Goal: Task Accomplishment & Management: Manage account settings

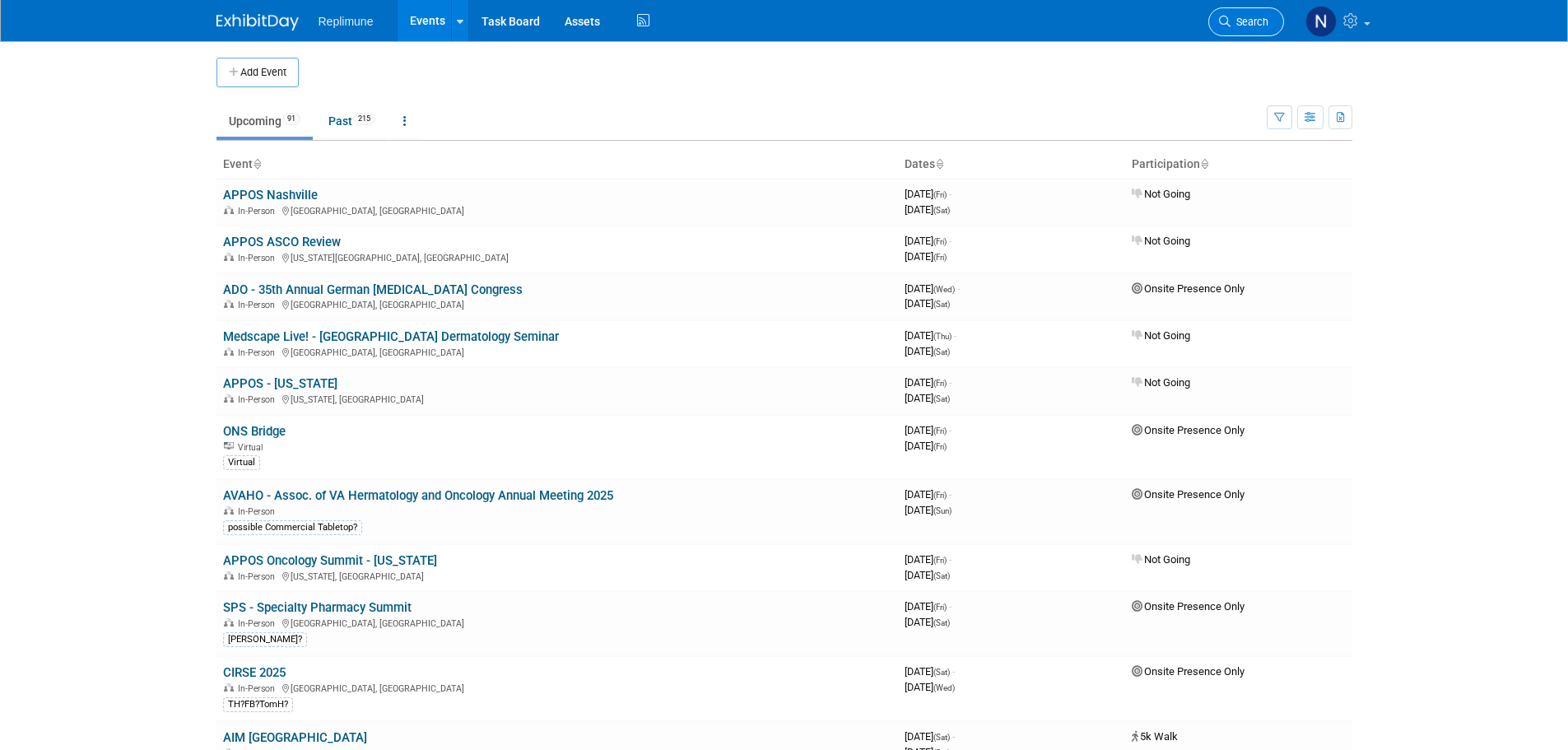
click at [1261, 26] on span "Search" at bounding box center [1250, 21] width 38 height 12
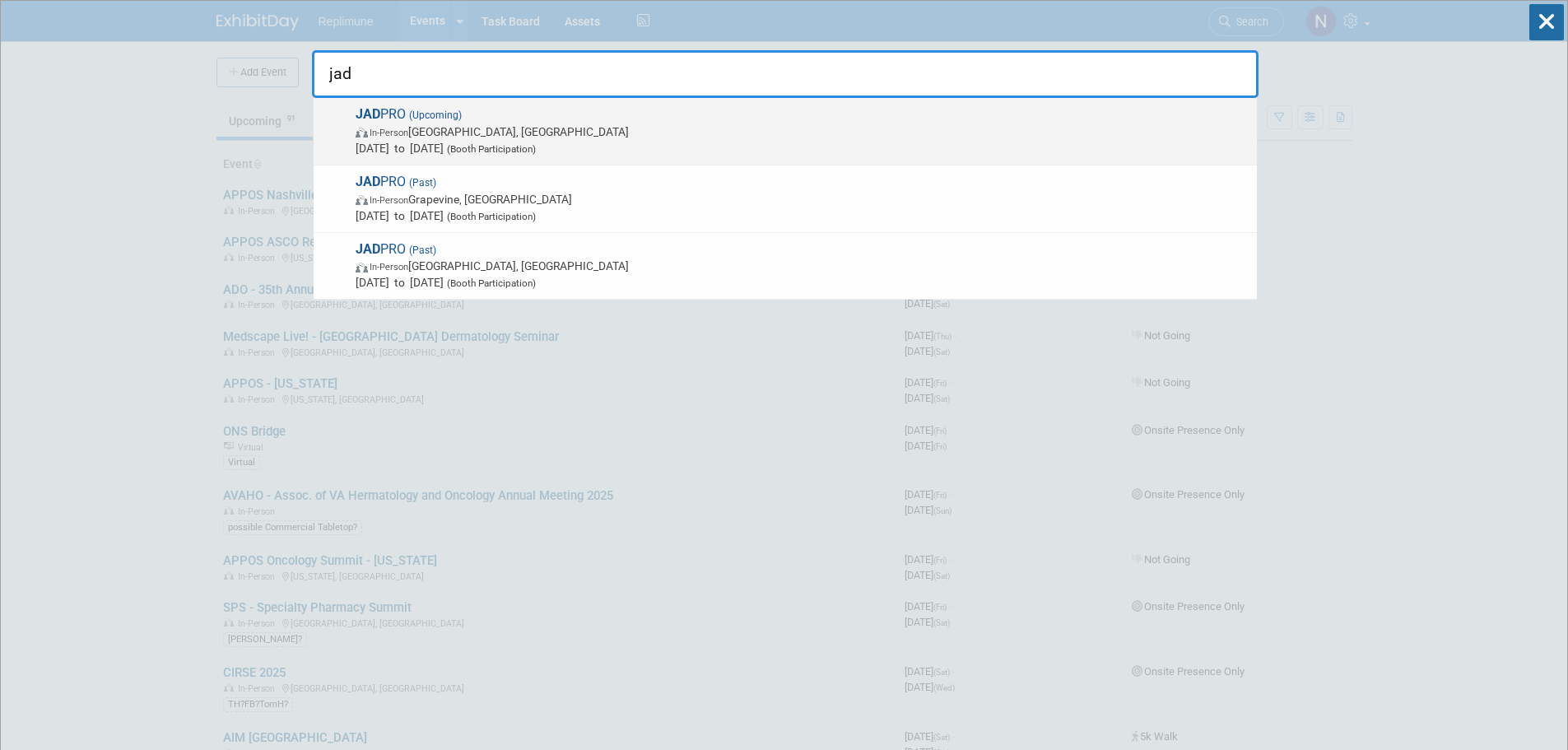
type input "jad"
click at [413, 139] on span "In-Person Forest Heights, MD" at bounding box center [802, 131] width 894 height 16
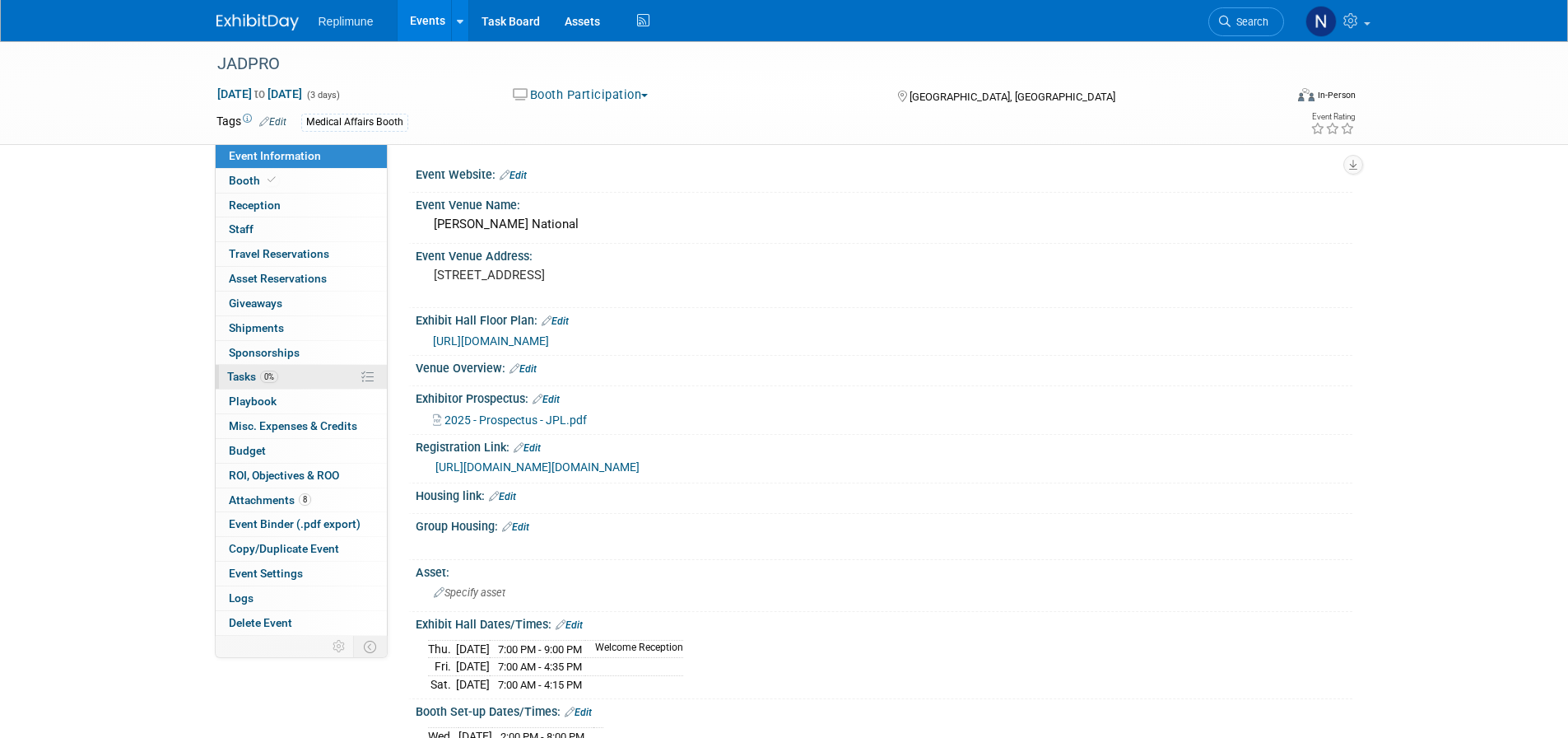
click at [226, 384] on link "0% Tasks 0%" at bounding box center [301, 377] width 171 height 24
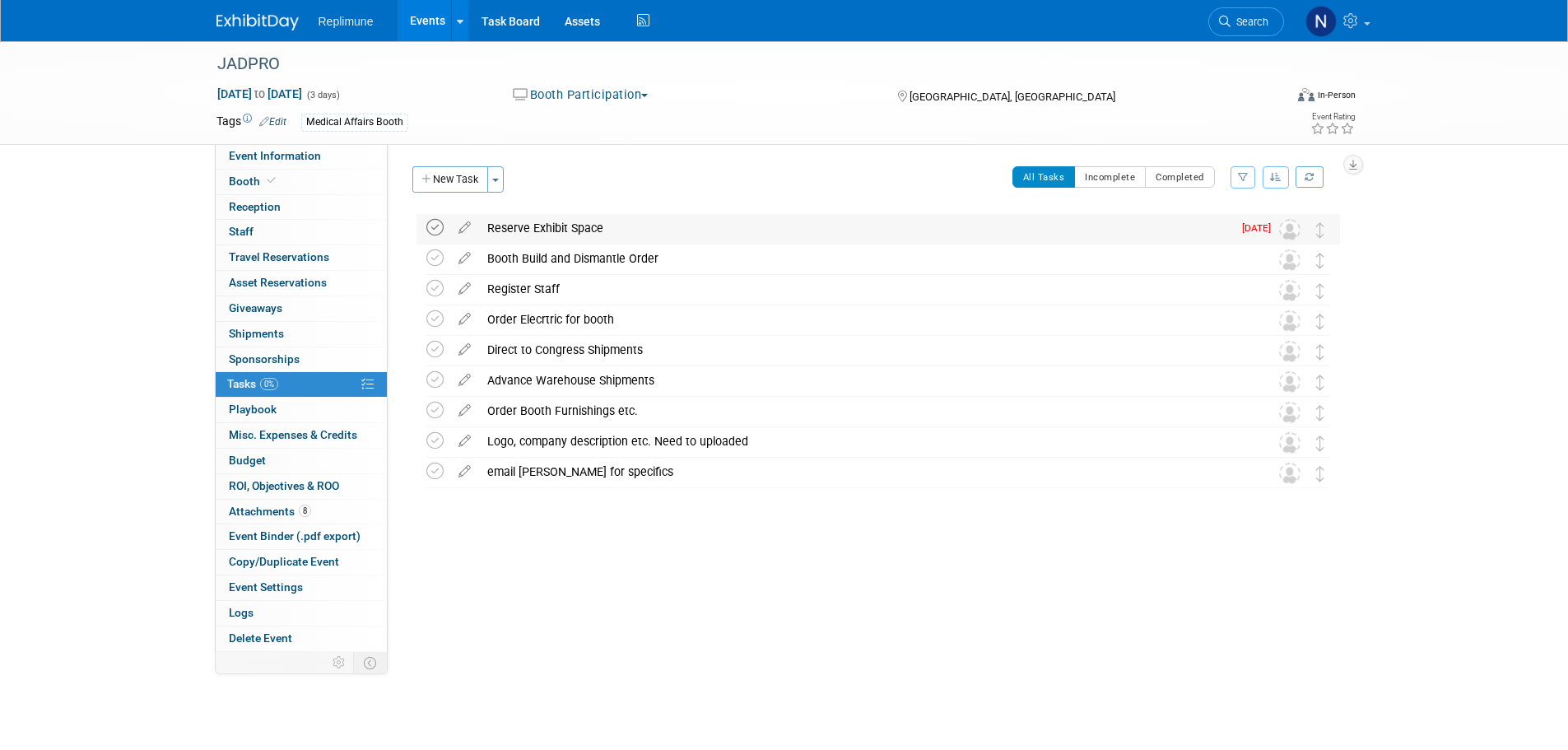
click at [432, 225] on icon at bounding box center [435, 228] width 17 height 17
click at [554, 257] on div "Booth Build and Dismantle Order" at bounding box center [862, 258] width 767 height 28
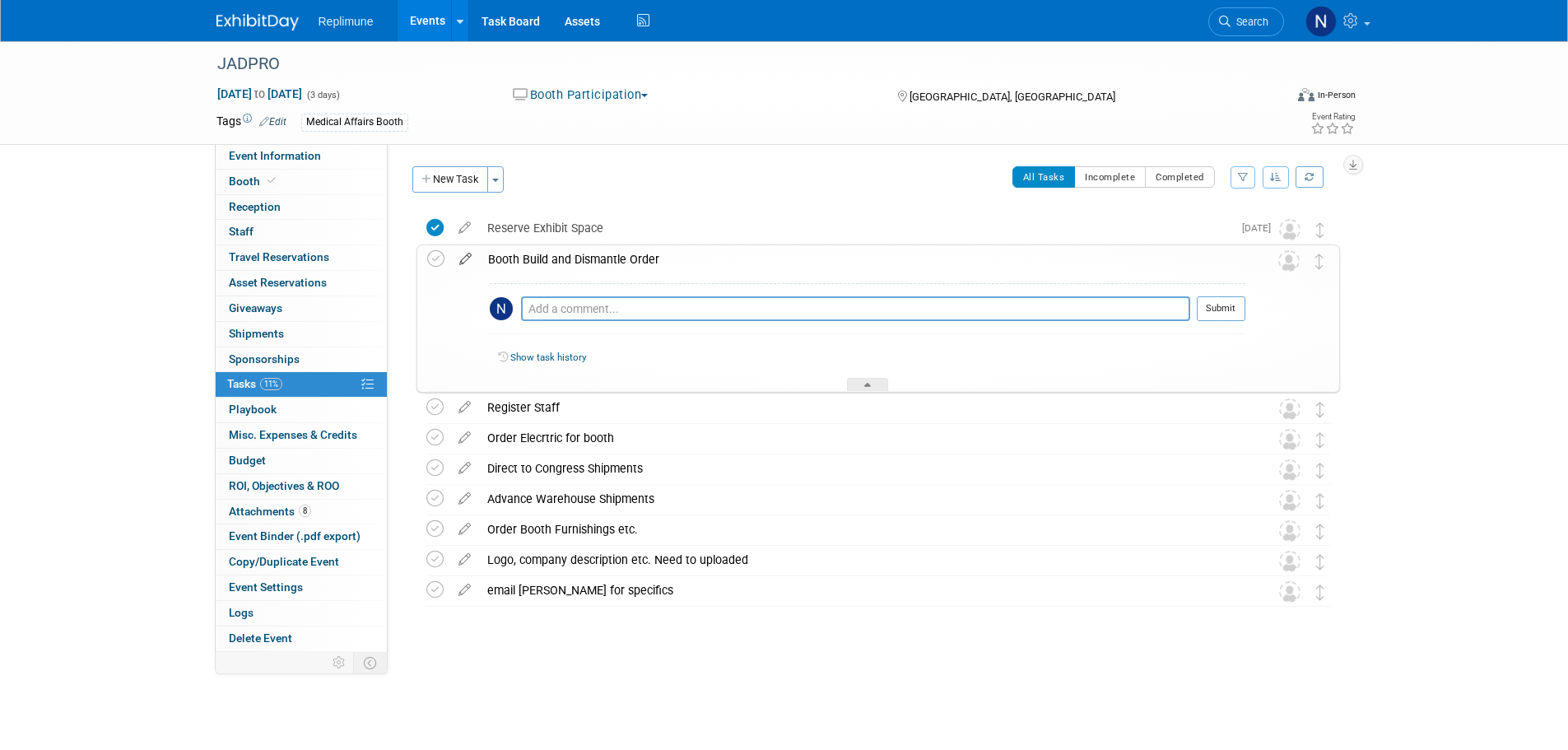
click at [460, 255] on icon at bounding box center [466, 255] width 29 height 20
select select "8"
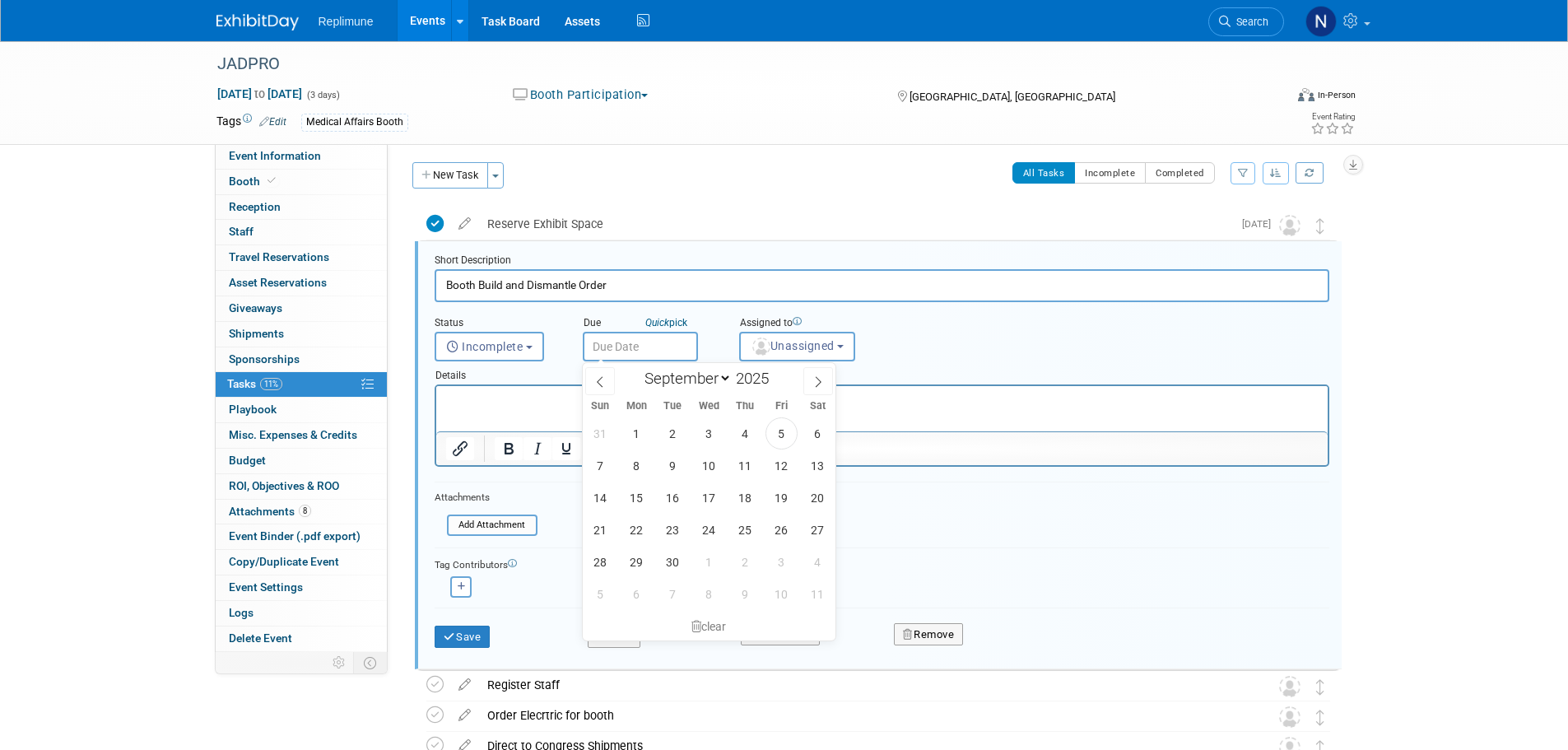
click at [632, 341] on input "text" at bounding box center [641, 346] width 115 height 30
click at [632, 469] on span "8" at bounding box center [637, 466] width 33 height 33
type input "Sep 8, 2025"
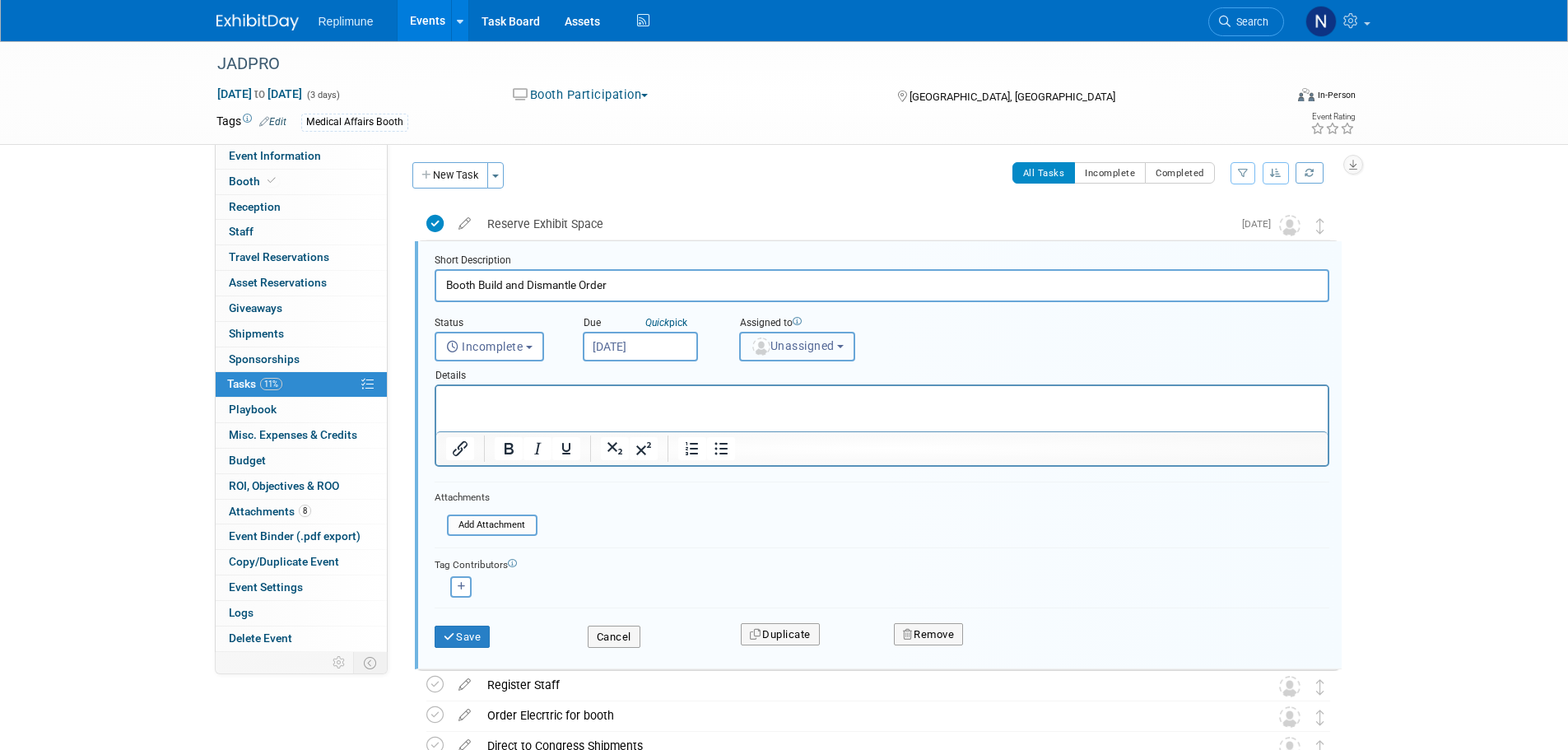
click at [815, 354] on button "Unassigned" at bounding box center [798, 346] width 117 height 30
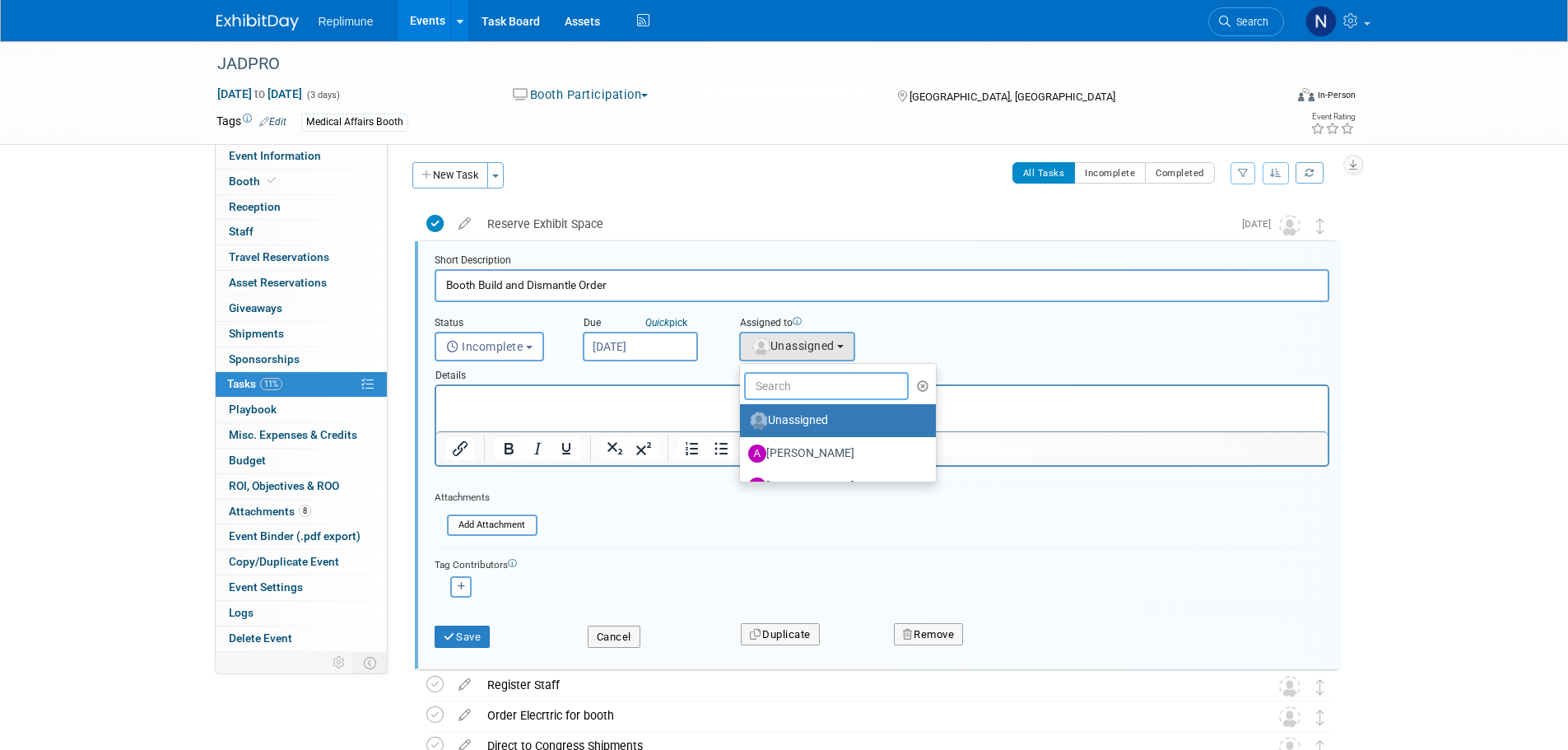
click at [799, 394] on input "text" at bounding box center [827, 386] width 165 height 28
click at [797, 384] on input "text" at bounding box center [827, 386] width 165 height 28
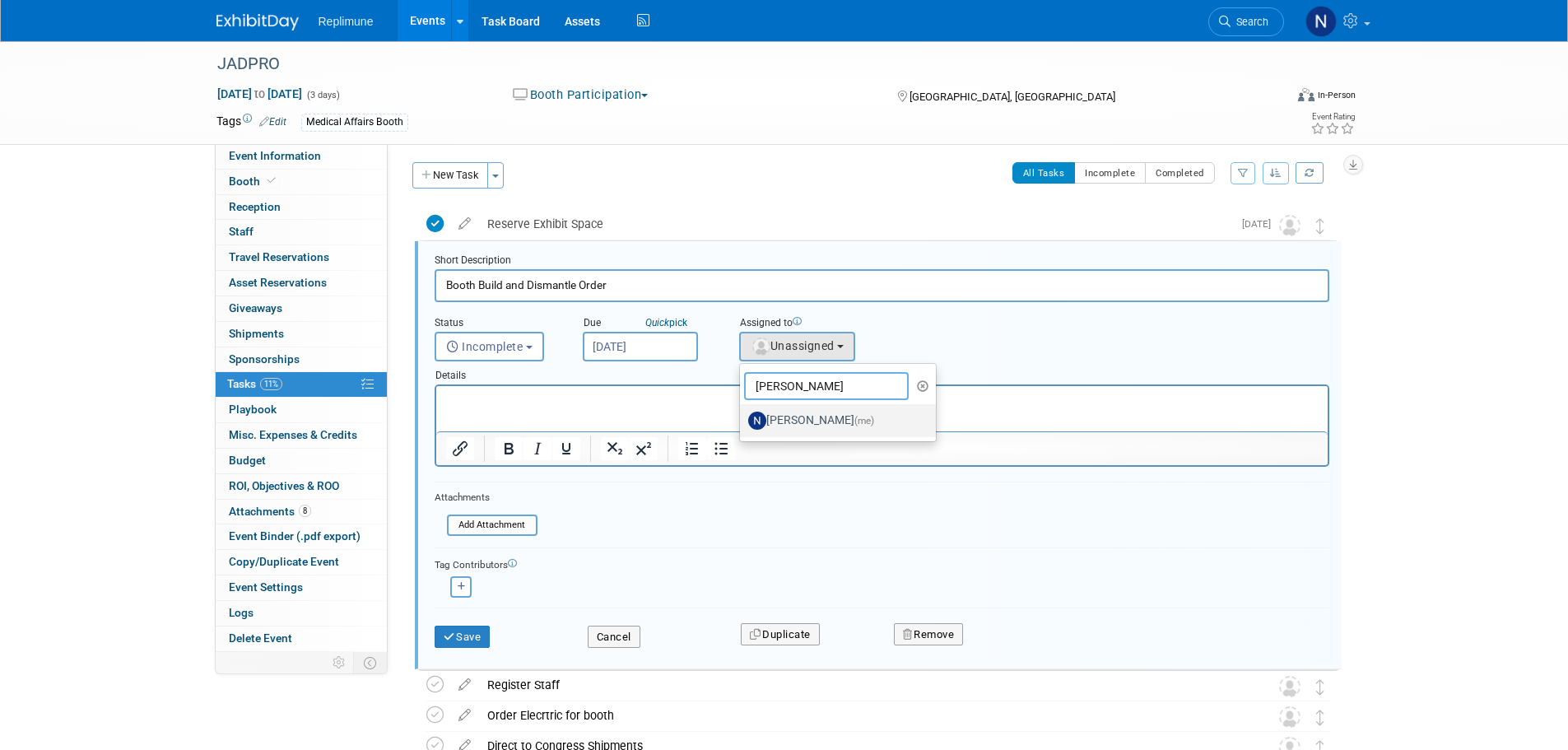
type input "nicole"
click at [809, 413] on label "Nicole Schaeffner (me)" at bounding box center [834, 420] width 172 height 27
click at [742, 413] on input "Nicole Schaeffner (me)" at bounding box center [737, 418] width 11 height 11
select select "ac887367-ed62-4216-a2e2-0a03cef3d40b"
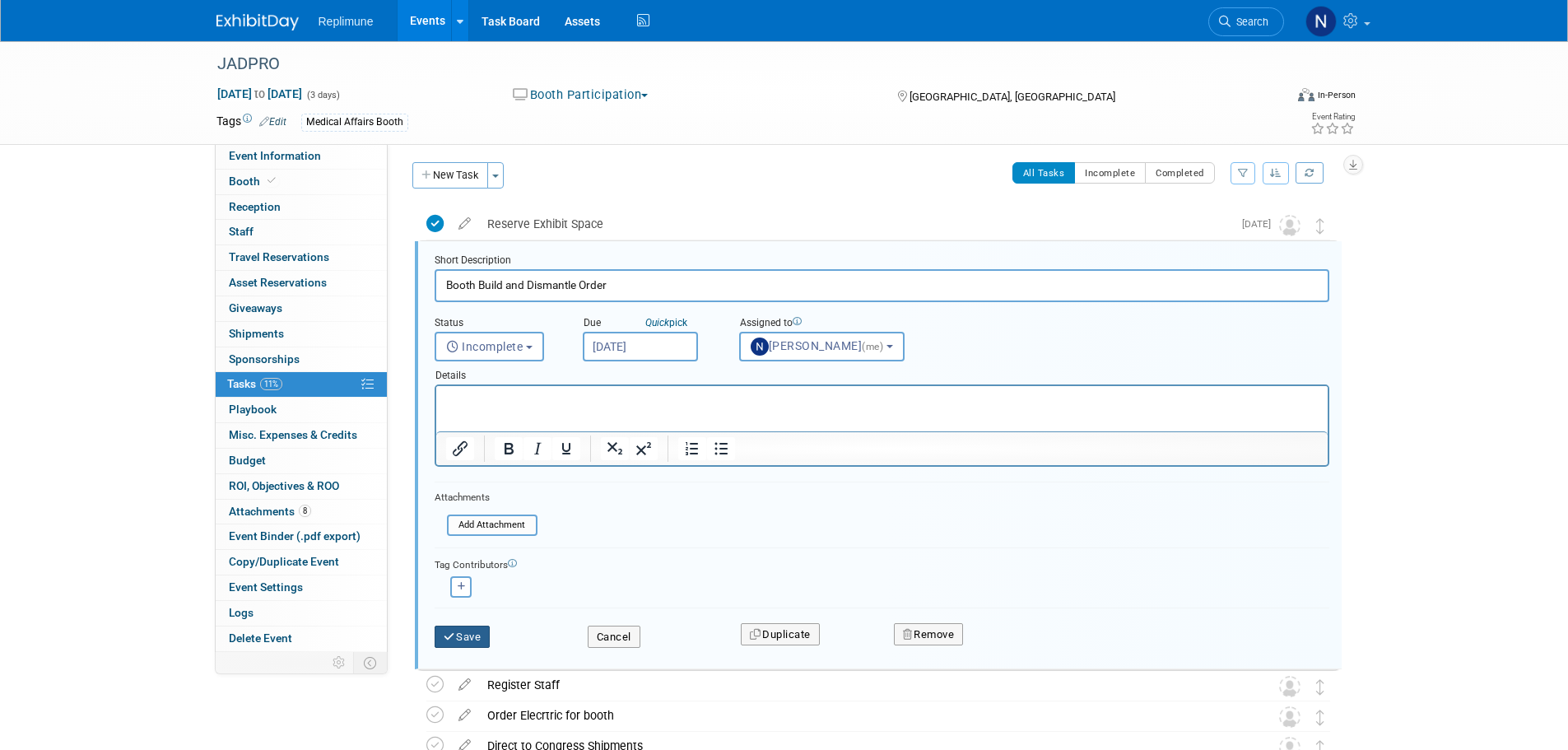
click at [464, 633] on button "Save" at bounding box center [463, 637] width 56 height 23
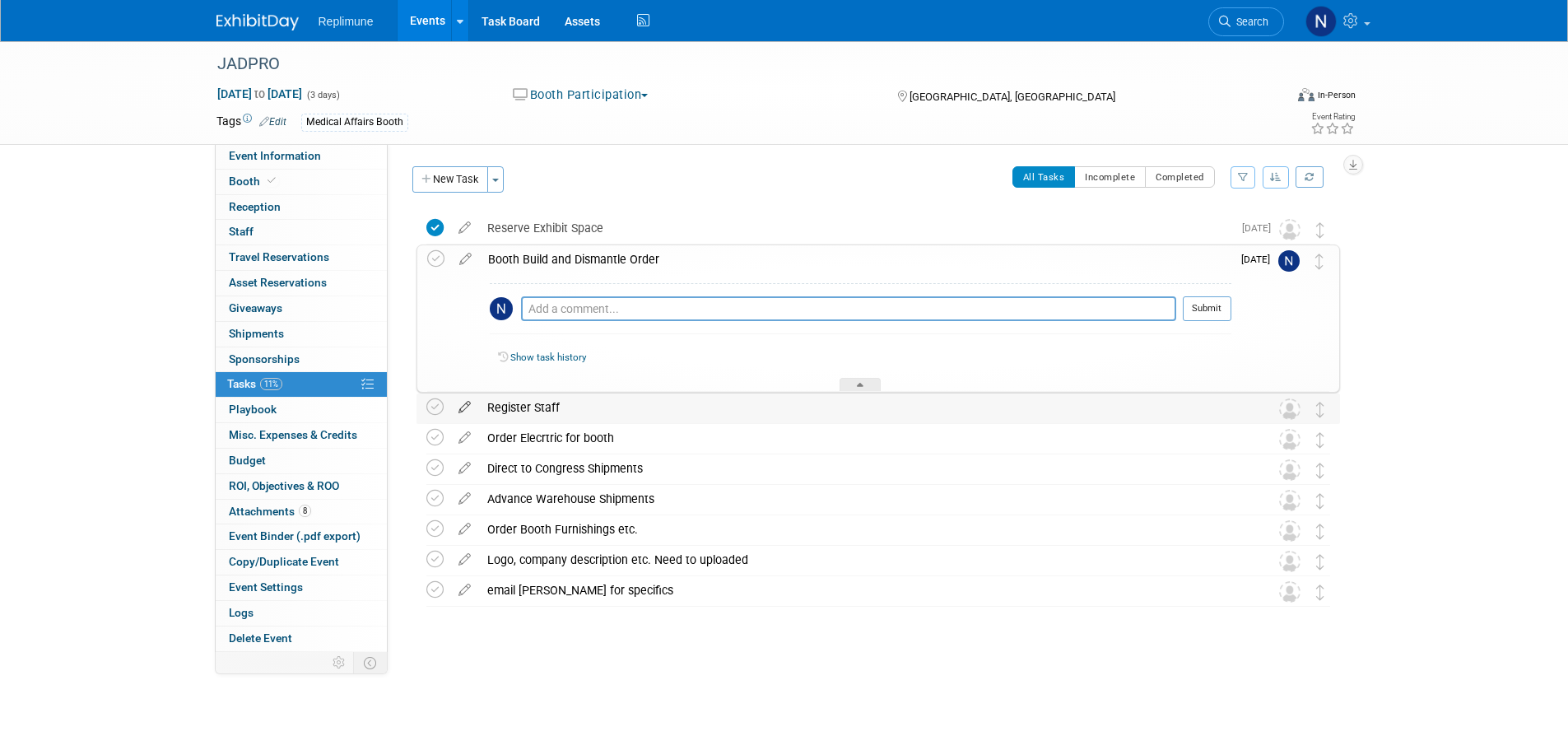
click at [461, 405] on icon at bounding box center [465, 403] width 29 height 20
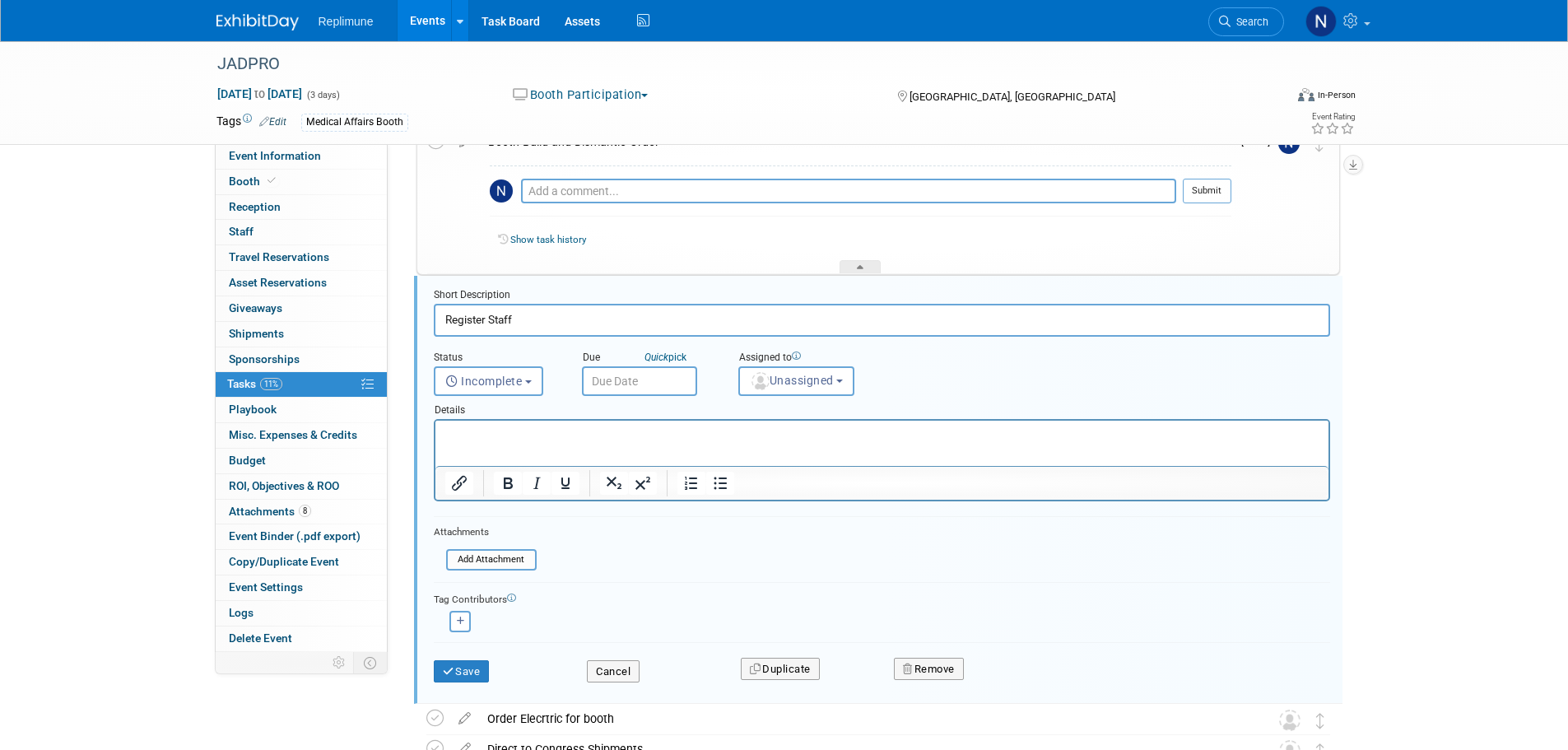
scroll to position [152, 0]
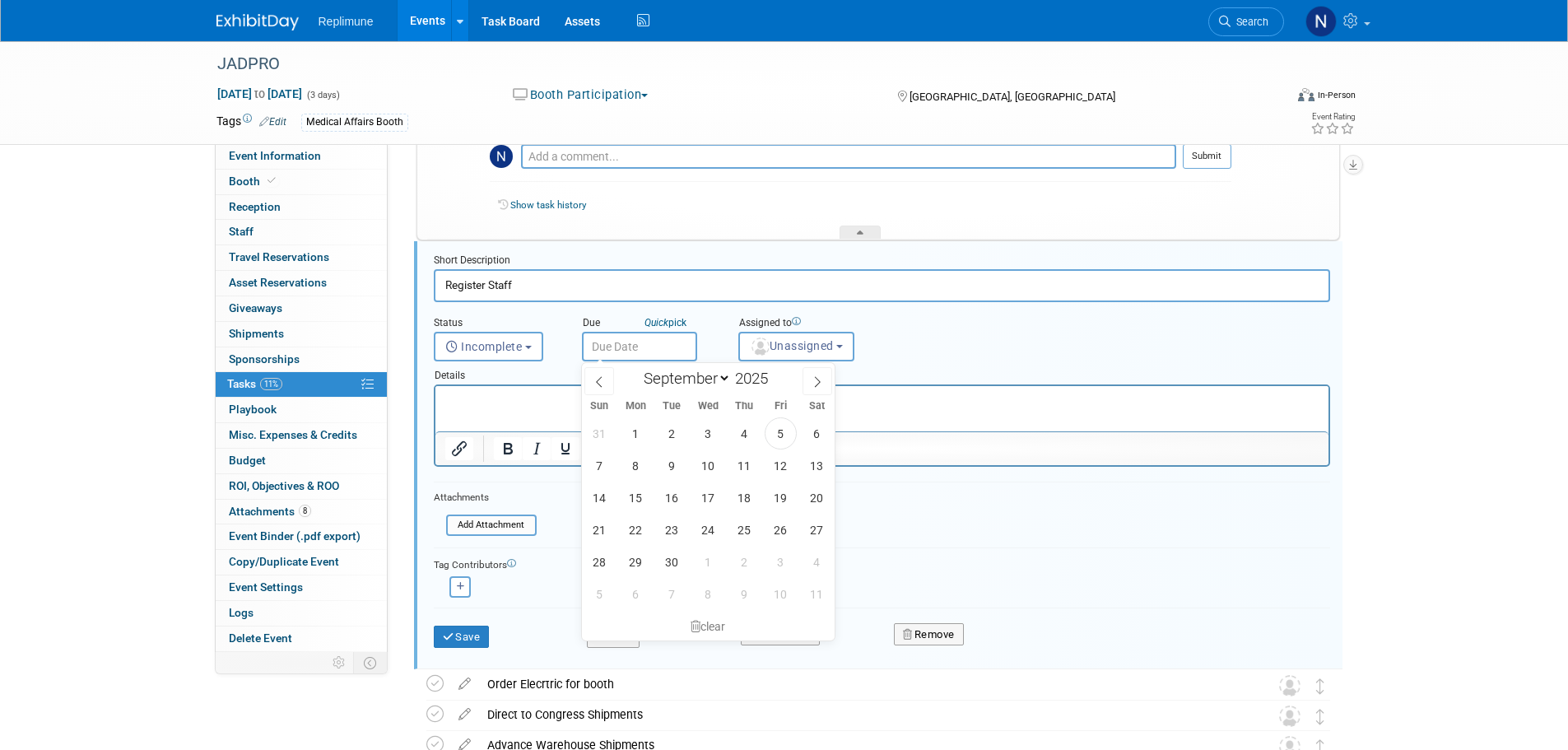
click at [610, 341] on input "text" at bounding box center [640, 346] width 115 height 30
click at [788, 463] on span "12" at bounding box center [782, 466] width 33 height 33
type input "Sep 12, 2025"
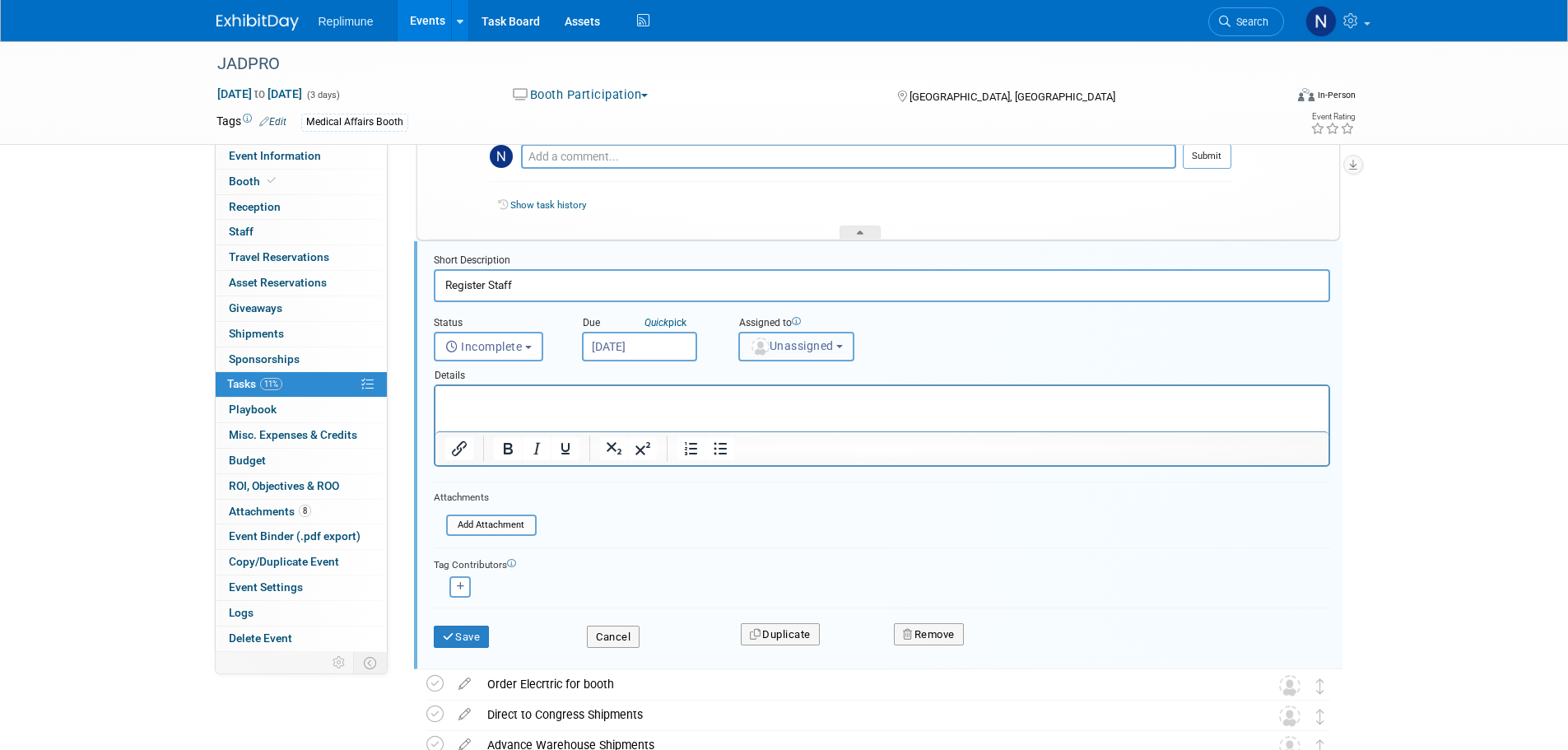
click at [818, 343] on span "Unassigned" at bounding box center [792, 346] width 84 height 13
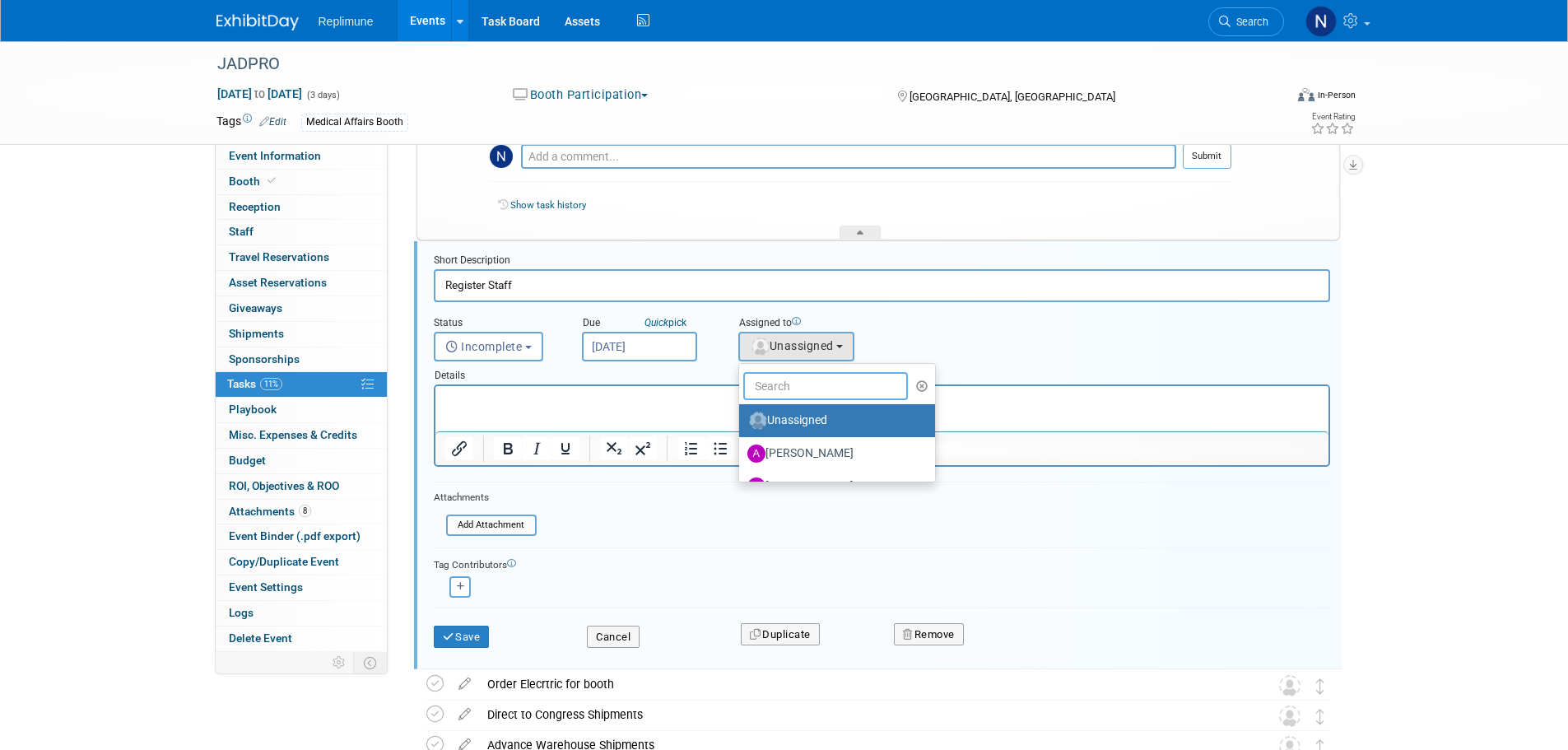
click at [813, 378] on input "text" at bounding box center [826, 386] width 165 height 28
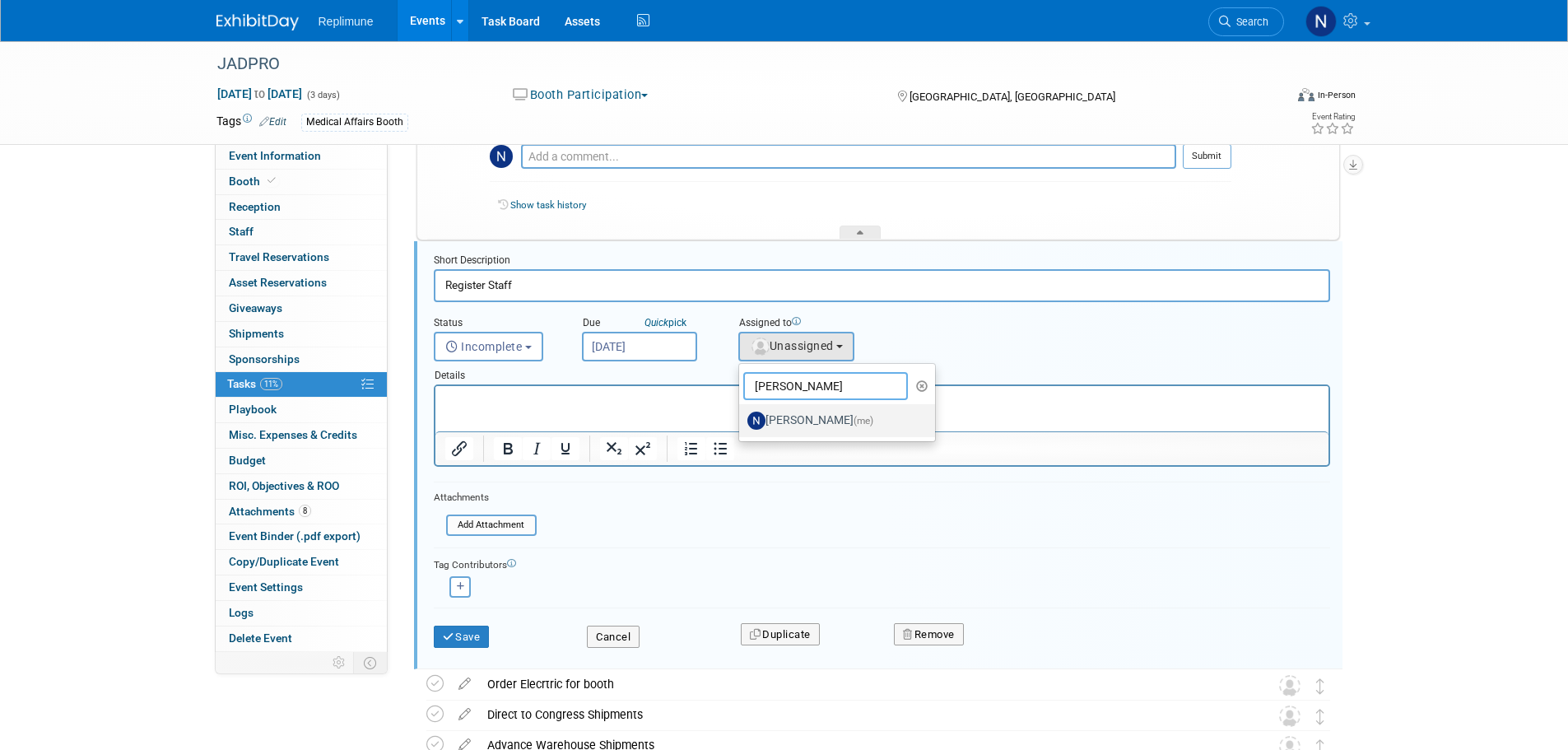
type input "Nicole"
click at [820, 418] on label "Nicole Schaeffner (me)" at bounding box center [833, 420] width 172 height 27
click at [741, 418] on input "Nicole Schaeffner (me)" at bounding box center [736, 418] width 11 height 11
select select "ac887367-ed62-4216-a2e2-0a03cef3d40b"
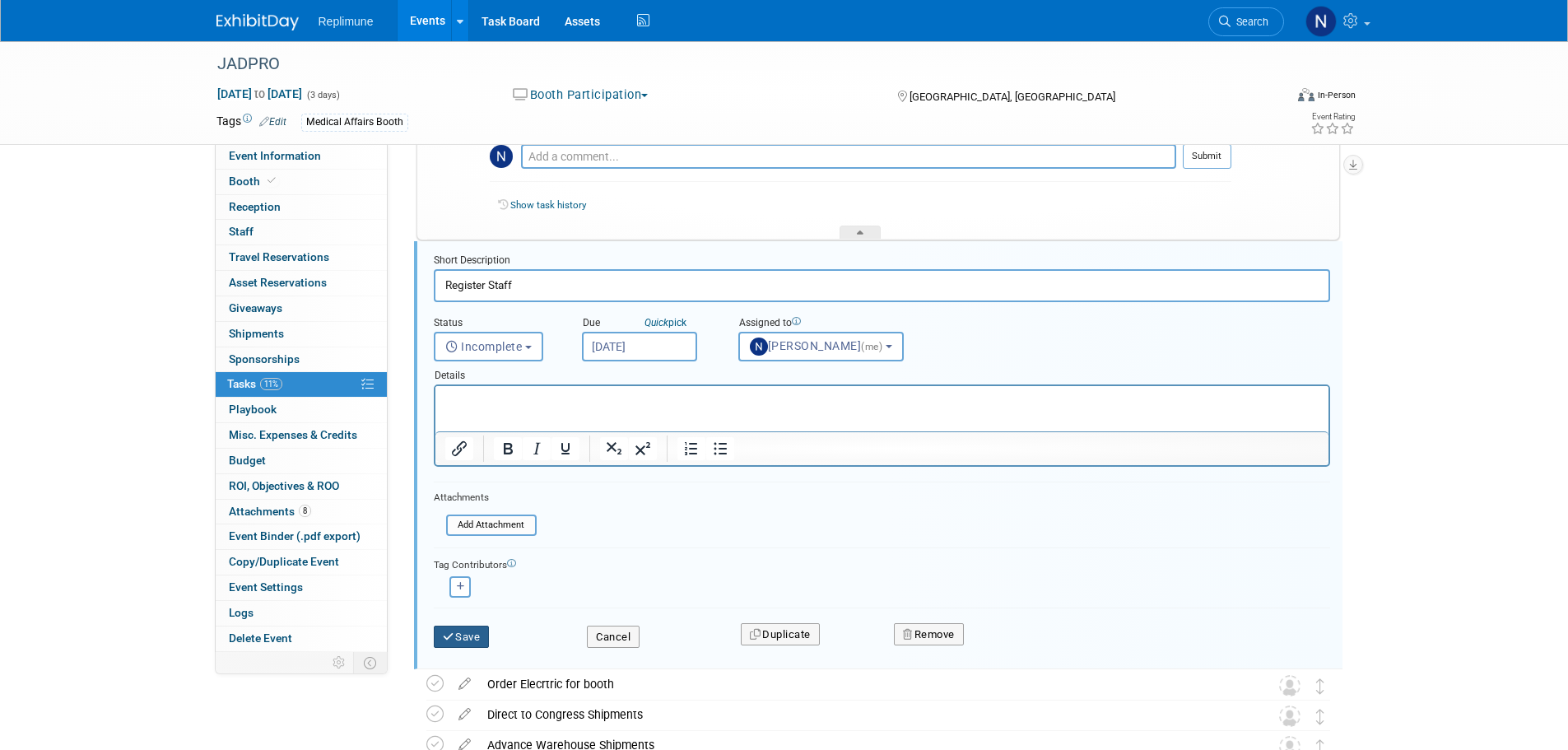
click at [450, 633] on icon "submit" at bounding box center [449, 636] width 13 height 11
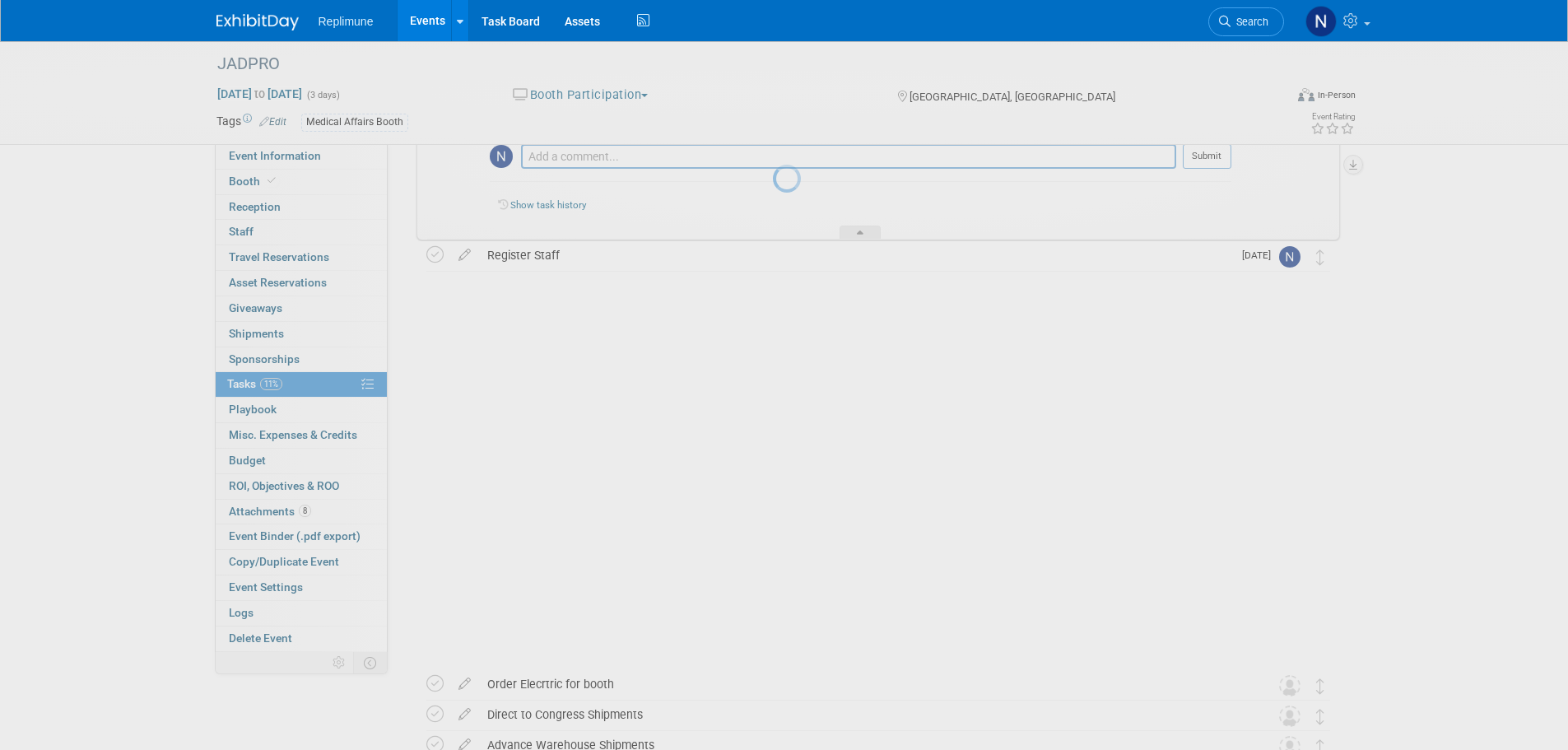
scroll to position [0, 0]
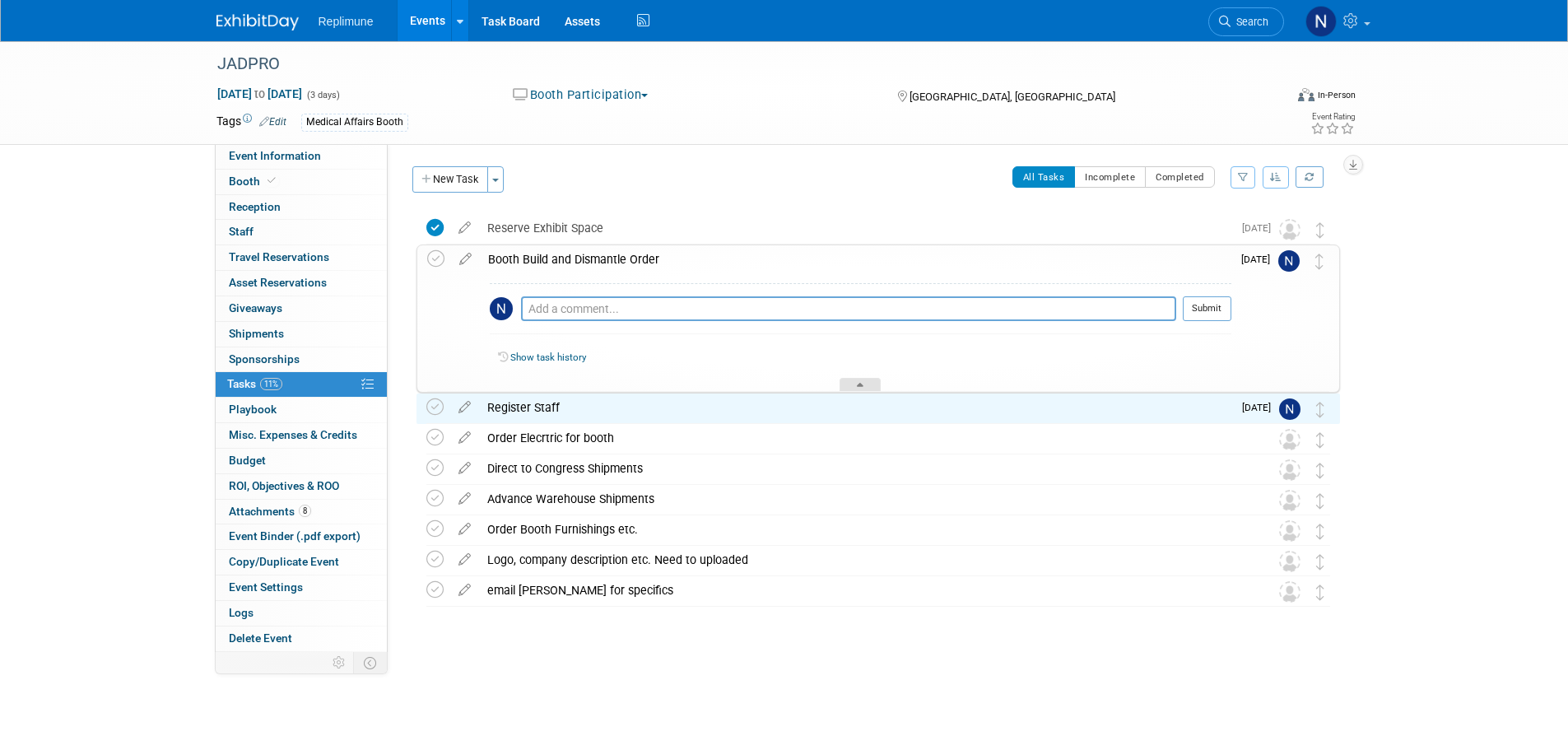
click at [860, 378] on div at bounding box center [860, 385] width 41 height 14
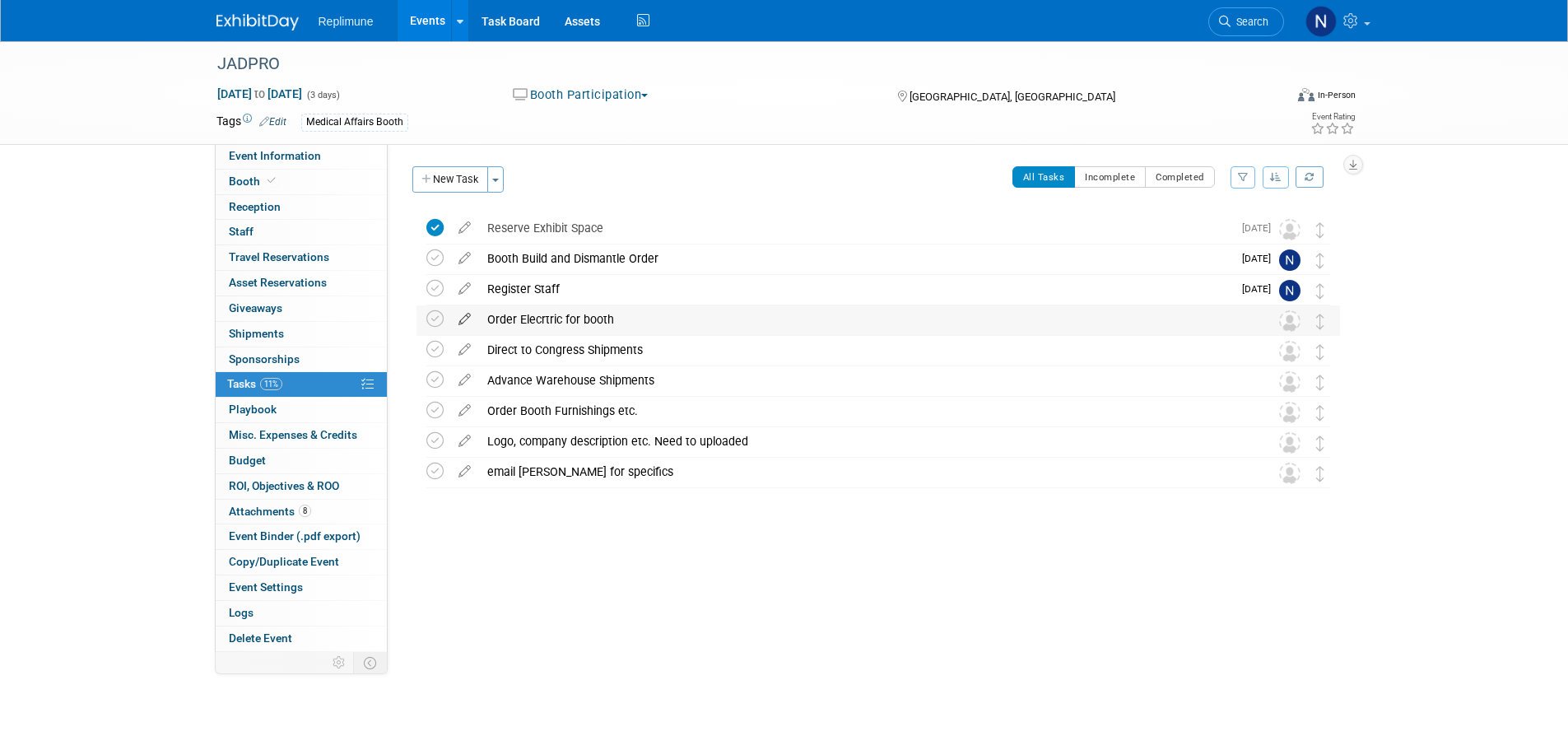
click at [464, 318] on icon at bounding box center [465, 315] width 29 height 20
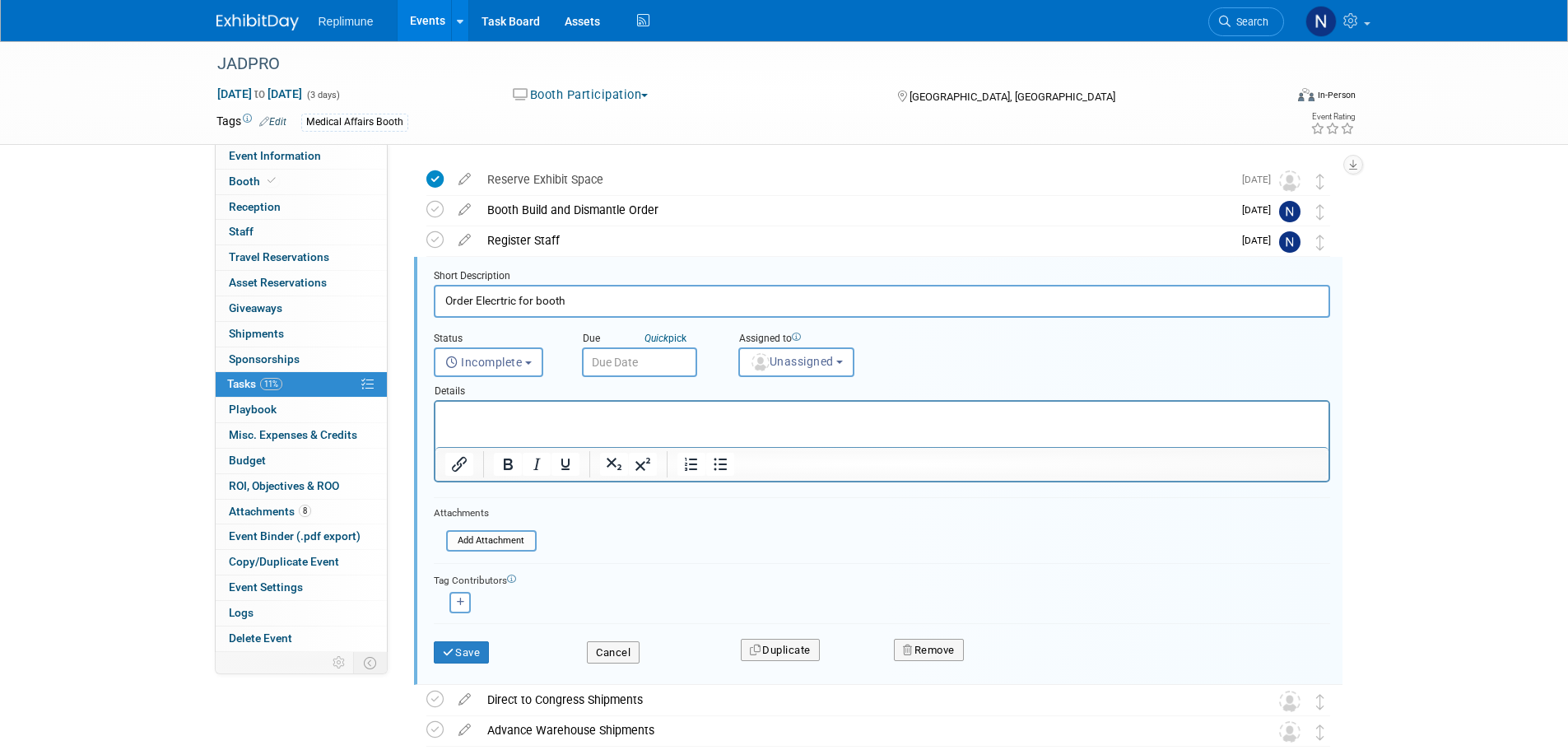
scroll to position [64, 0]
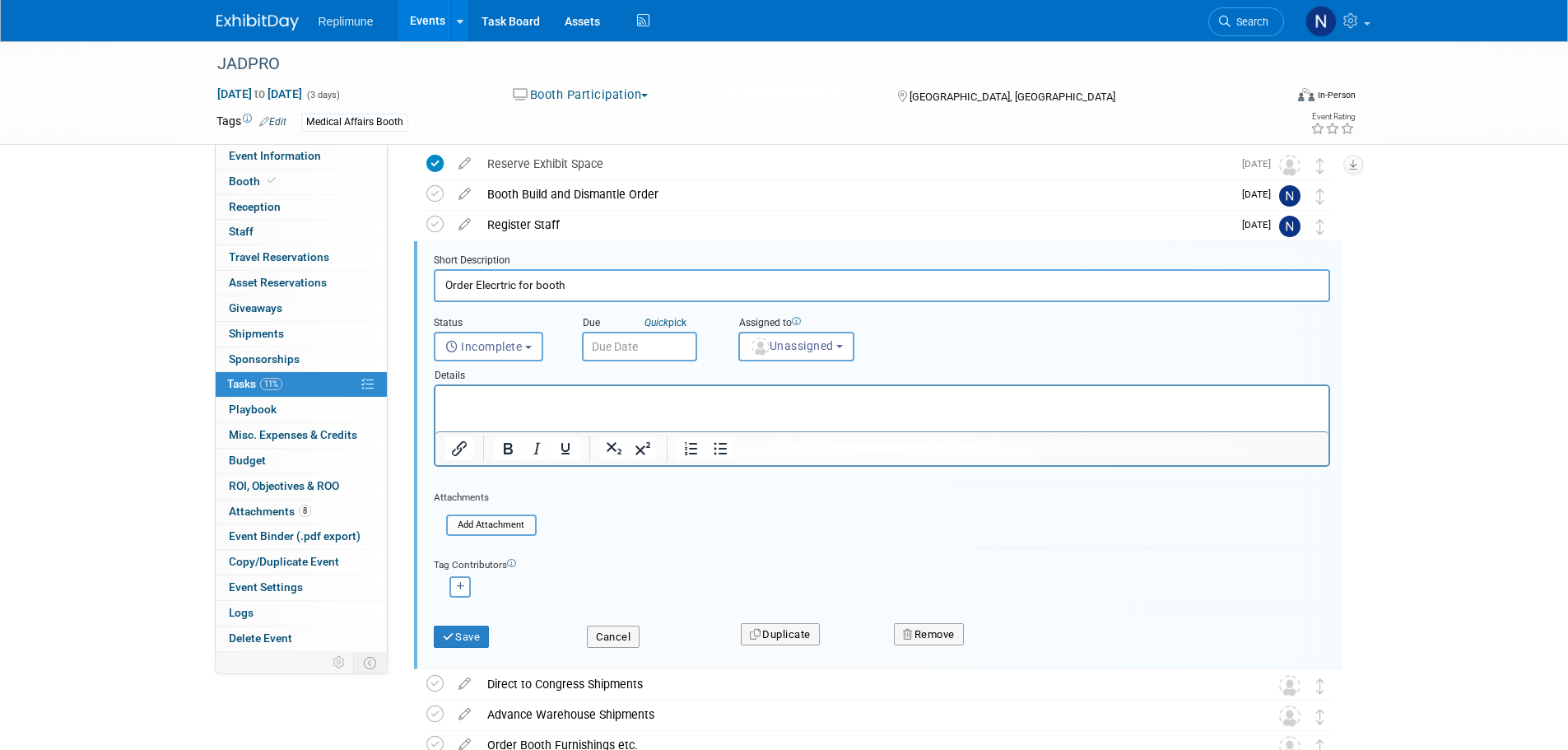
click at [617, 343] on input "text" at bounding box center [640, 346] width 115 height 30
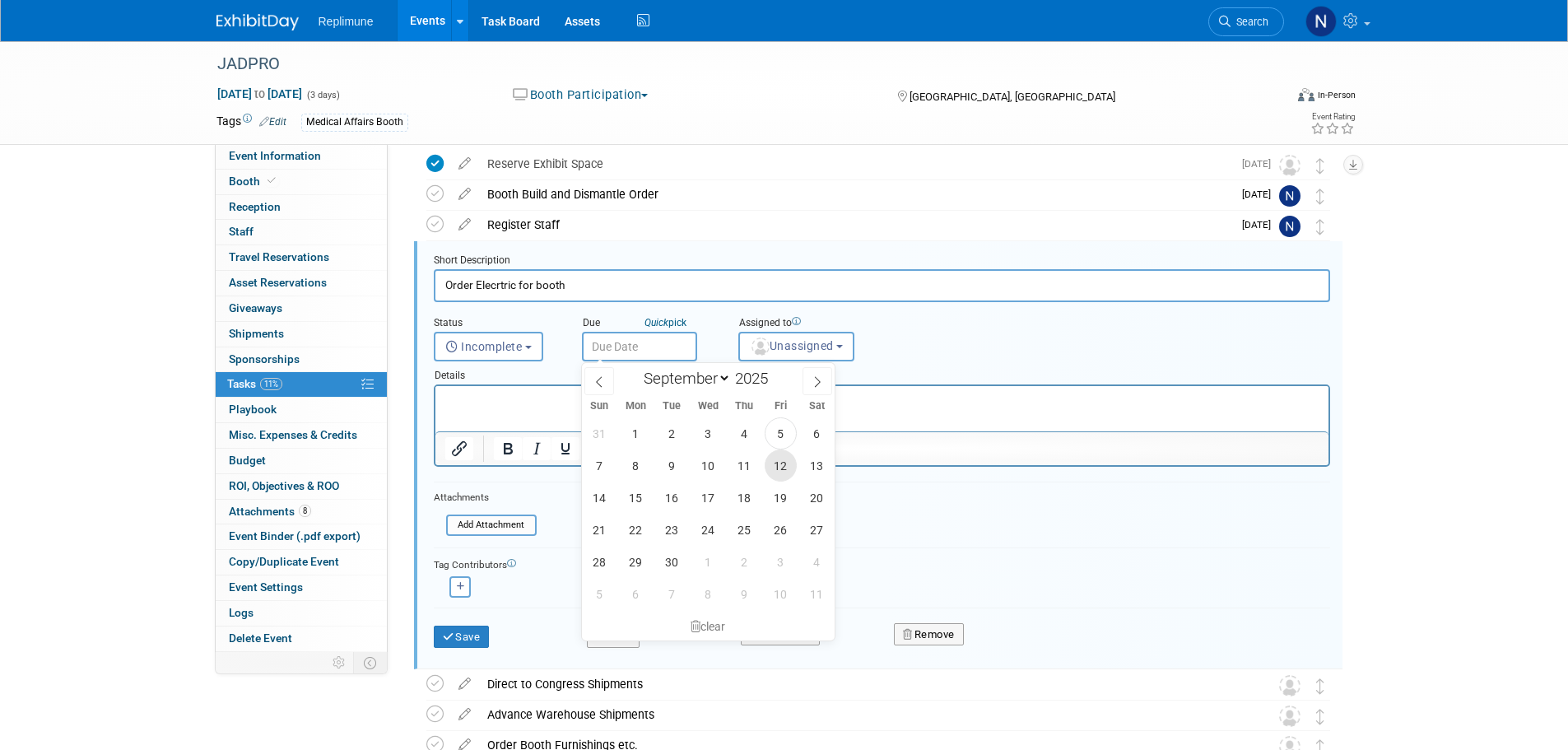
click at [787, 464] on span "12" at bounding box center [782, 466] width 33 height 33
type input "Sep 12, 2025"
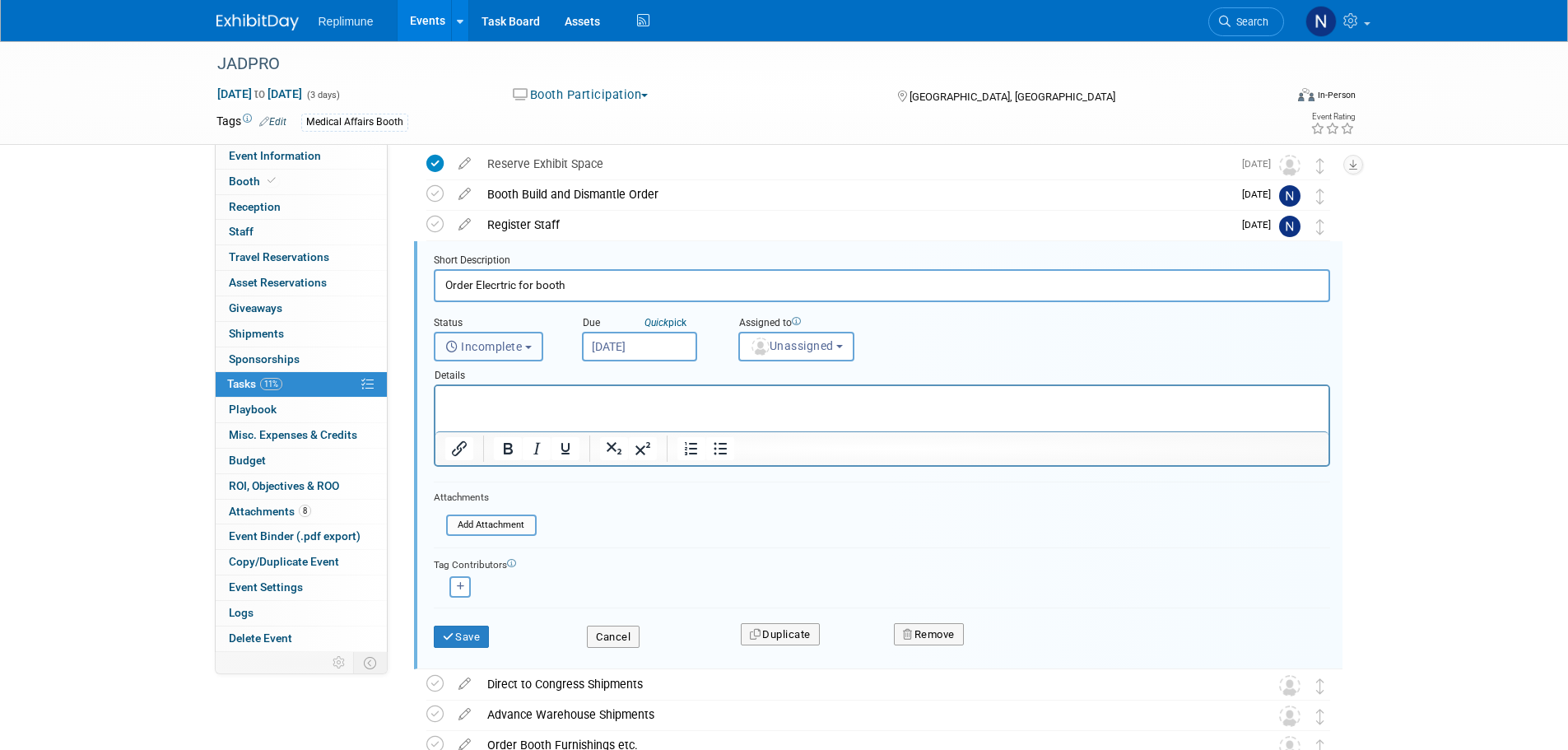
click at [517, 346] on span "Incomplete" at bounding box center [484, 347] width 78 height 13
click at [806, 343] on span "Unassigned" at bounding box center [792, 346] width 84 height 13
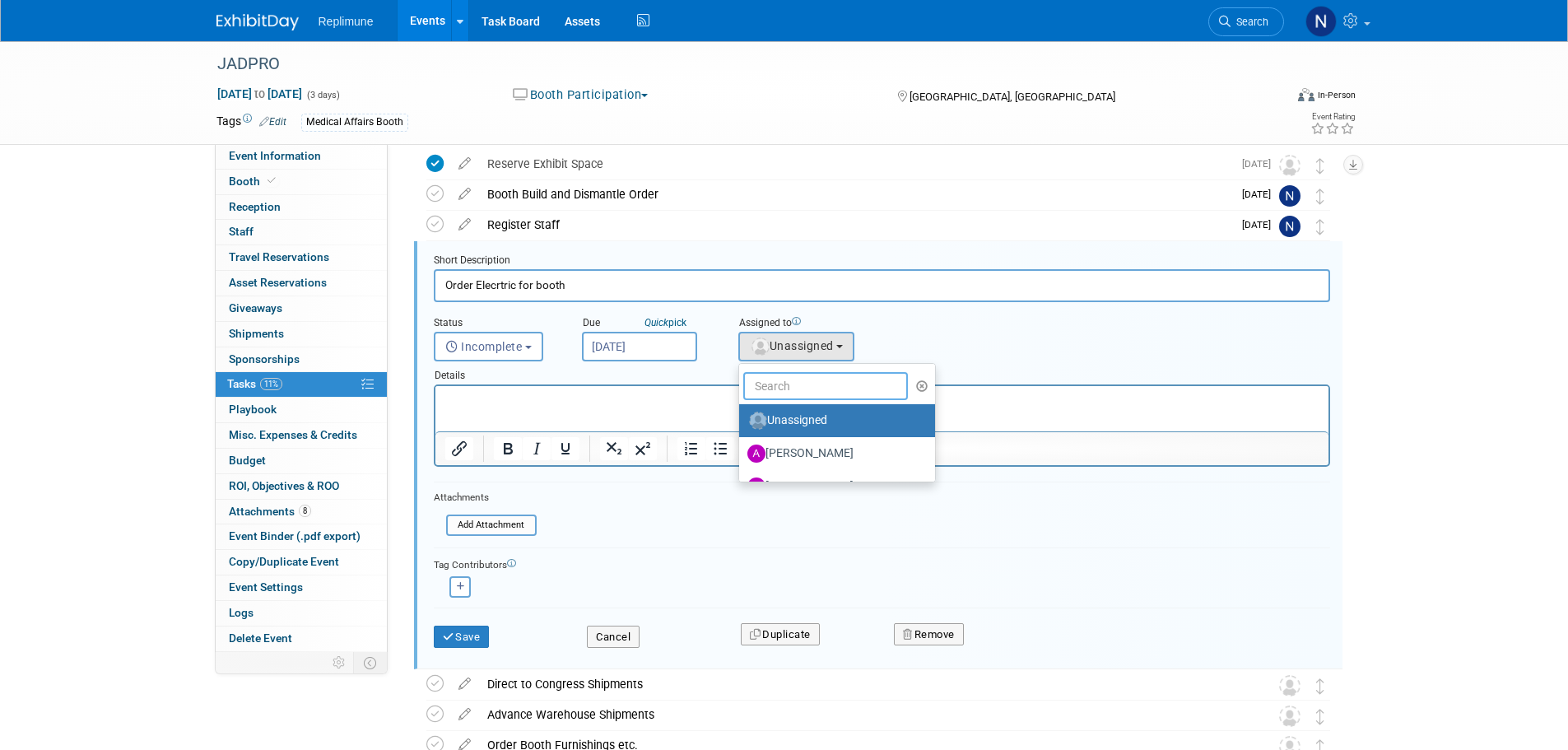
click at [794, 390] on input "text" at bounding box center [826, 386] width 165 height 28
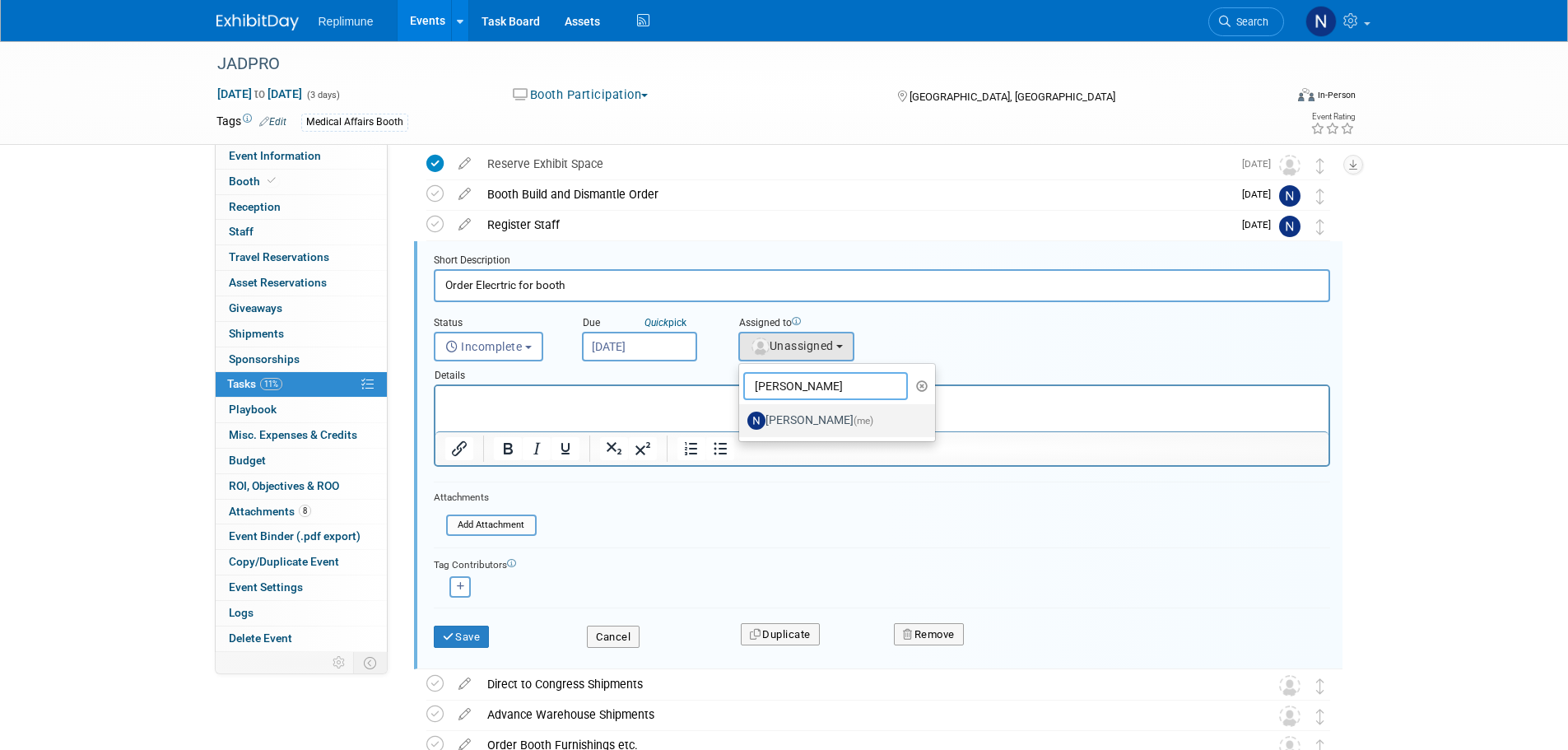
type input "Nicole"
click at [800, 419] on label "Nicole Schaeffner (me)" at bounding box center [833, 420] width 172 height 27
click at [741, 419] on input "Nicole Schaeffner (me)" at bounding box center [736, 418] width 11 height 11
select select "ac887367-ed62-4216-a2e2-0a03cef3d40b"
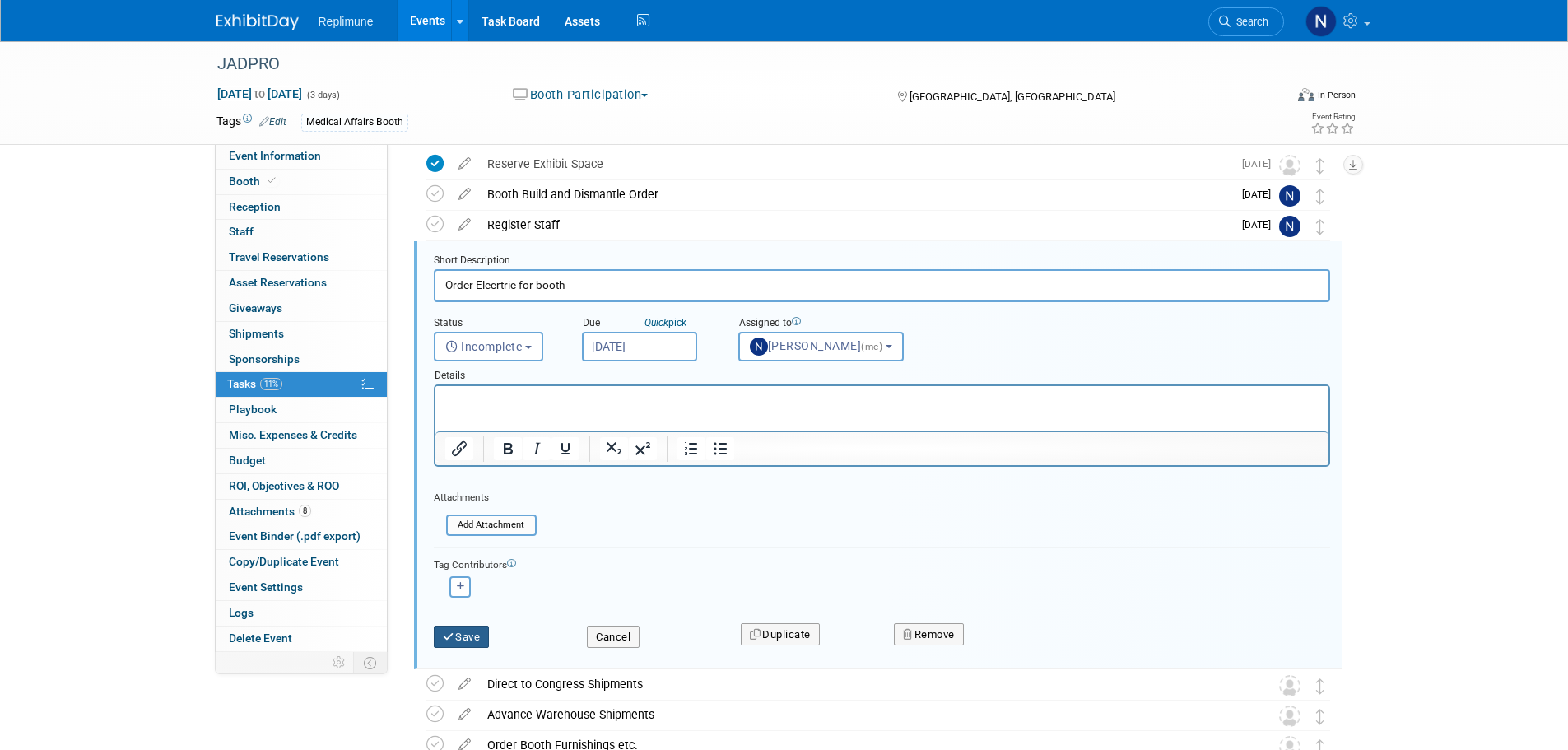
click at [449, 642] on icon "submit" at bounding box center [449, 636] width 13 height 11
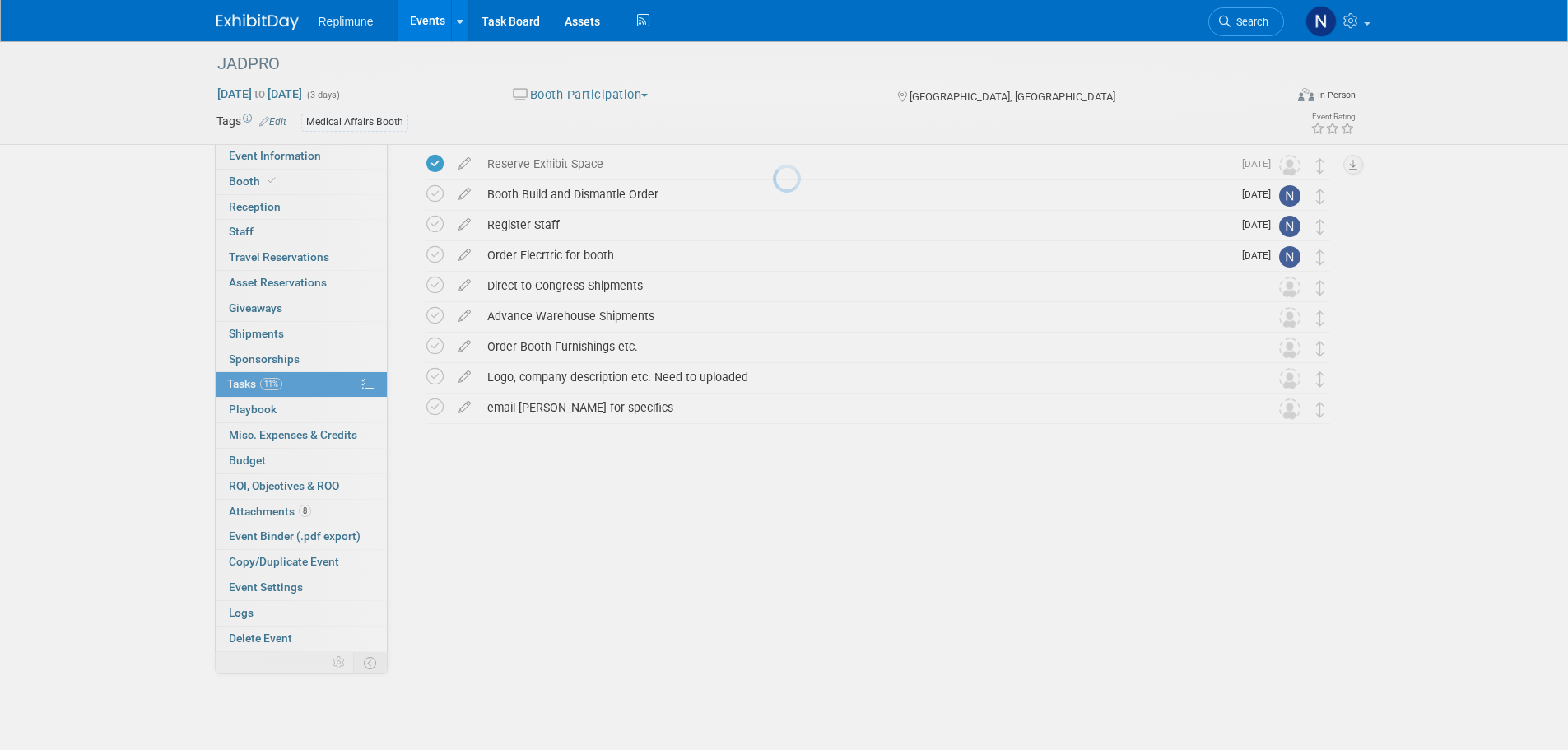
scroll to position [0, 0]
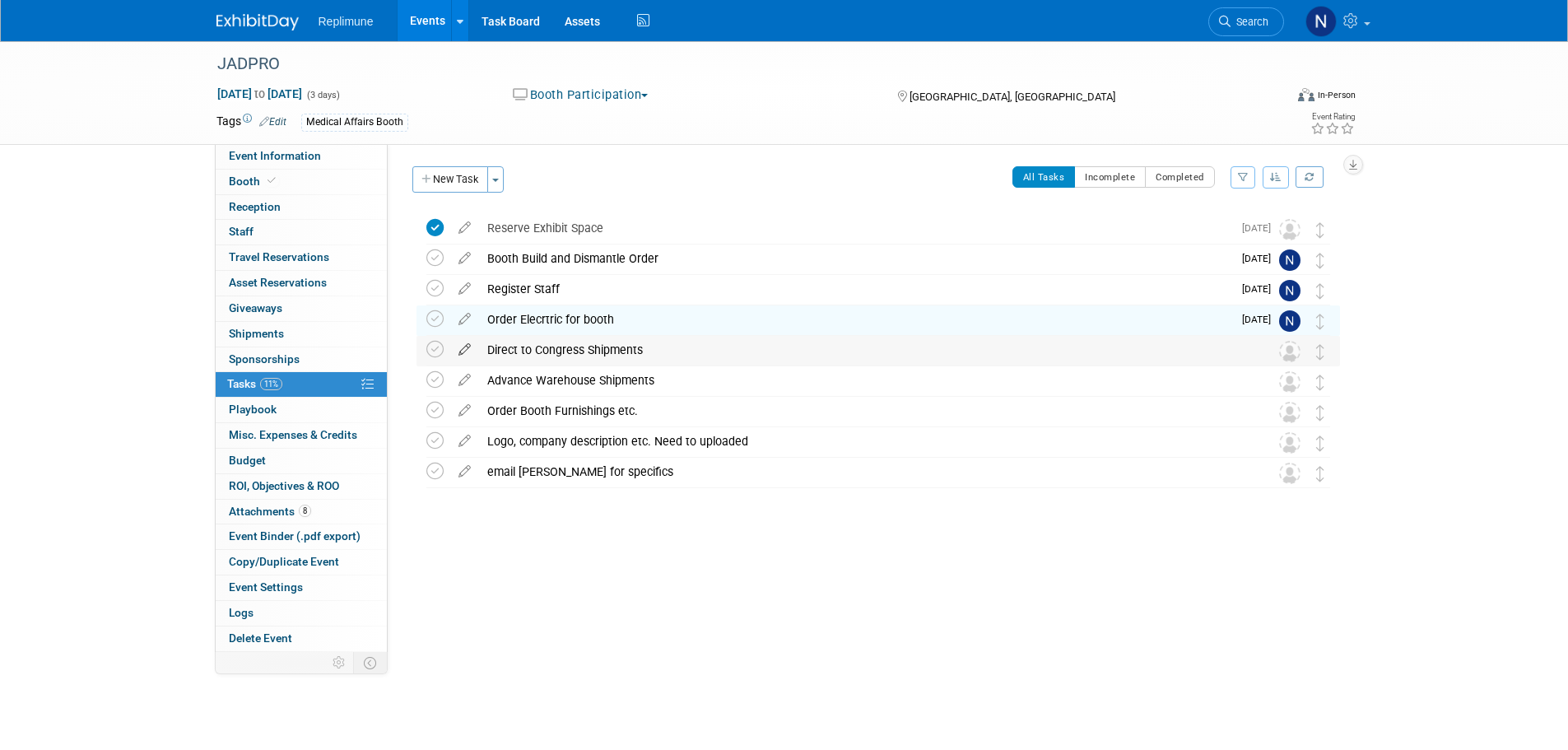
click at [460, 351] on icon at bounding box center [465, 346] width 29 height 20
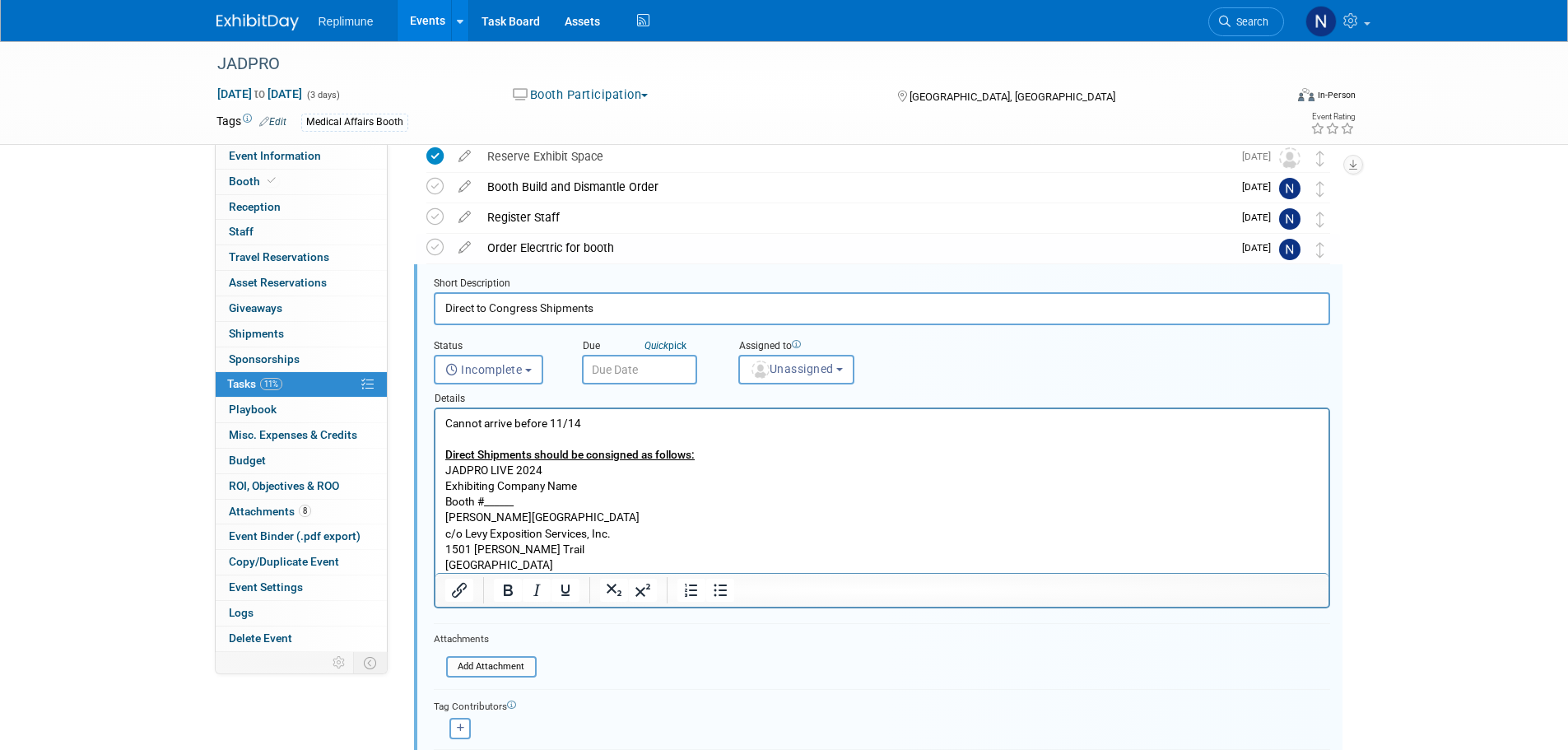
scroll to position [95, 0]
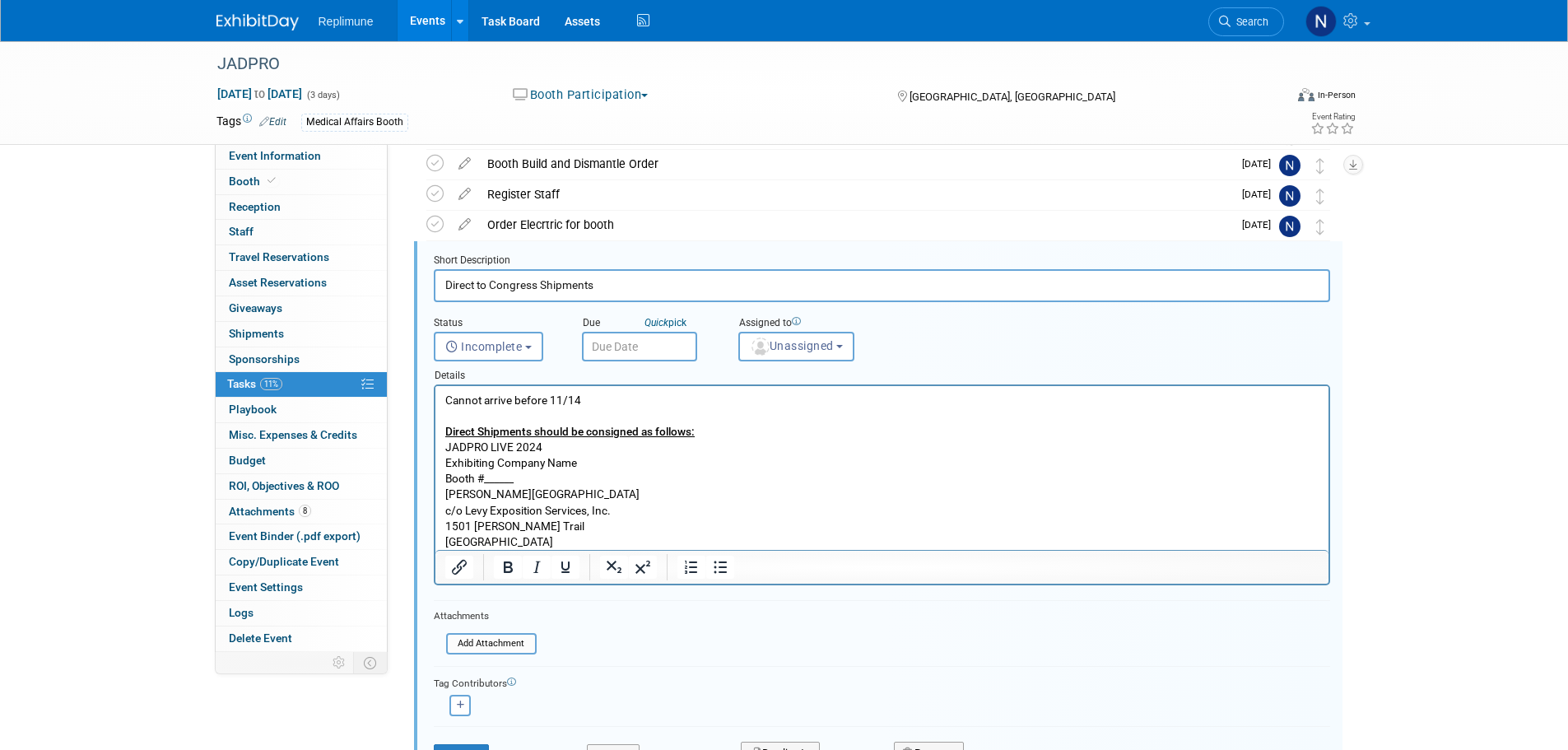
click at [442, 398] on html "Cannot arrive before 11/14 Direct Shipments should be consigned as follows: JAD…" at bounding box center [881, 467] width 894 height 164
drag, startPoint x: 445, startPoint y: 396, endPoint x: 1036, endPoint y: 937, distance: 801.2
click at [601, 550] on html "Cannot arrive before 11/14 Direct Shipments should be consigned as follows: JAD…" at bounding box center [881, 467] width 894 height 164
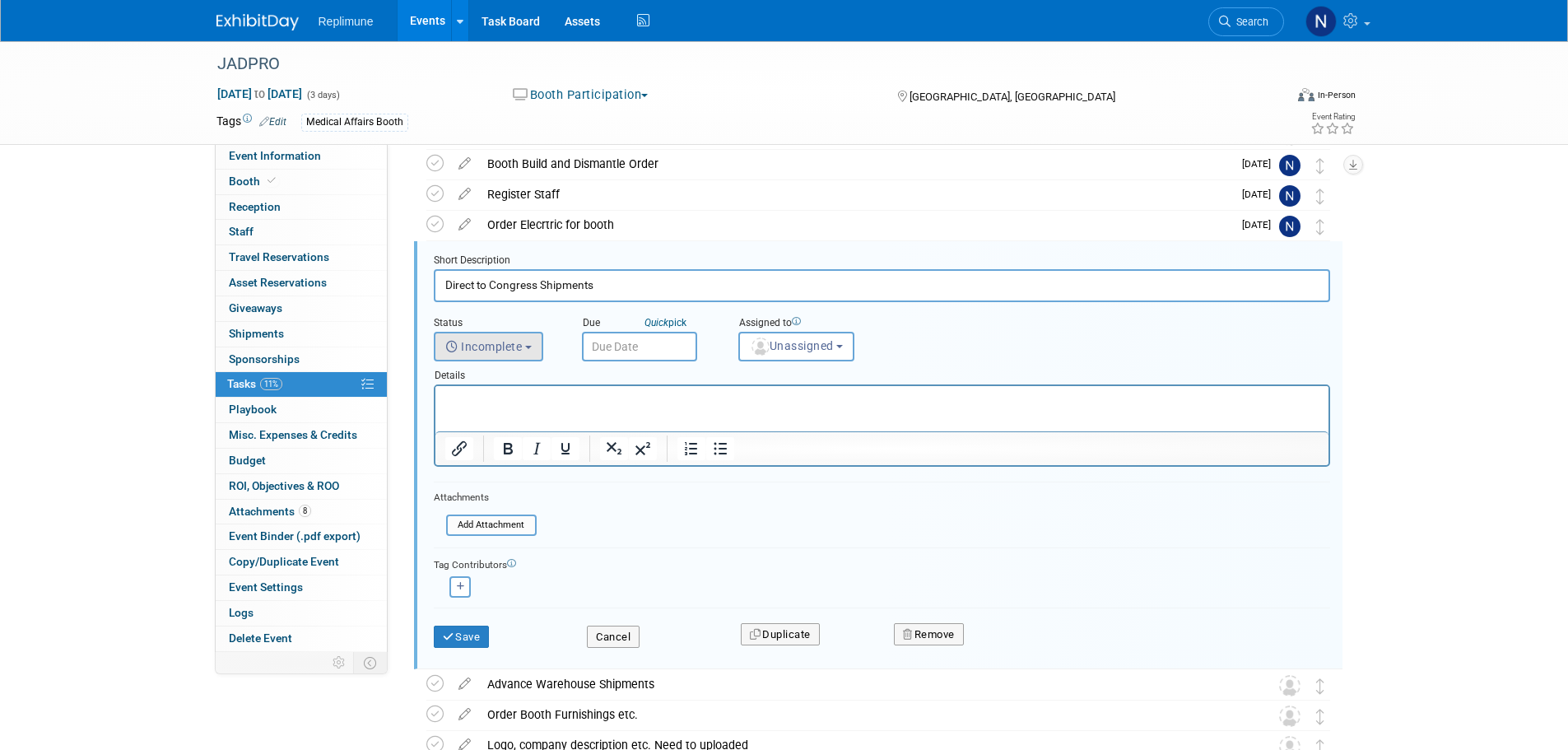
click at [530, 352] on button "Incomplete" at bounding box center [489, 346] width 109 height 30
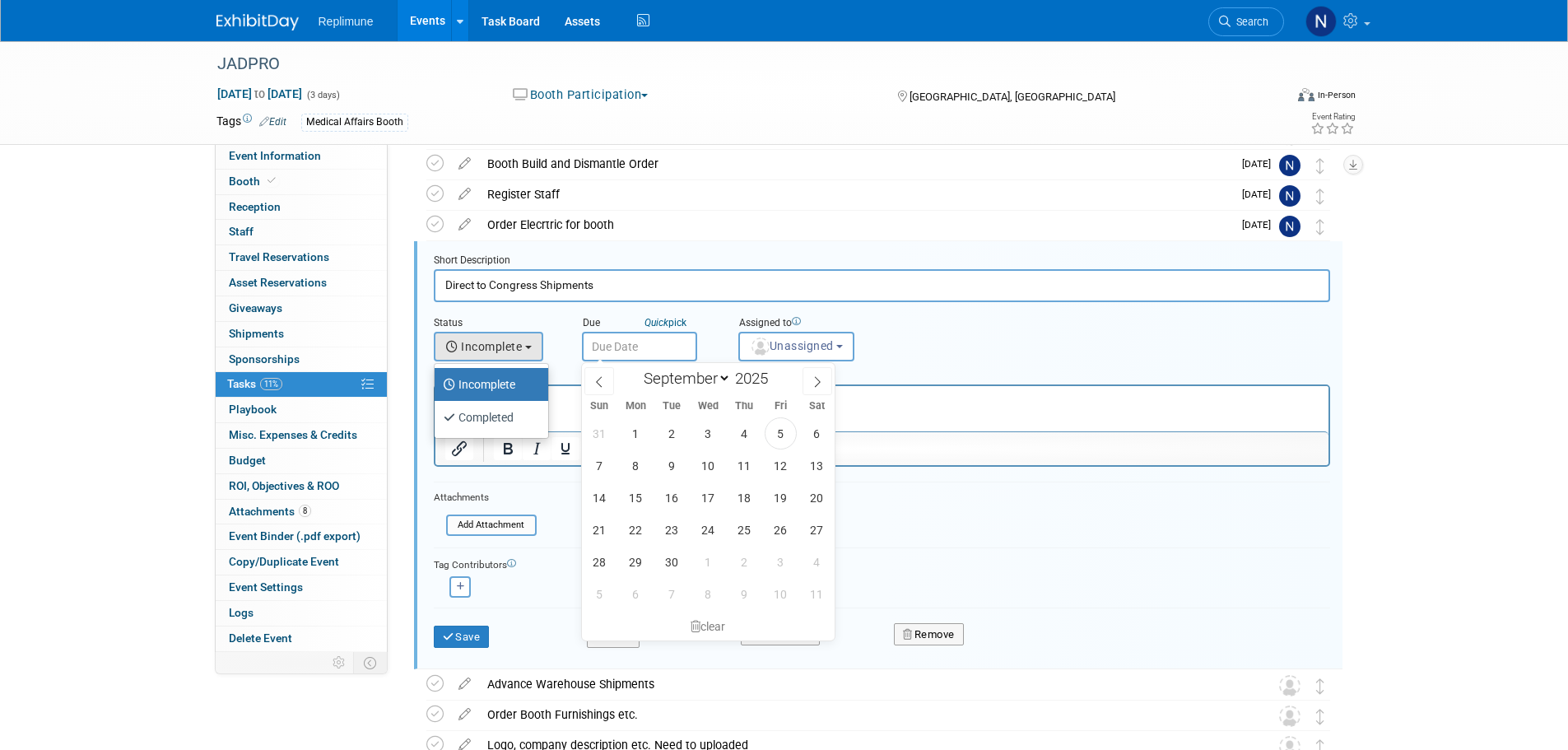
click at [638, 337] on input "text" at bounding box center [640, 346] width 115 height 30
click at [784, 461] on span "12" at bounding box center [782, 466] width 33 height 33
type input "Sep 12, 2025"
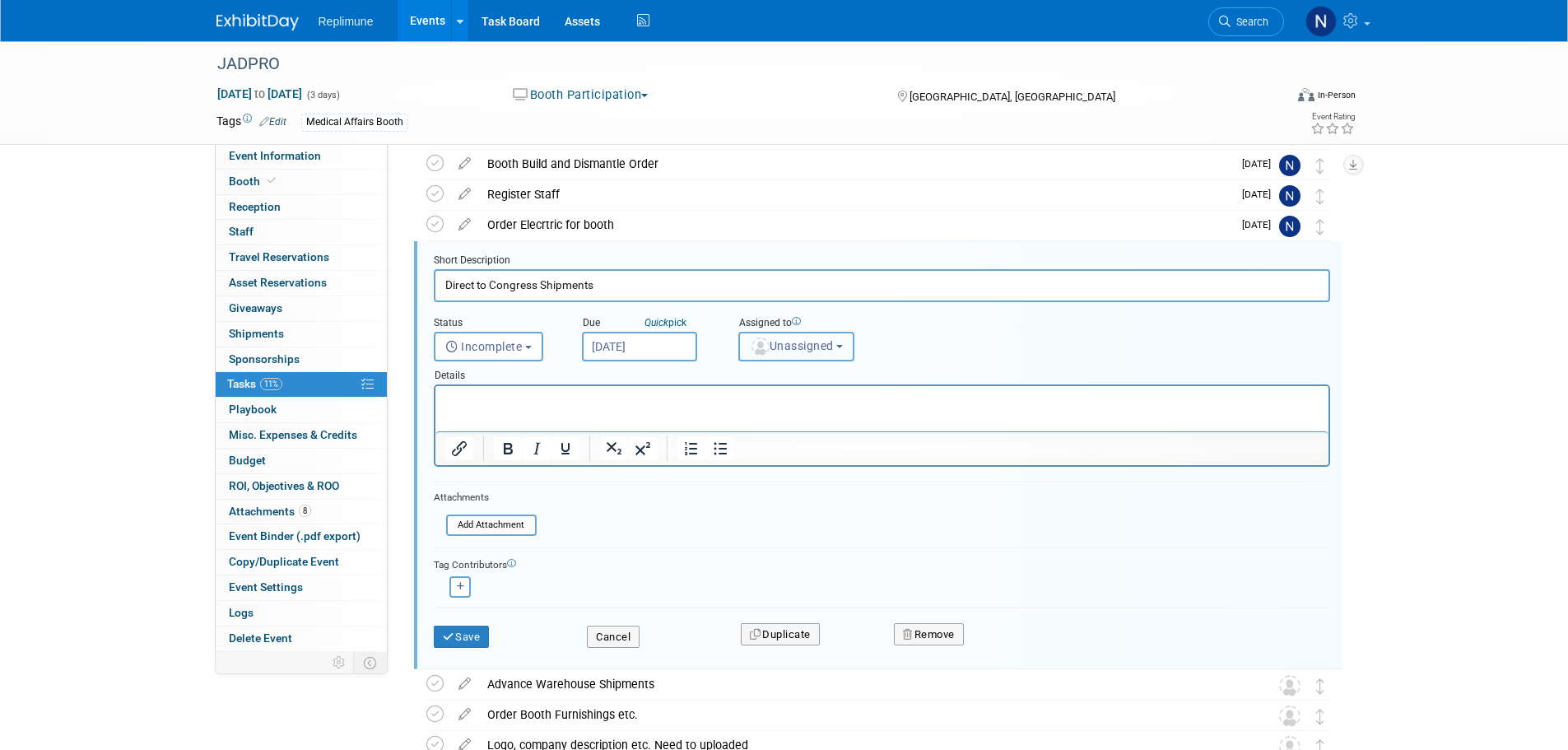
click at [821, 341] on span "Unassigned" at bounding box center [792, 346] width 84 height 13
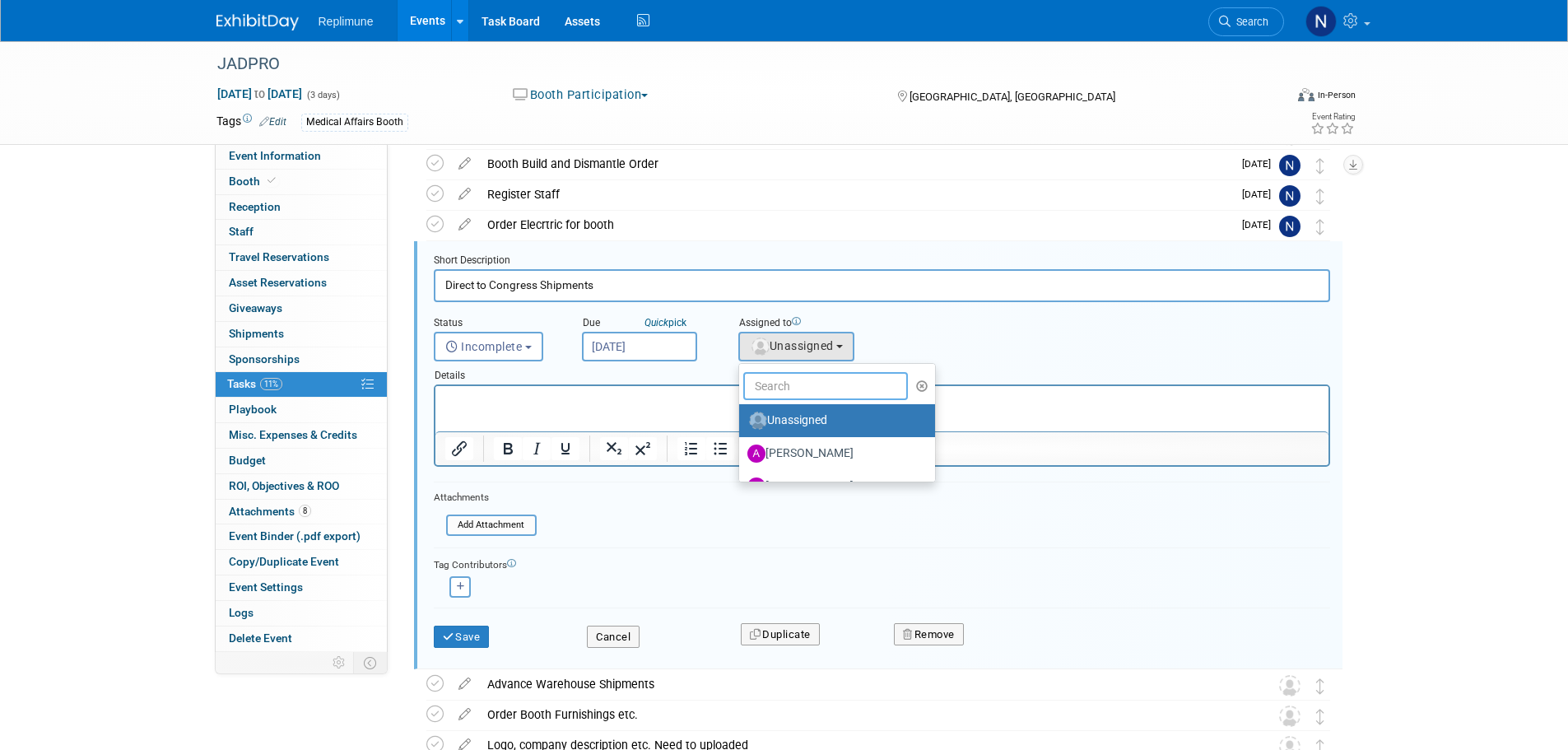
click at [806, 384] on input "text" at bounding box center [826, 386] width 165 height 28
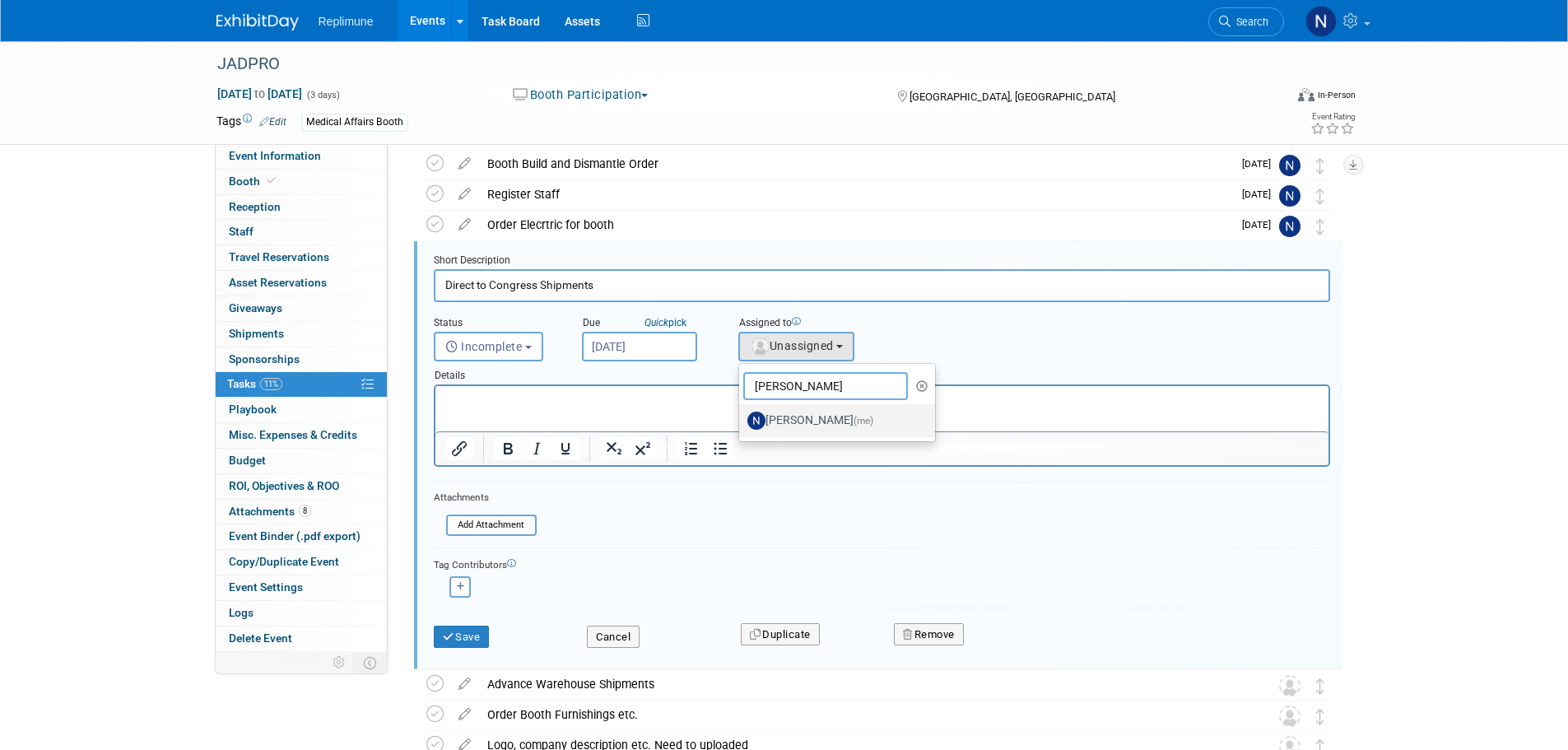
type input "Nicole"
click at [792, 409] on label "Nicole Schaeffner (me)" at bounding box center [833, 420] width 172 height 27
click at [741, 413] on input "Nicole Schaeffner (me)" at bounding box center [736, 418] width 11 height 11
select select "ac887367-ed62-4216-a2e2-0a03cef3d40b"
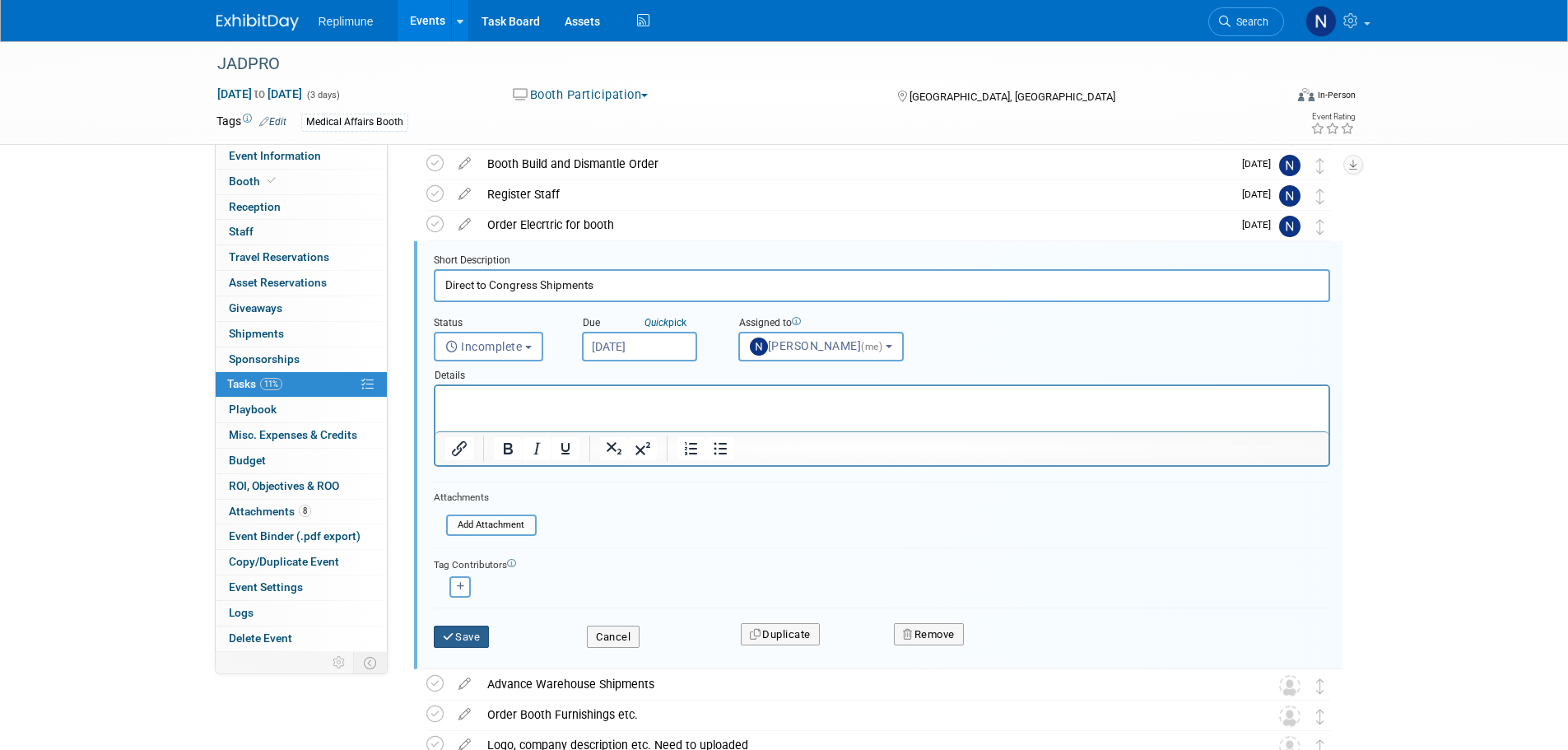
click at [452, 641] on icon "submit" at bounding box center [449, 636] width 13 height 11
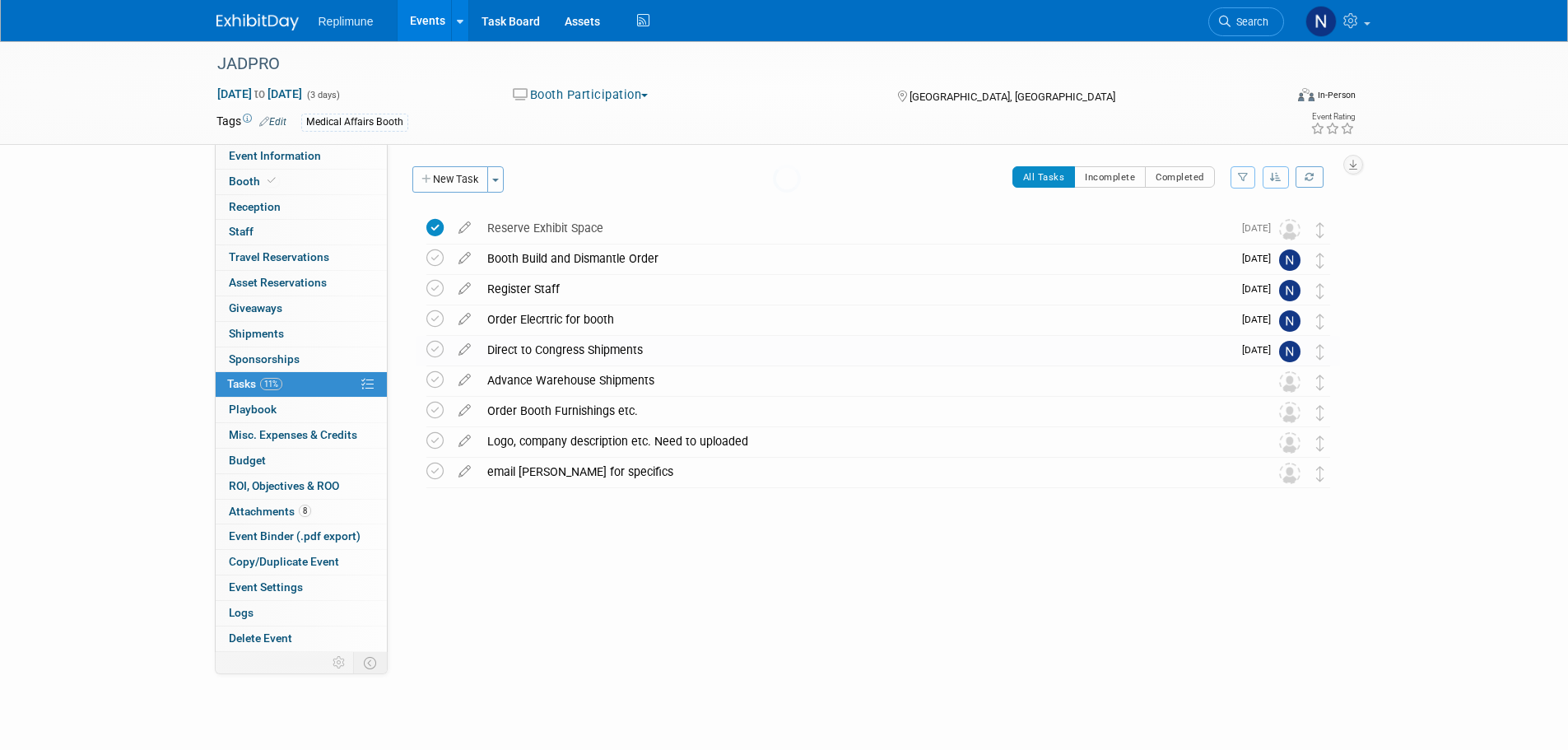
scroll to position [0, 0]
click at [532, 377] on div "Advance Warehouse Shipments" at bounding box center [862, 380] width 767 height 28
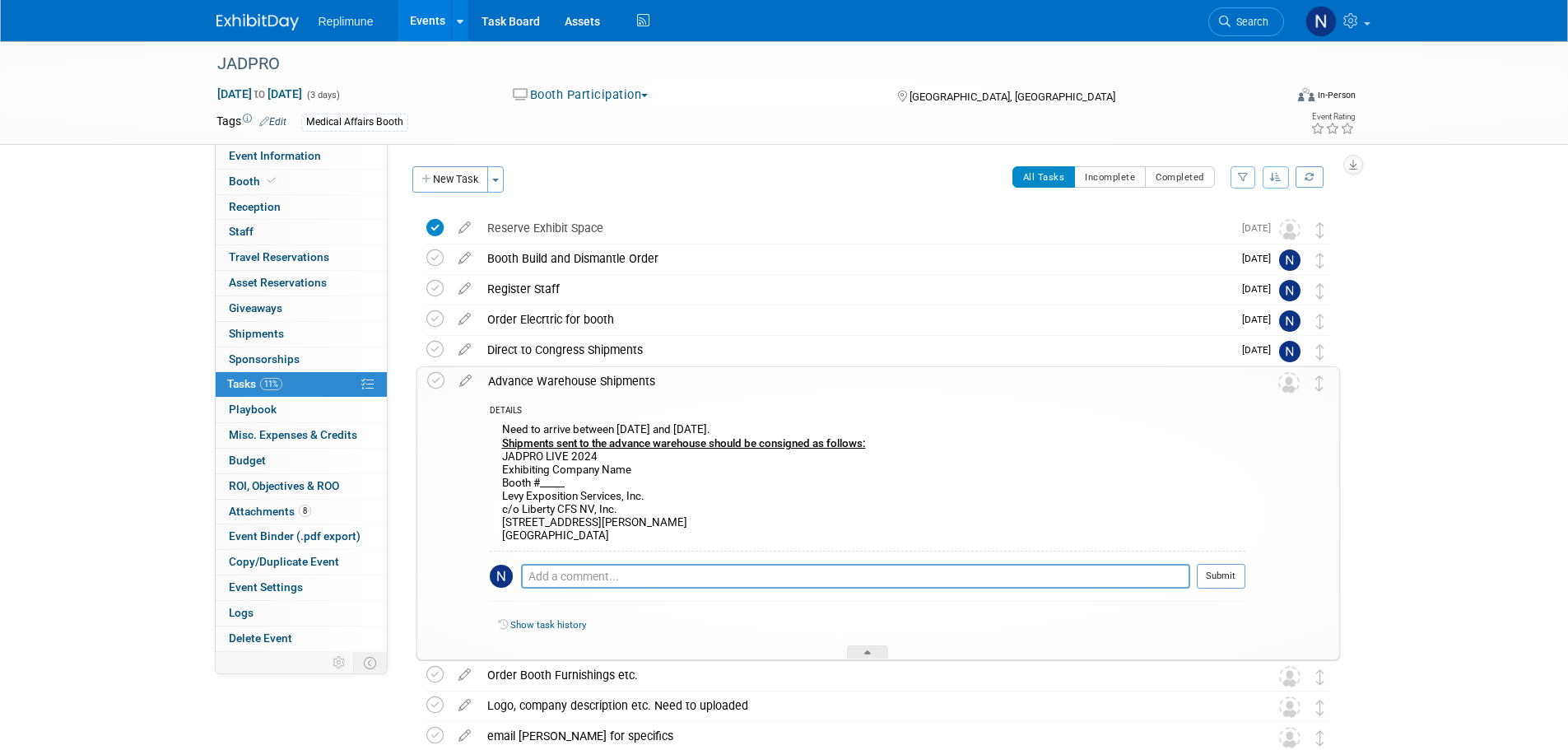
click at [500, 407] on div "DETAILS" at bounding box center [867, 412] width 756 height 14
click at [565, 489] on div "Need to arrive between Oct. 7th and November 8th. Shipments sent to the advance…" at bounding box center [867, 486] width 756 height 132
click at [462, 376] on icon at bounding box center [466, 376] width 29 height 20
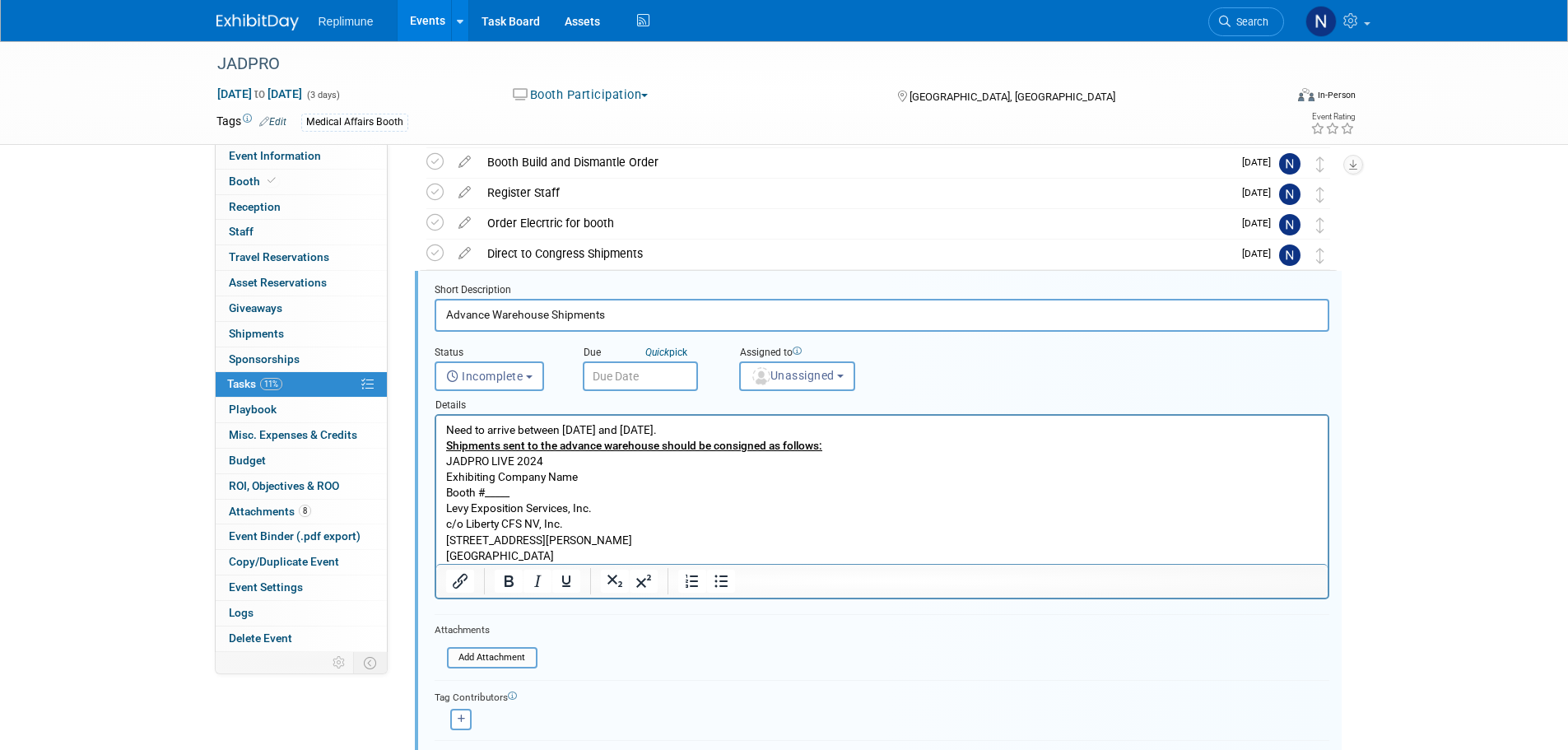
scroll to position [126, 0]
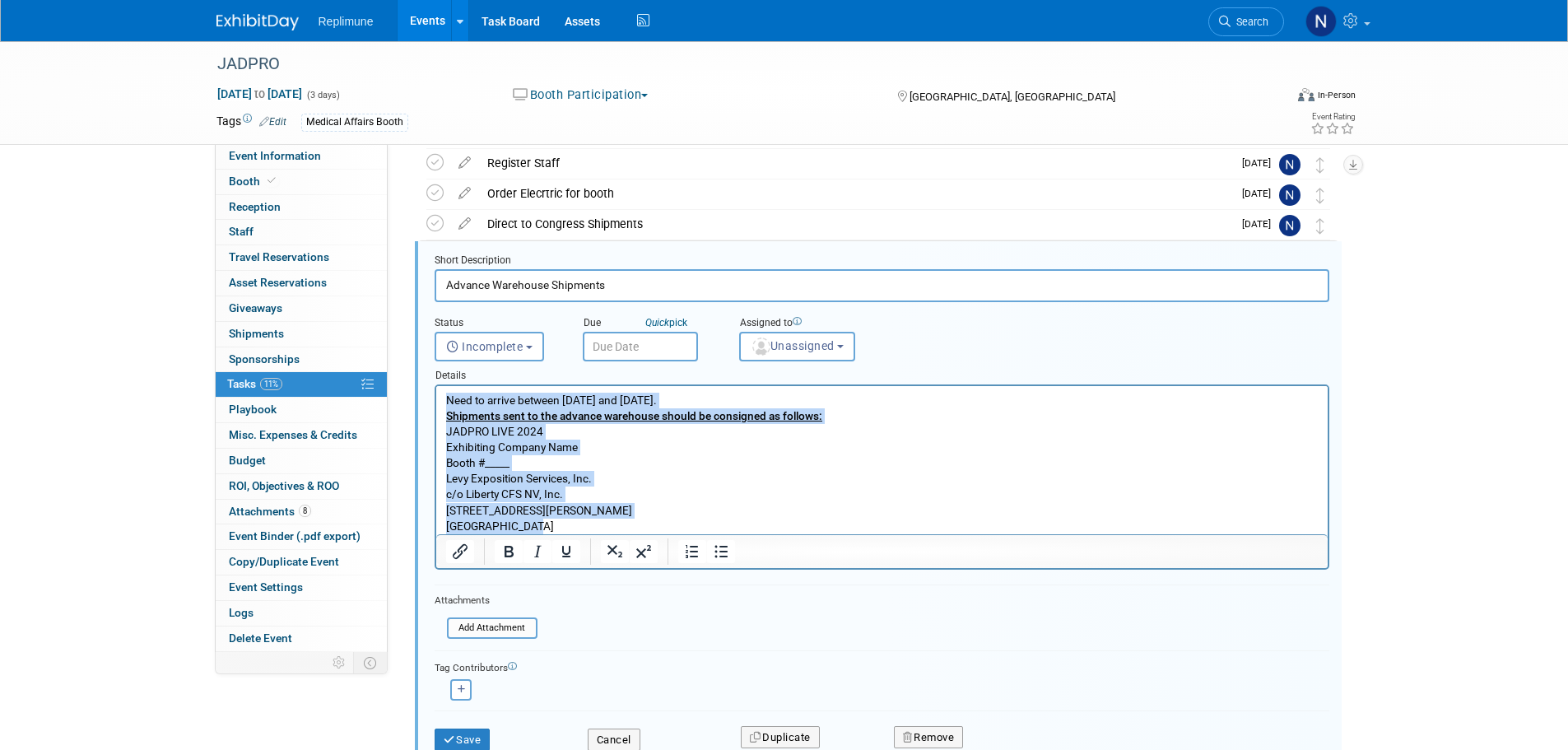
drag, startPoint x: 444, startPoint y: 400, endPoint x: 1024, endPoint y: 927, distance: 783.7
click at [599, 534] on html "Need to arrive between Oct. 7th and November 8th. Shipments sent to the advance…" at bounding box center [881, 460] width 892 height 148
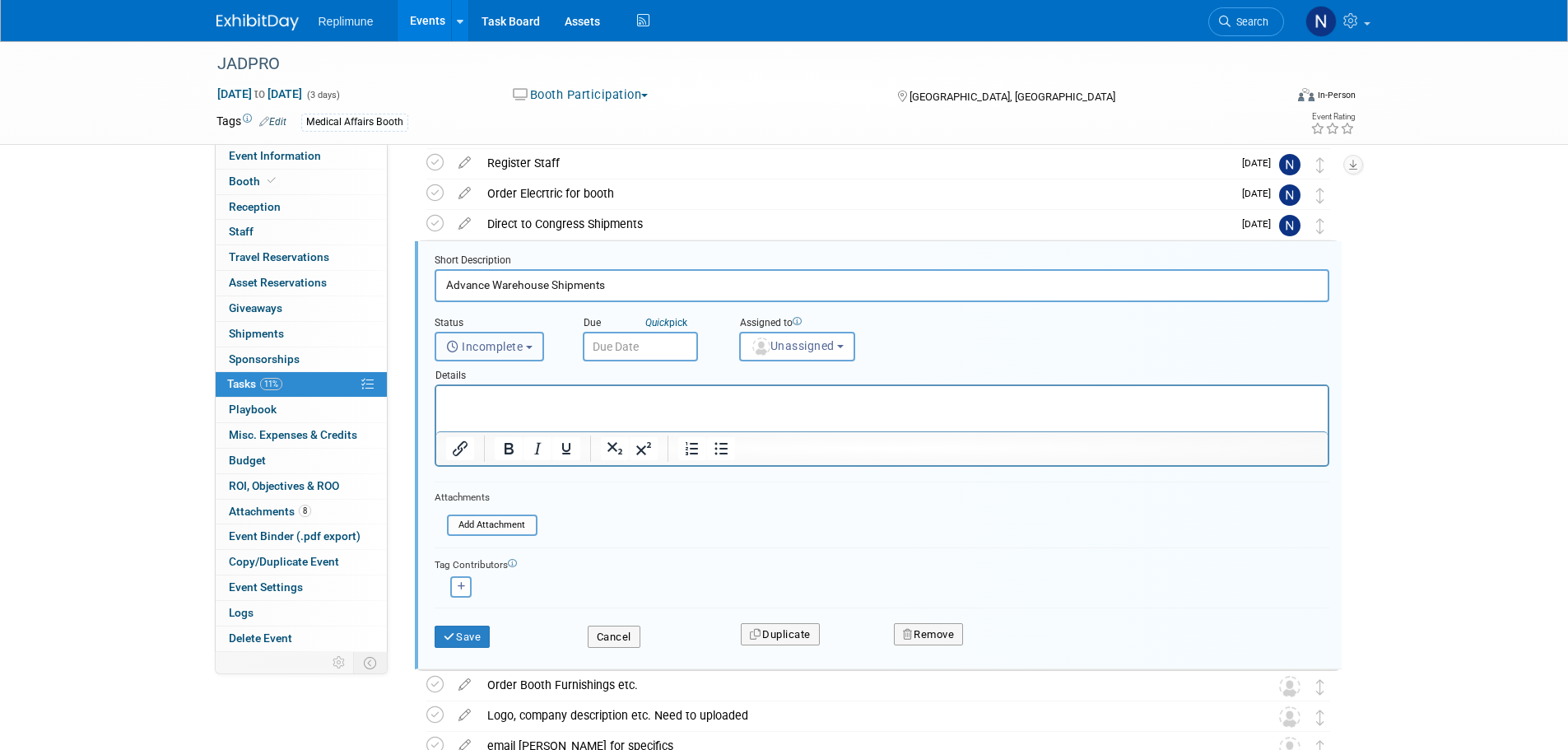
click at [511, 346] on span "Incomplete" at bounding box center [485, 347] width 78 height 13
click at [613, 350] on input "text" at bounding box center [641, 346] width 115 height 30
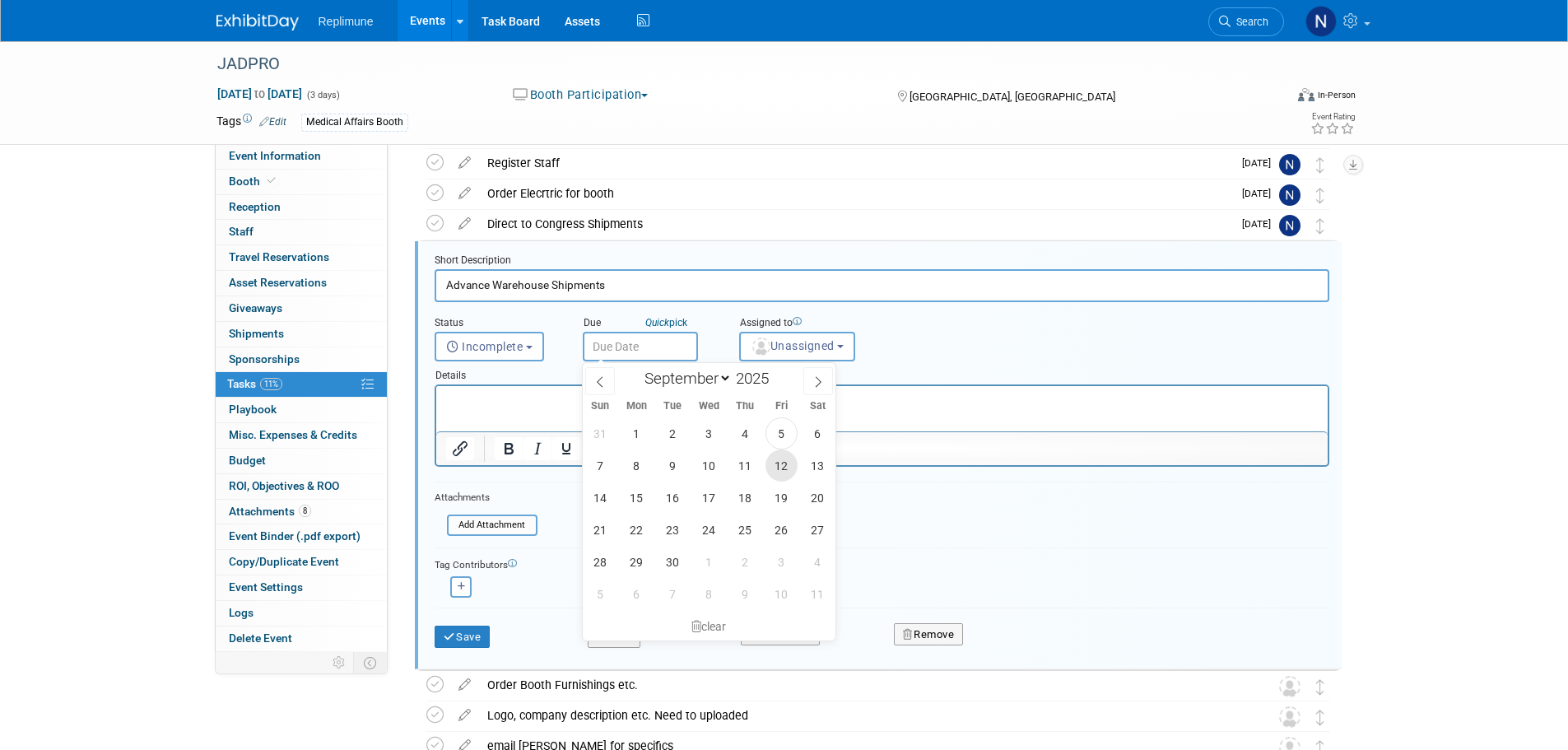
click at [784, 467] on span "12" at bounding box center [782, 466] width 33 height 33
type input "Sep 12, 2025"
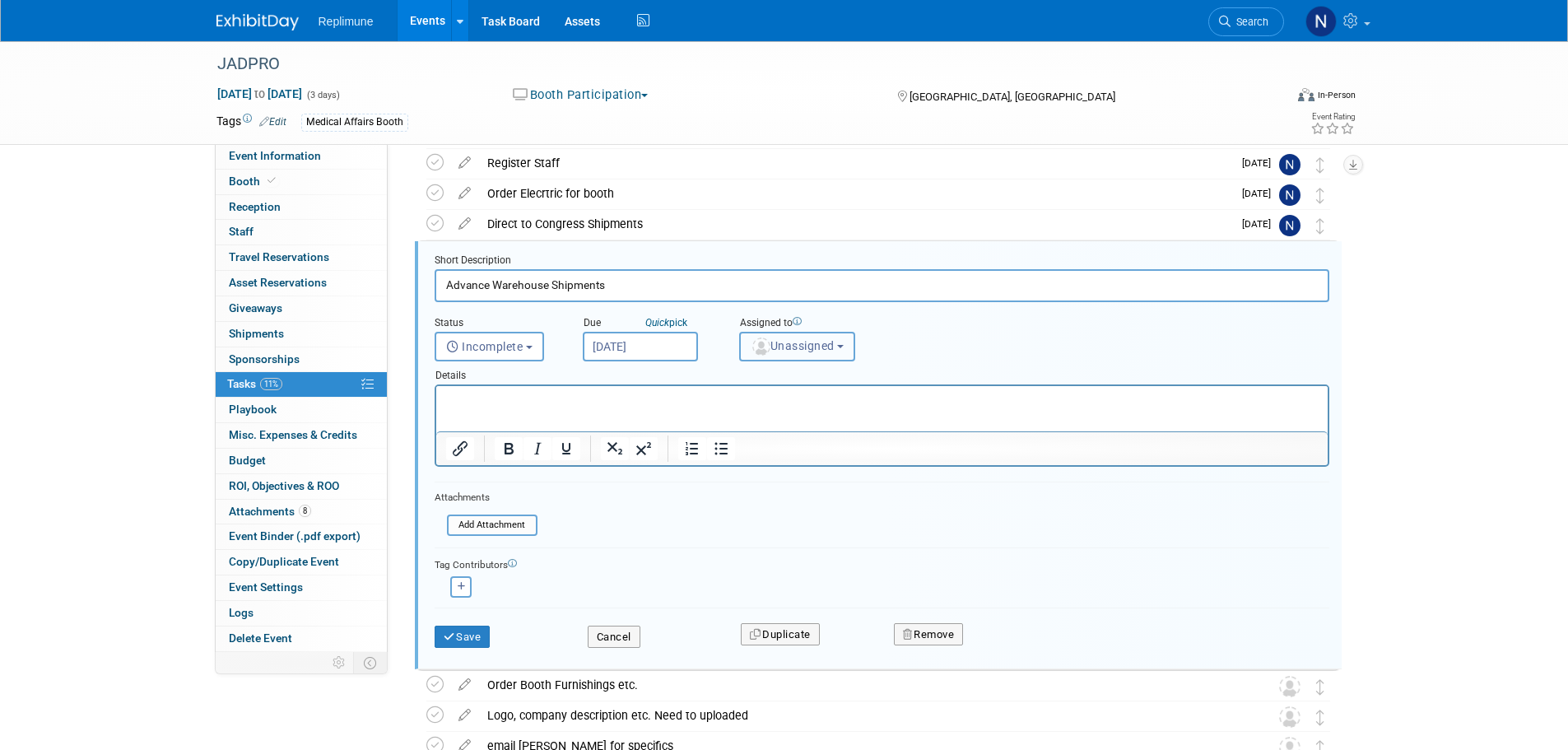
click at [803, 350] on span "Unassigned" at bounding box center [793, 346] width 84 height 13
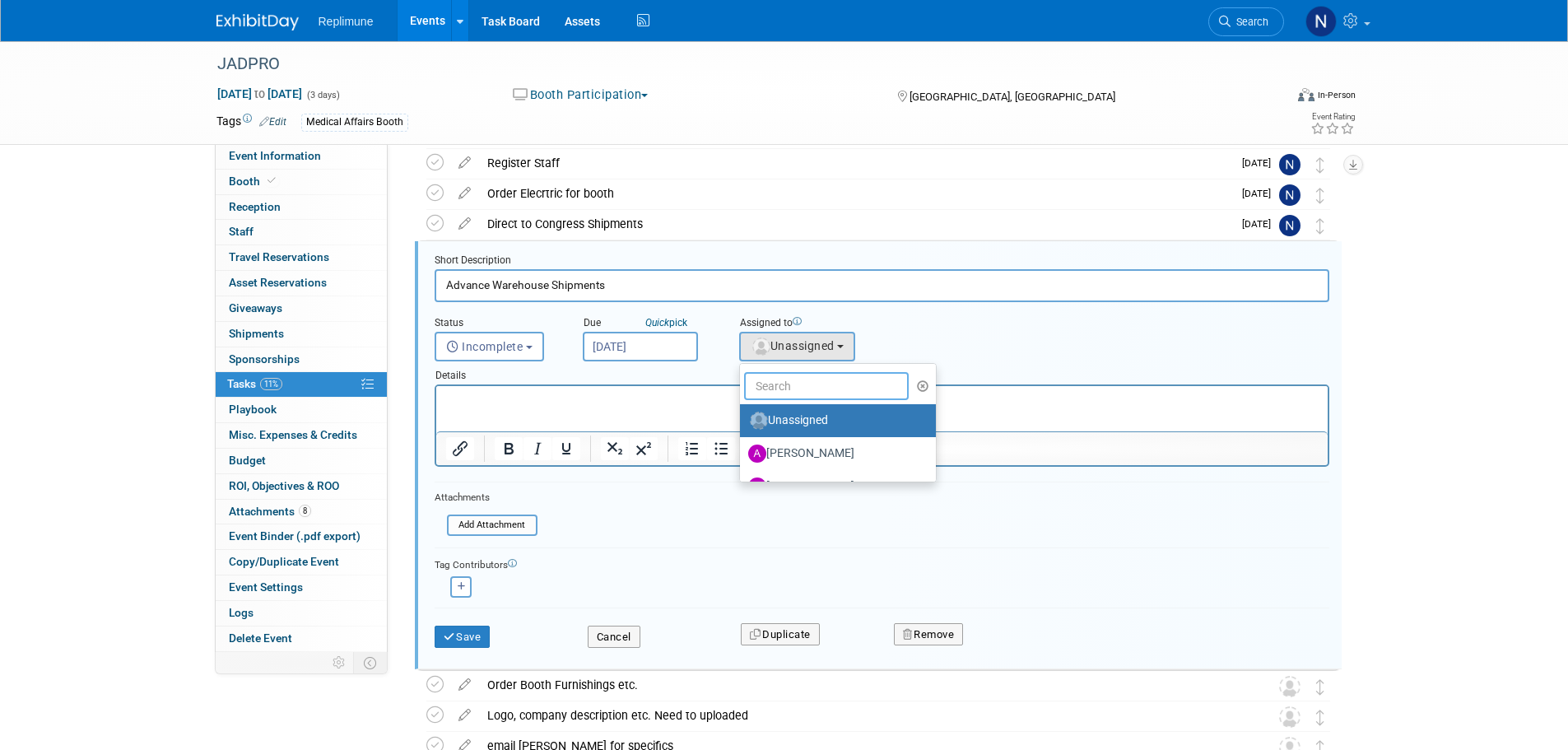
click at [809, 386] on input "text" at bounding box center [827, 386] width 165 height 28
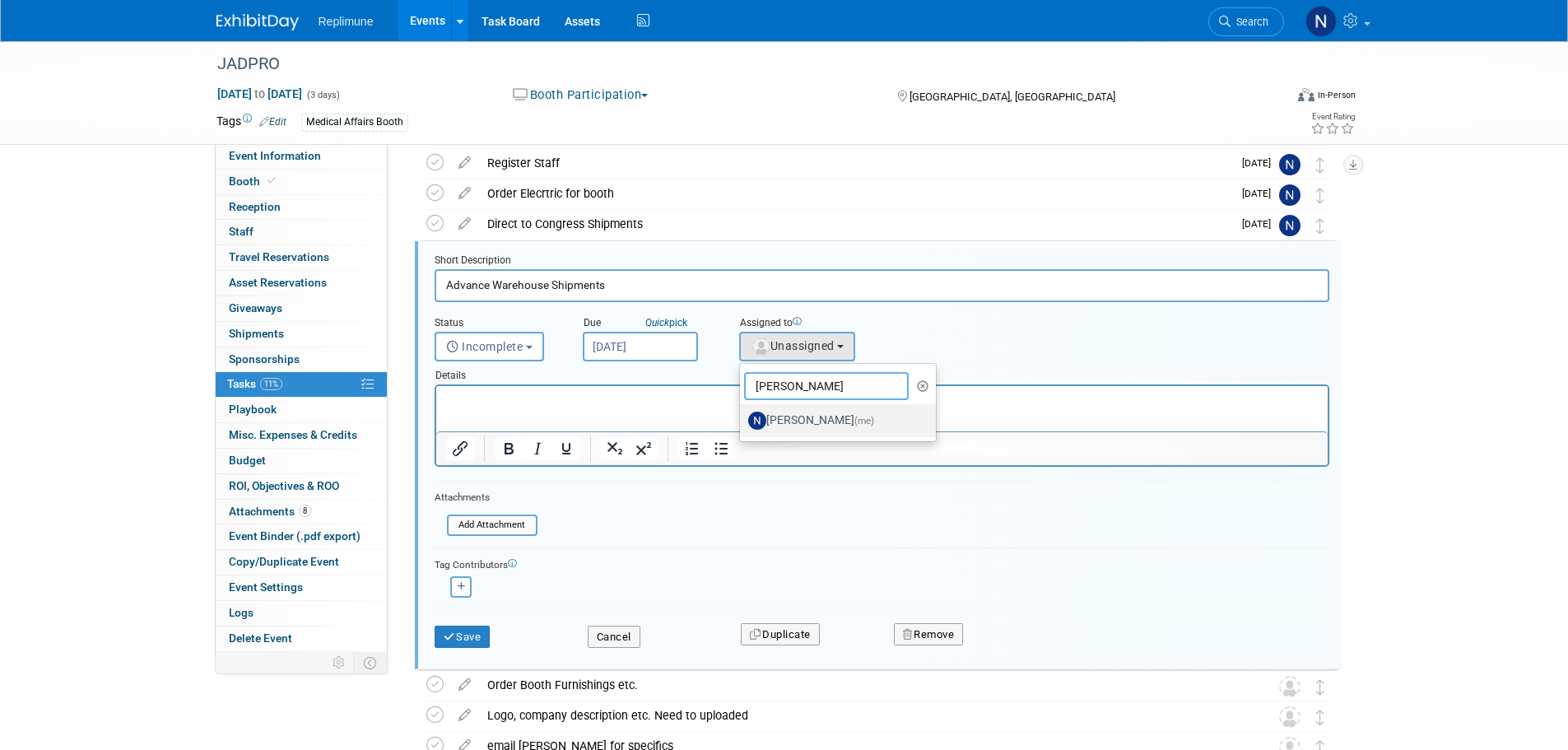
type input "Nicole"
click at [838, 420] on label "Nicole Schaeffner (me)" at bounding box center [834, 420] width 172 height 27
click at [742, 420] on input "Nicole Schaeffner (me)" at bounding box center [737, 418] width 11 height 11
select select "ac887367-ed62-4216-a2e2-0a03cef3d40b"
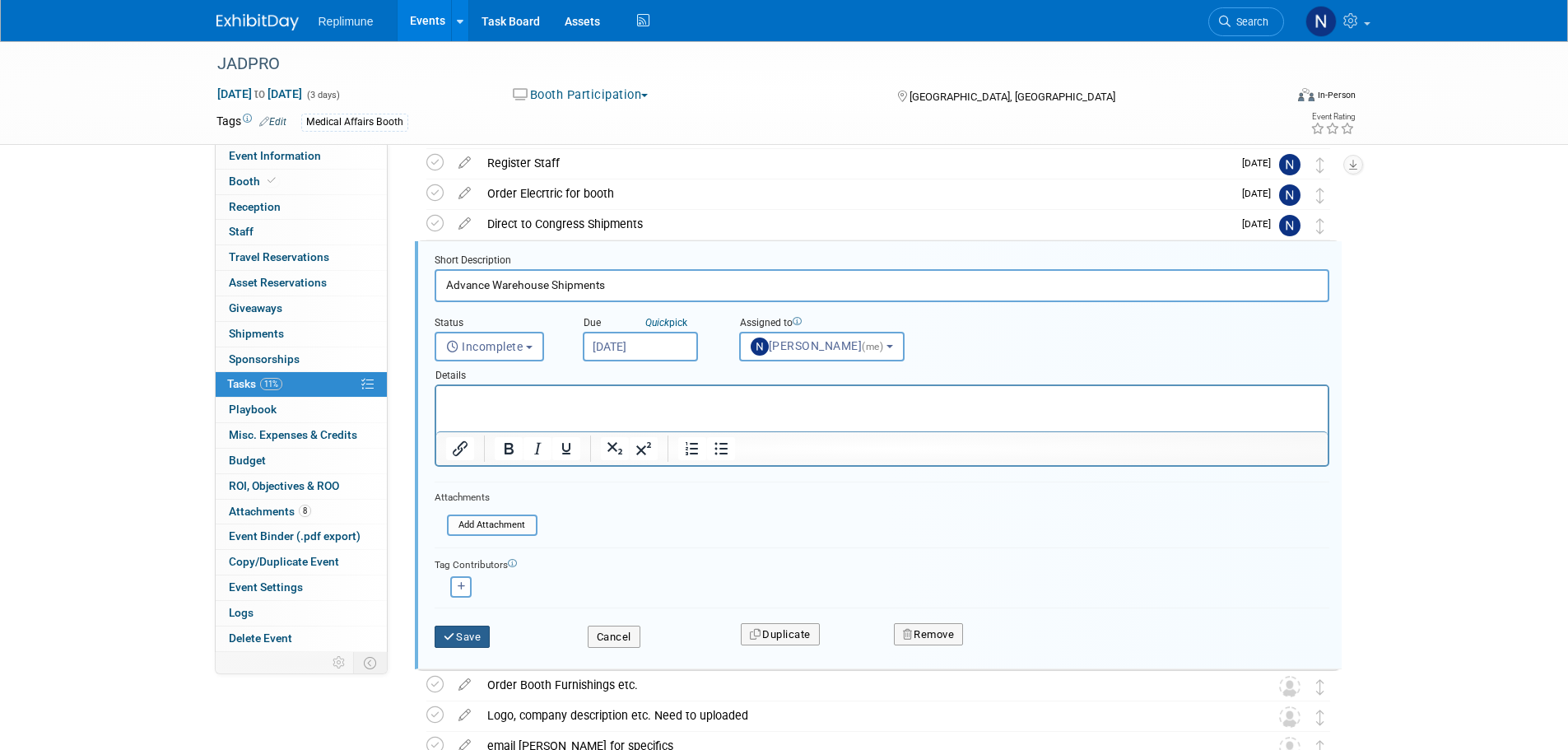
click at [466, 625] on button "Save" at bounding box center [463, 637] width 56 height 23
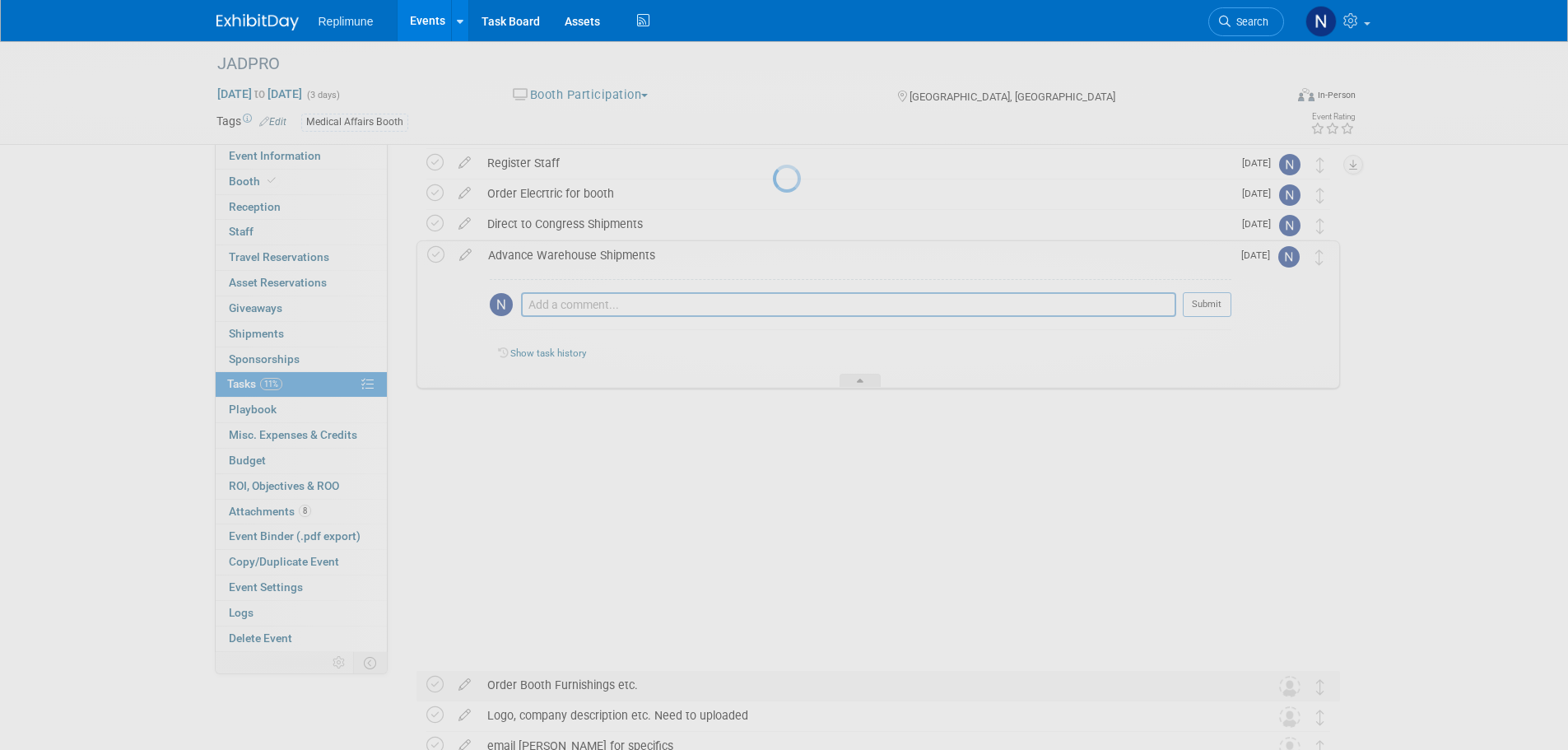
scroll to position [0, 0]
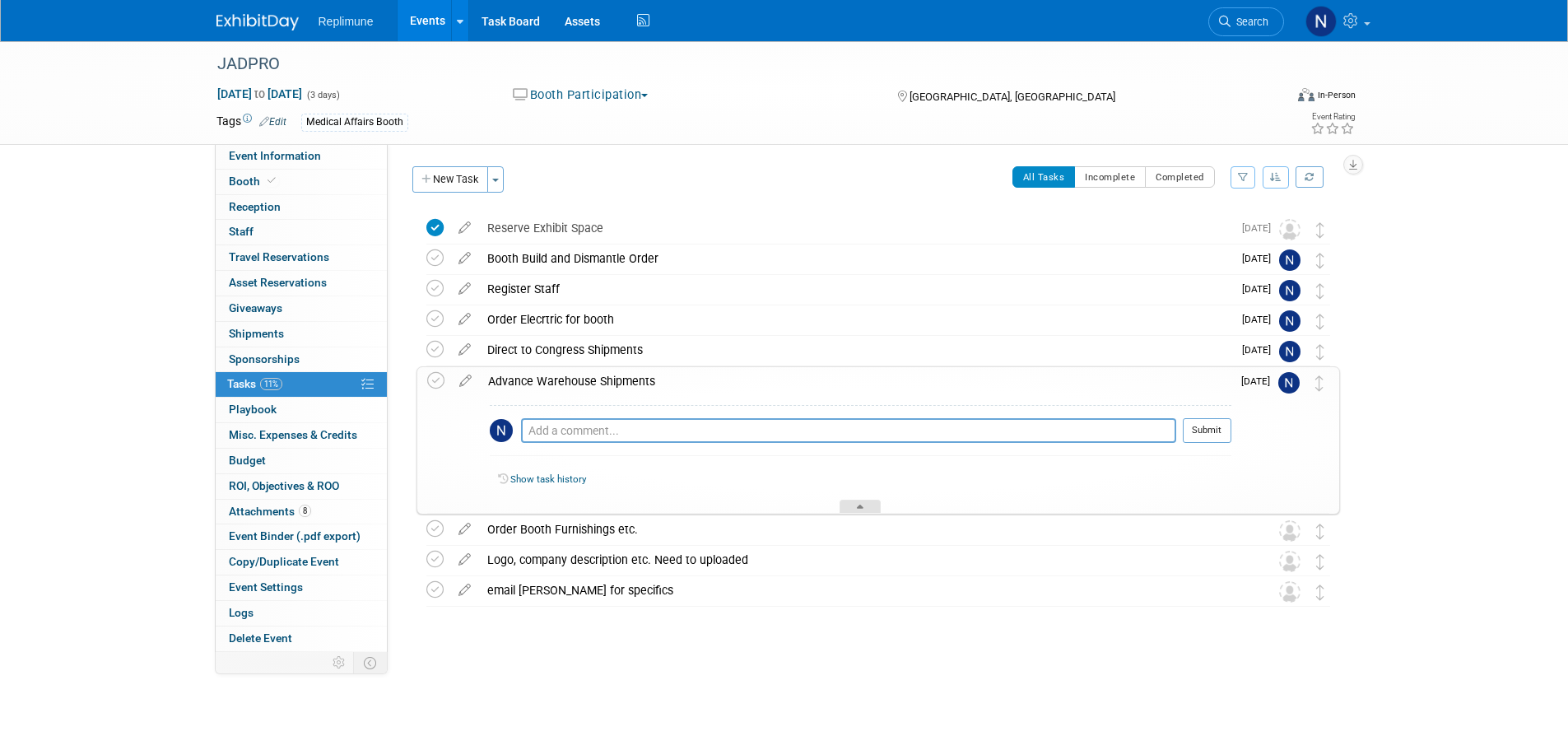
click at [855, 507] on div at bounding box center [860, 507] width 41 height 14
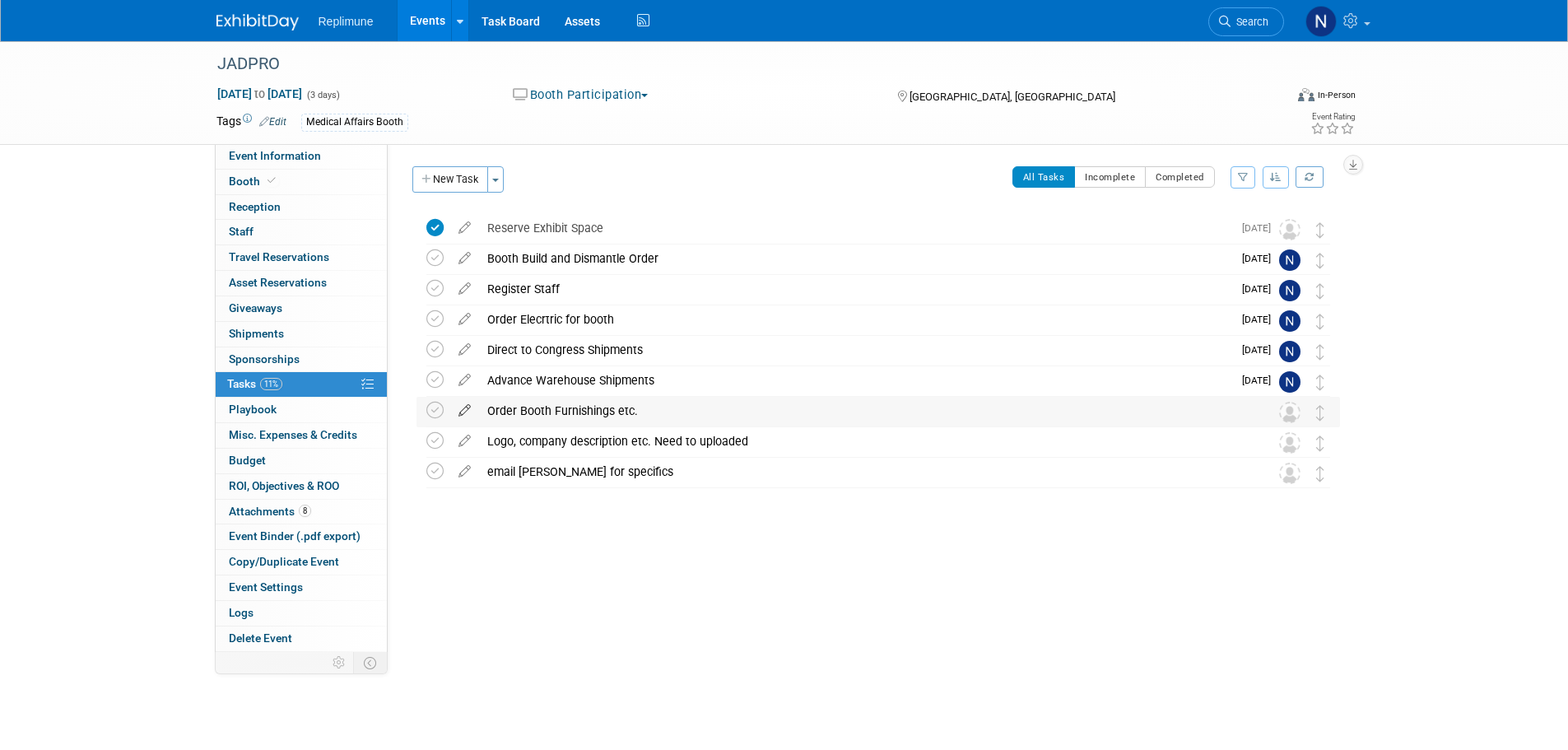
click at [461, 406] on icon at bounding box center [465, 406] width 29 height 20
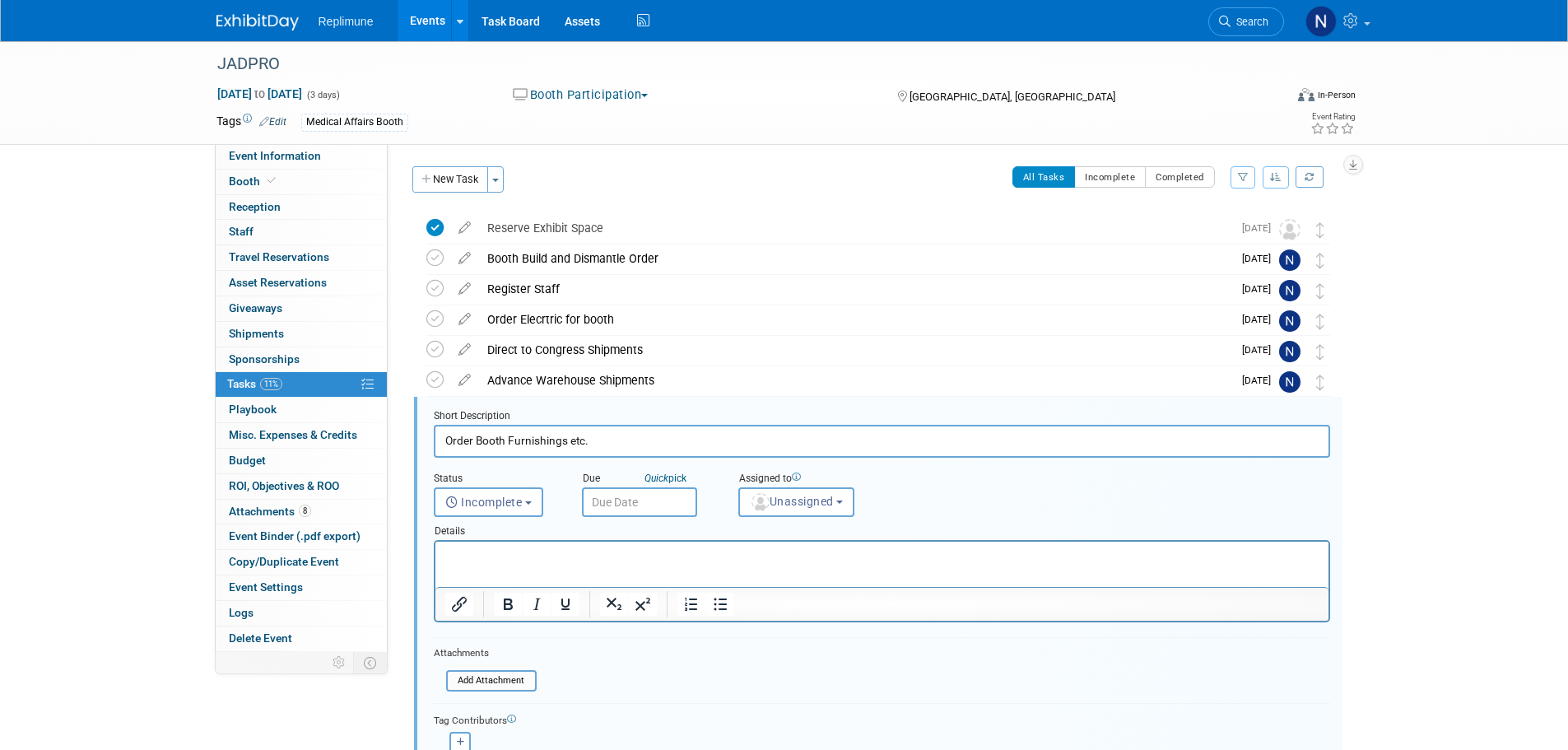
scroll to position [155, 0]
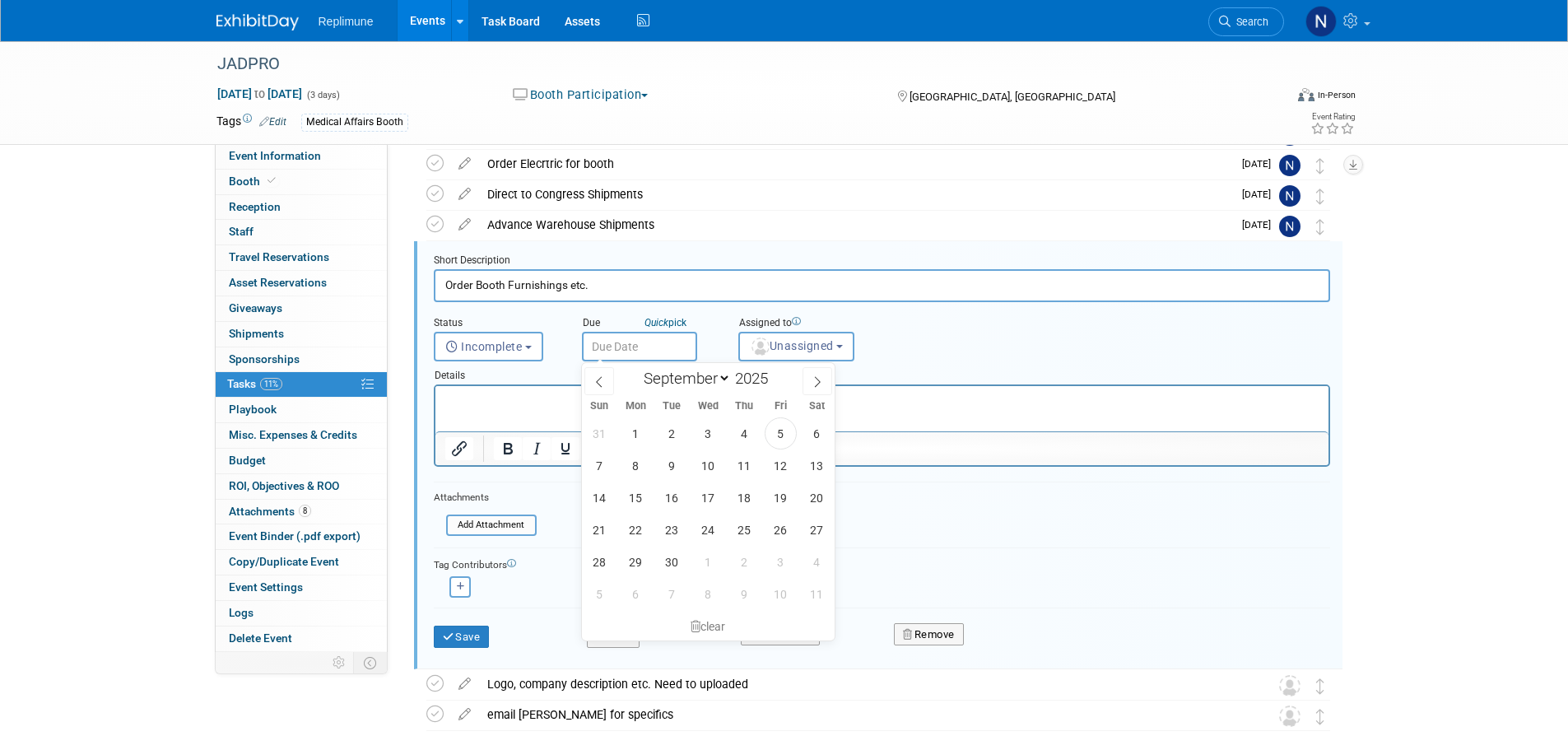
click at [614, 349] on input "text" at bounding box center [640, 346] width 115 height 30
click at [784, 497] on span "19" at bounding box center [782, 498] width 33 height 33
type input "Sep 19, 2025"
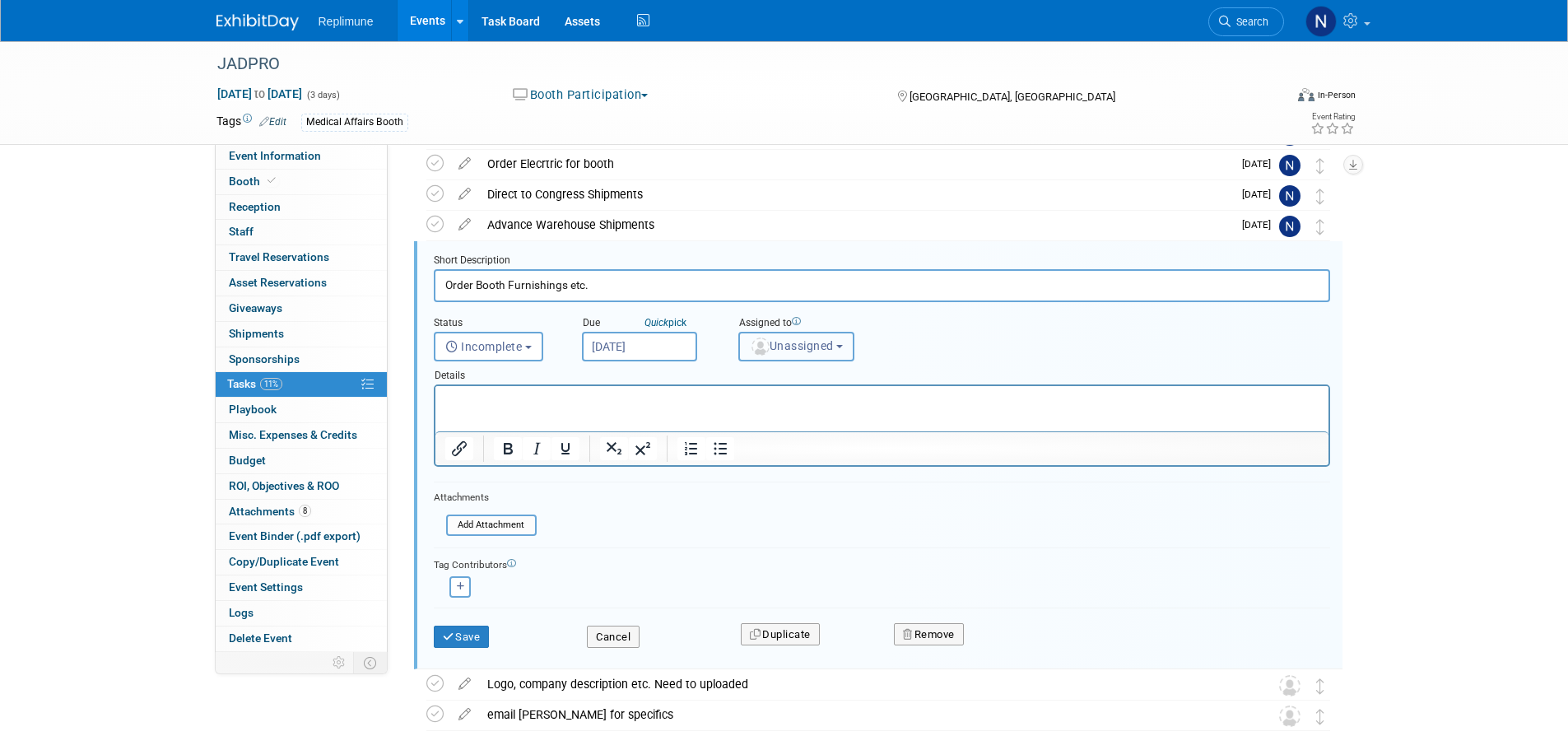
click at [819, 351] on span "Unassigned" at bounding box center [792, 346] width 84 height 13
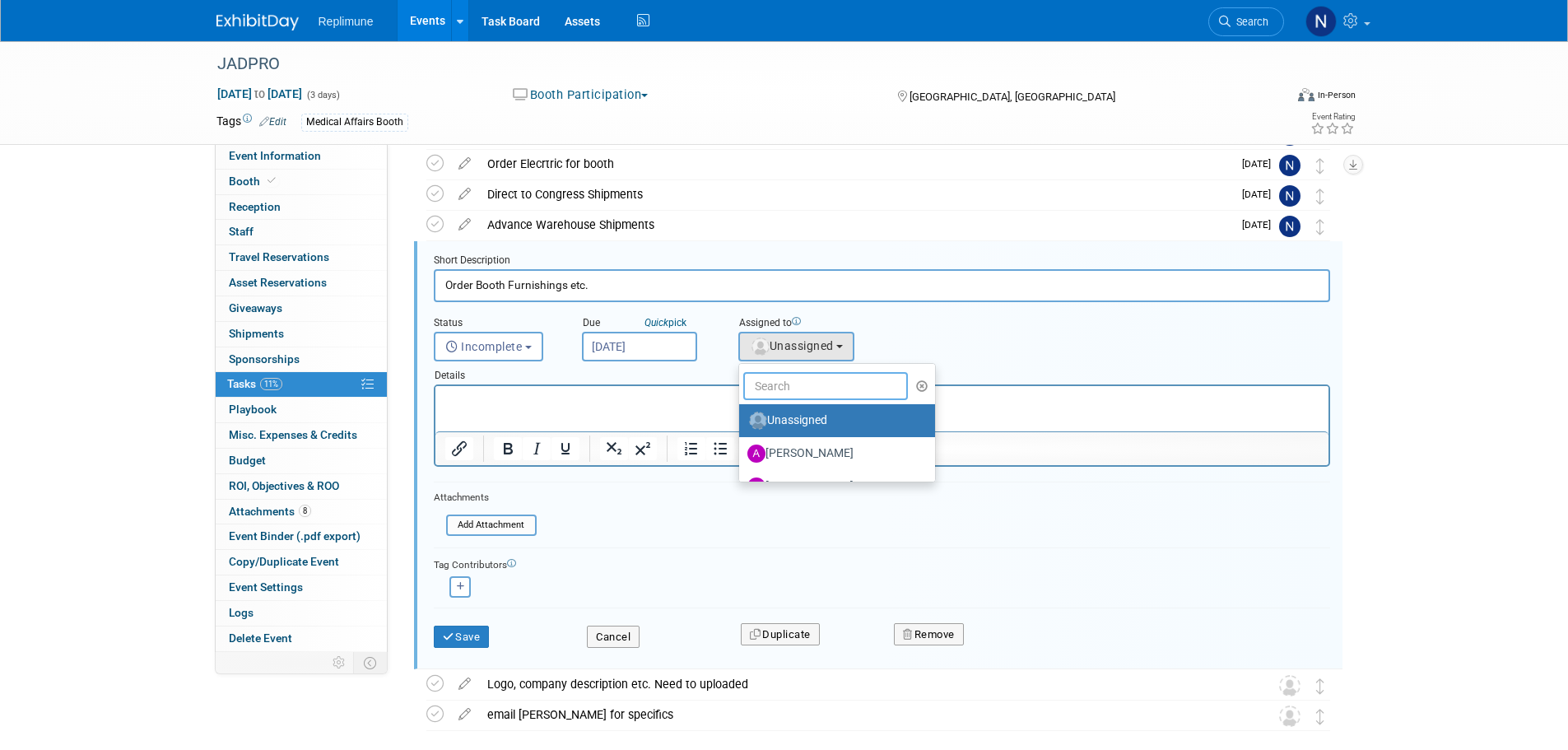
click at [826, 395] on input "text" at bounding box center [826, 386] width 165 height 28
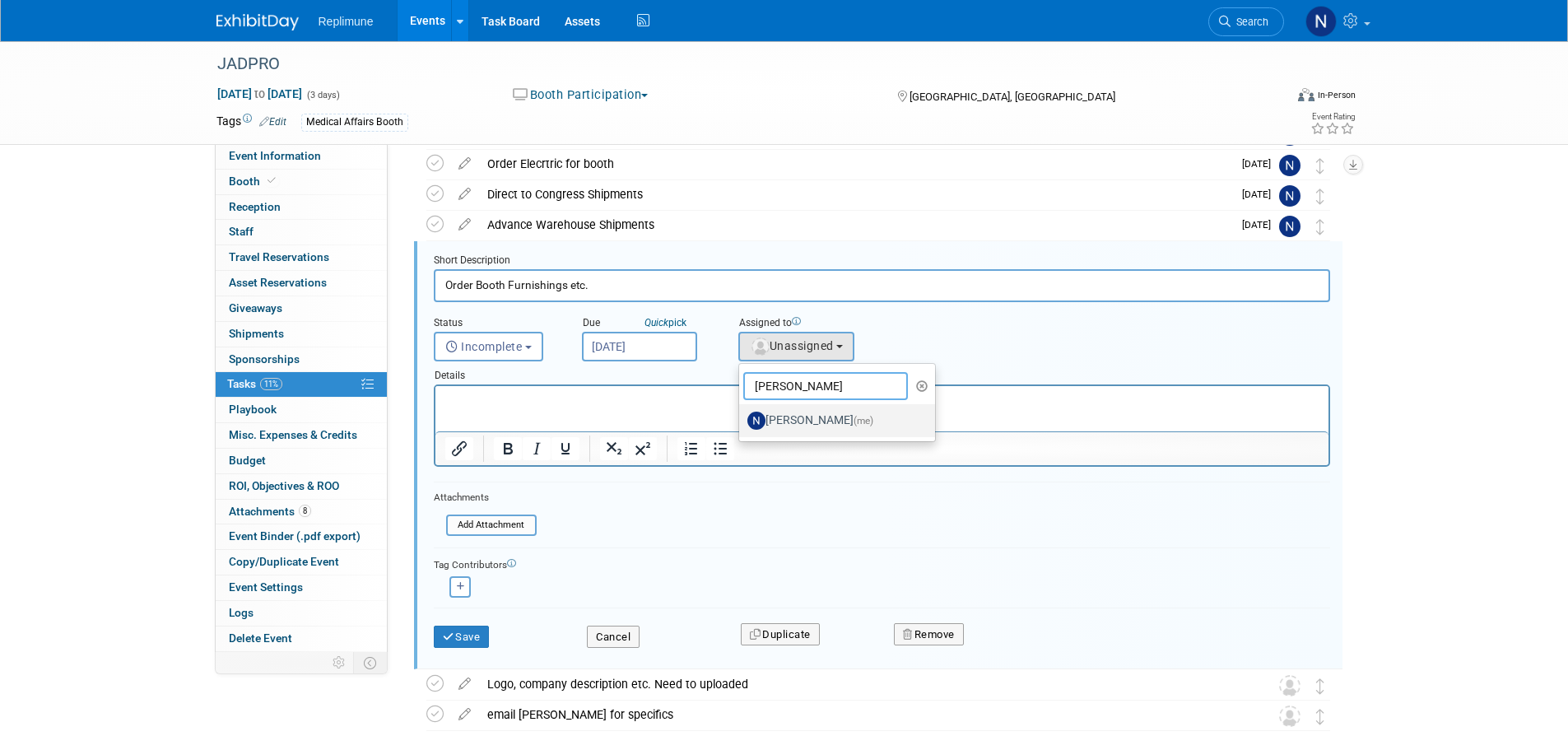
type input "Nicole"
click at [821, 420] on label "Nicole Schaeffner (me)" at bounding box center [833, 420] width 172 height 27
click at [741, 420] on input "Nicole Schaeffner (me)" at bounding box center [736, 418] width 11 height 11
select select "ac887367-ed62-4216-a2e2-0a03cef3d40b"
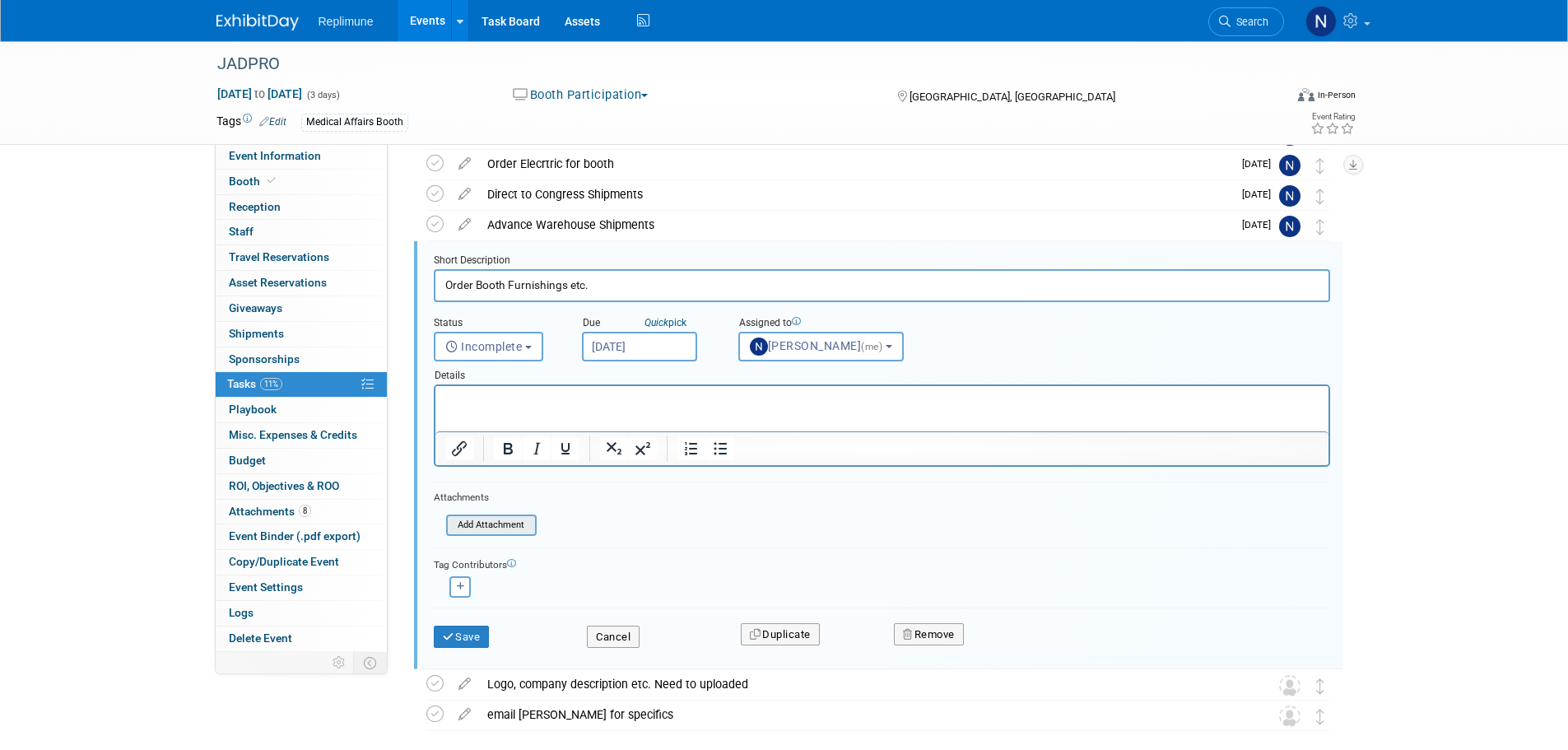
click at [507, 521] on input "file" at bounding box center [450, 525] width 168 height 18
click at [465, 634] on button "Save" at bounding box center [462, 637] width 56 height 23
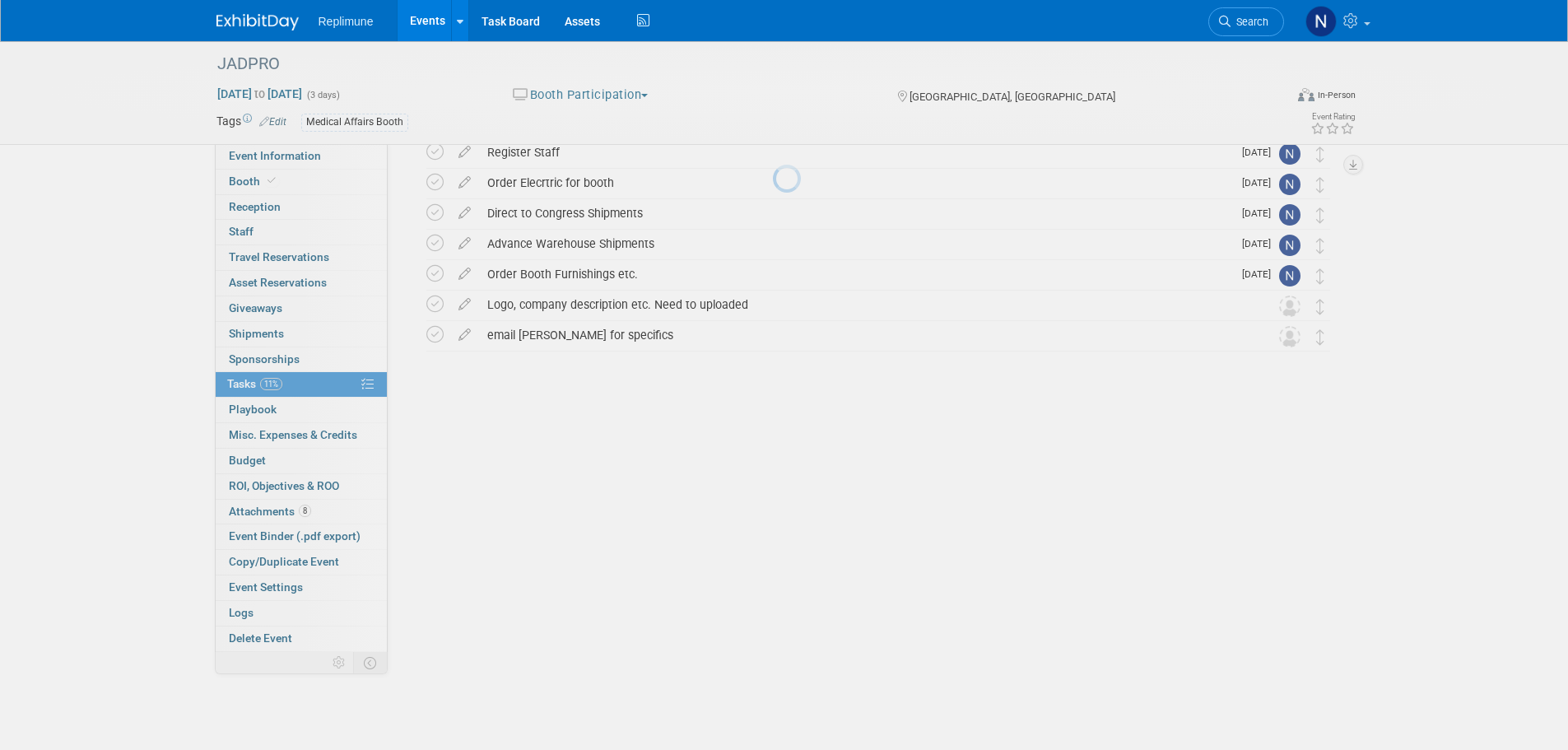
scroll to position [0, 0]
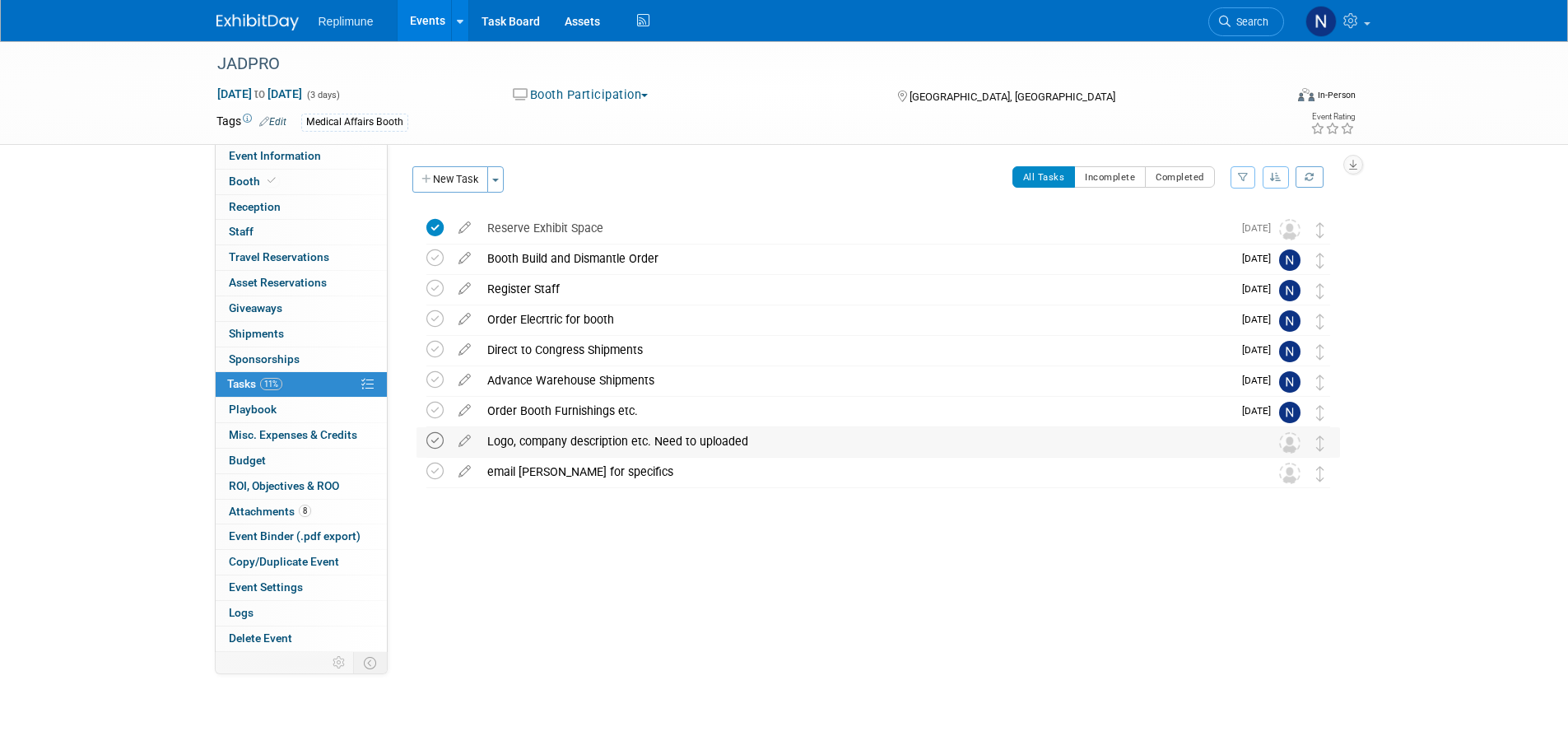
click at [431, 438] on icon at bounding box center [435, 441] width 17 height 17
click at [464, 468] on icon at bounding box center [465, 467] width 29 height 20
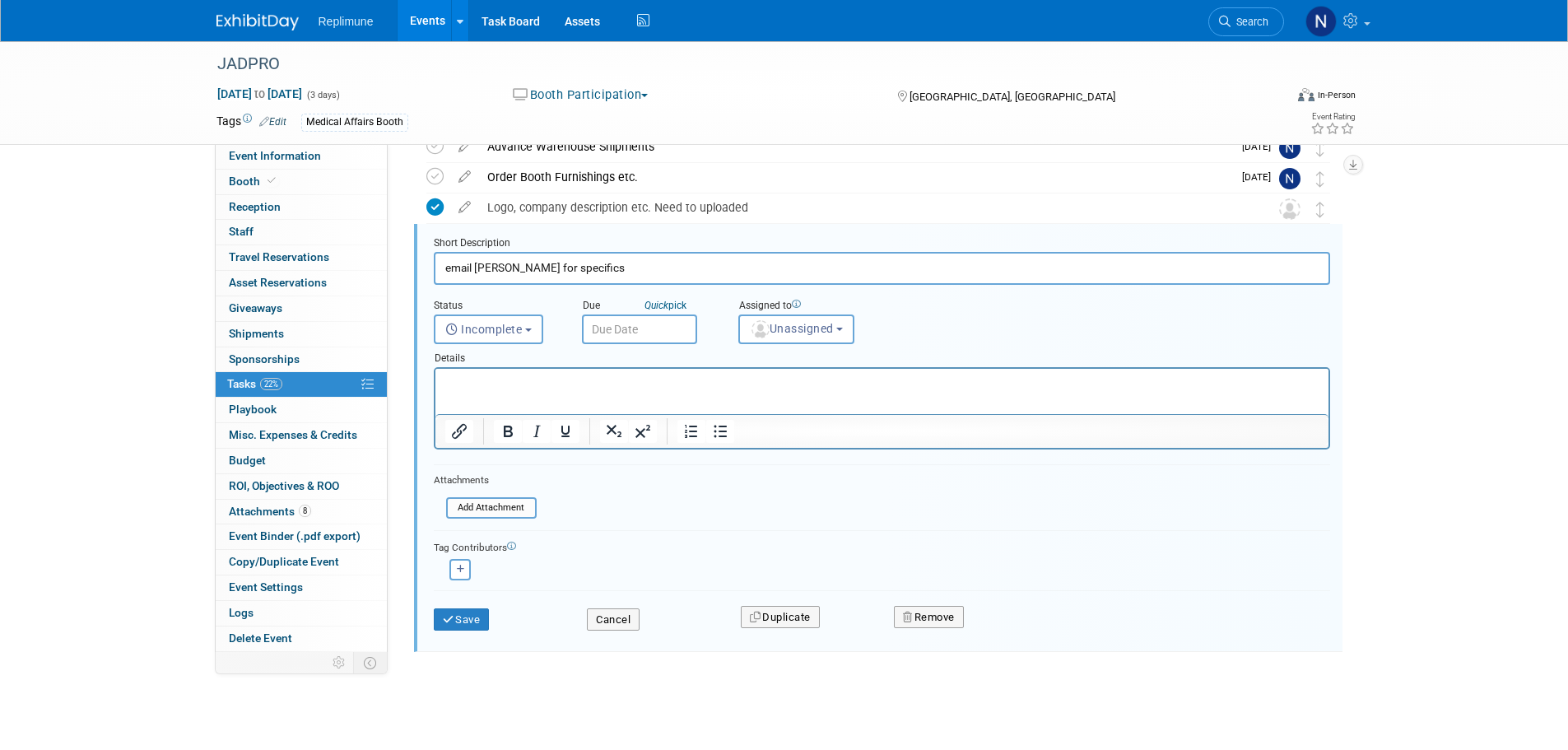
scroll to position [238, 0]
click at [942, 621] on button "Remove" at bounding box center [928, 614] width 70 height 23
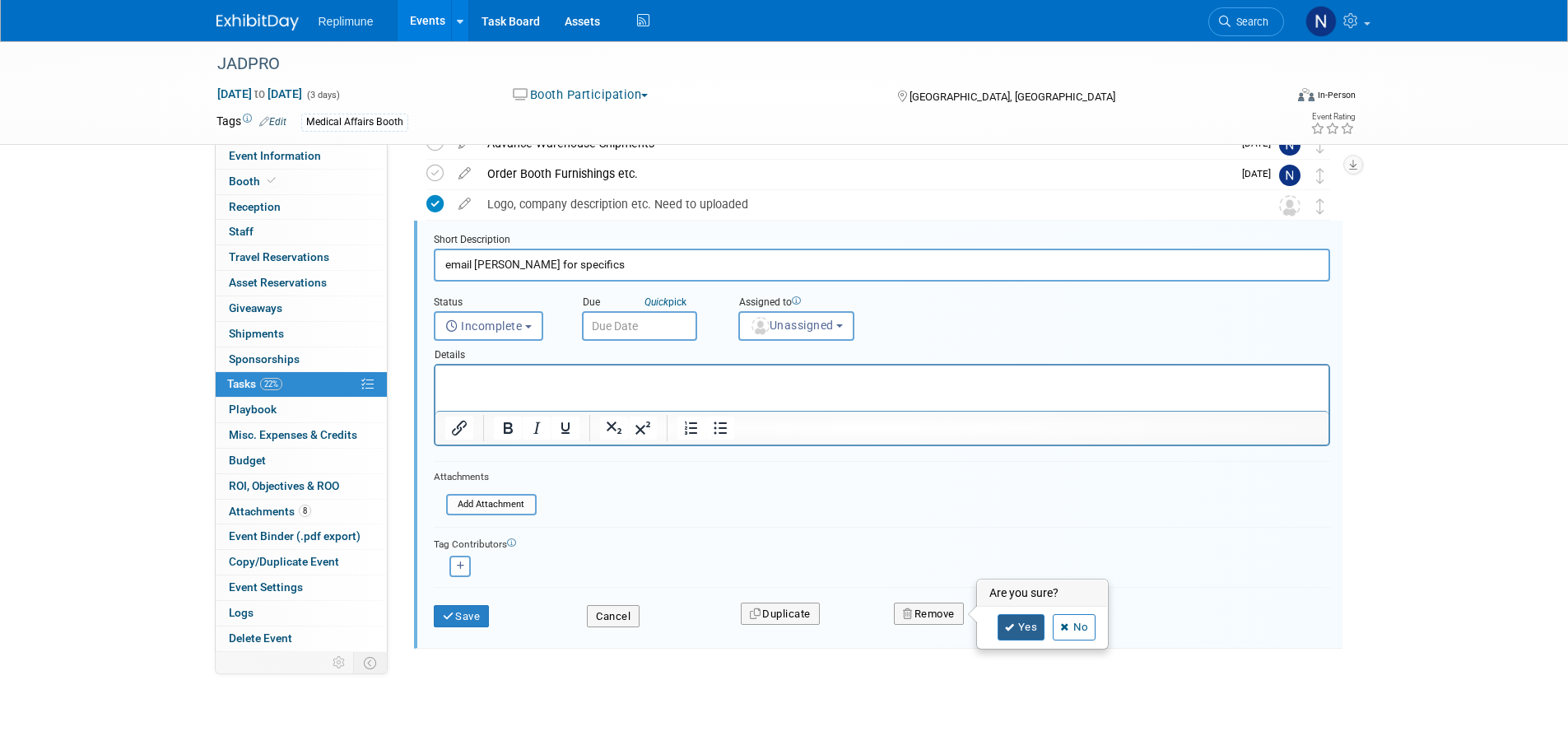
click at [1015, 623] on link "Yes" at bounding box center [1022, 627] width 48 height 27
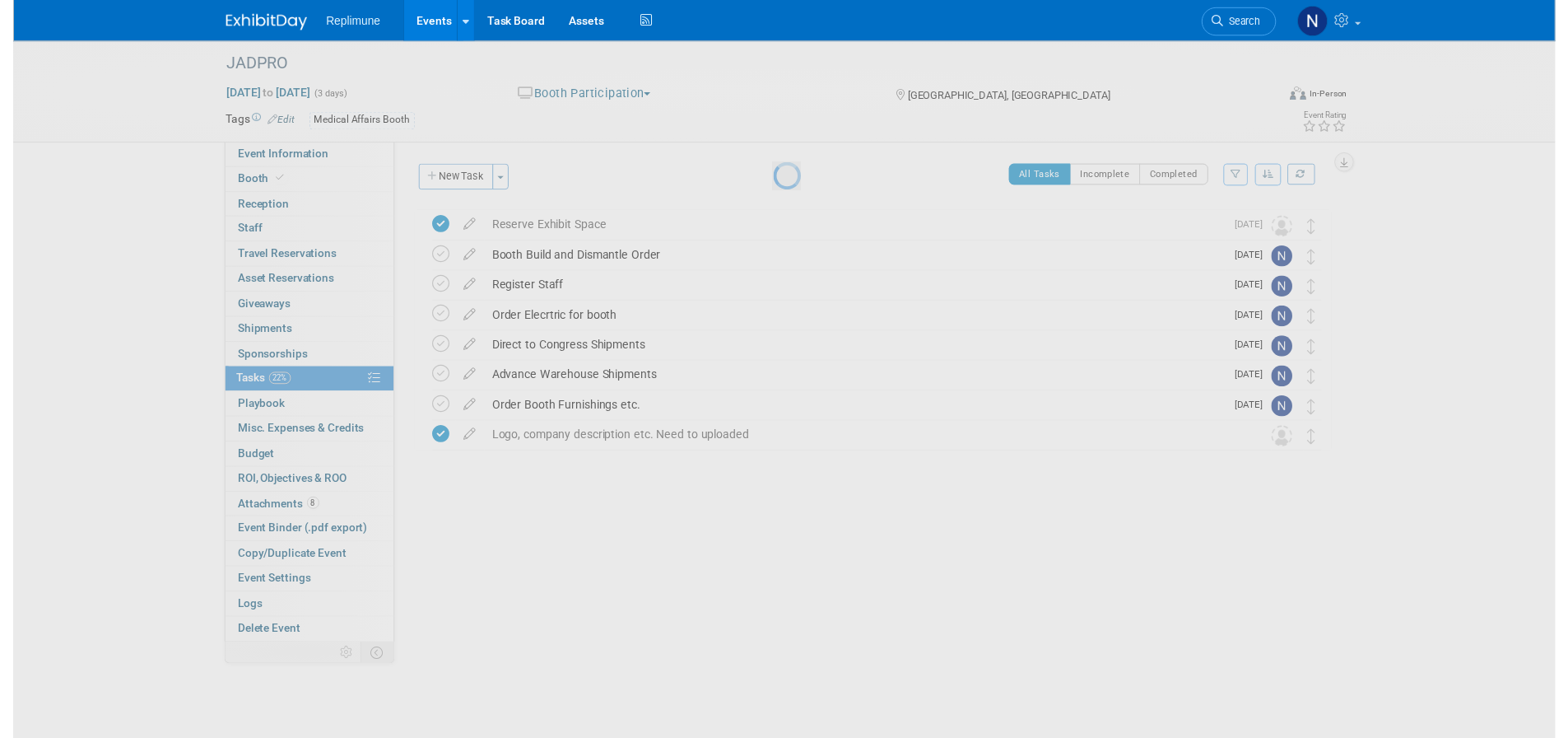
scroll to position [0, 0]
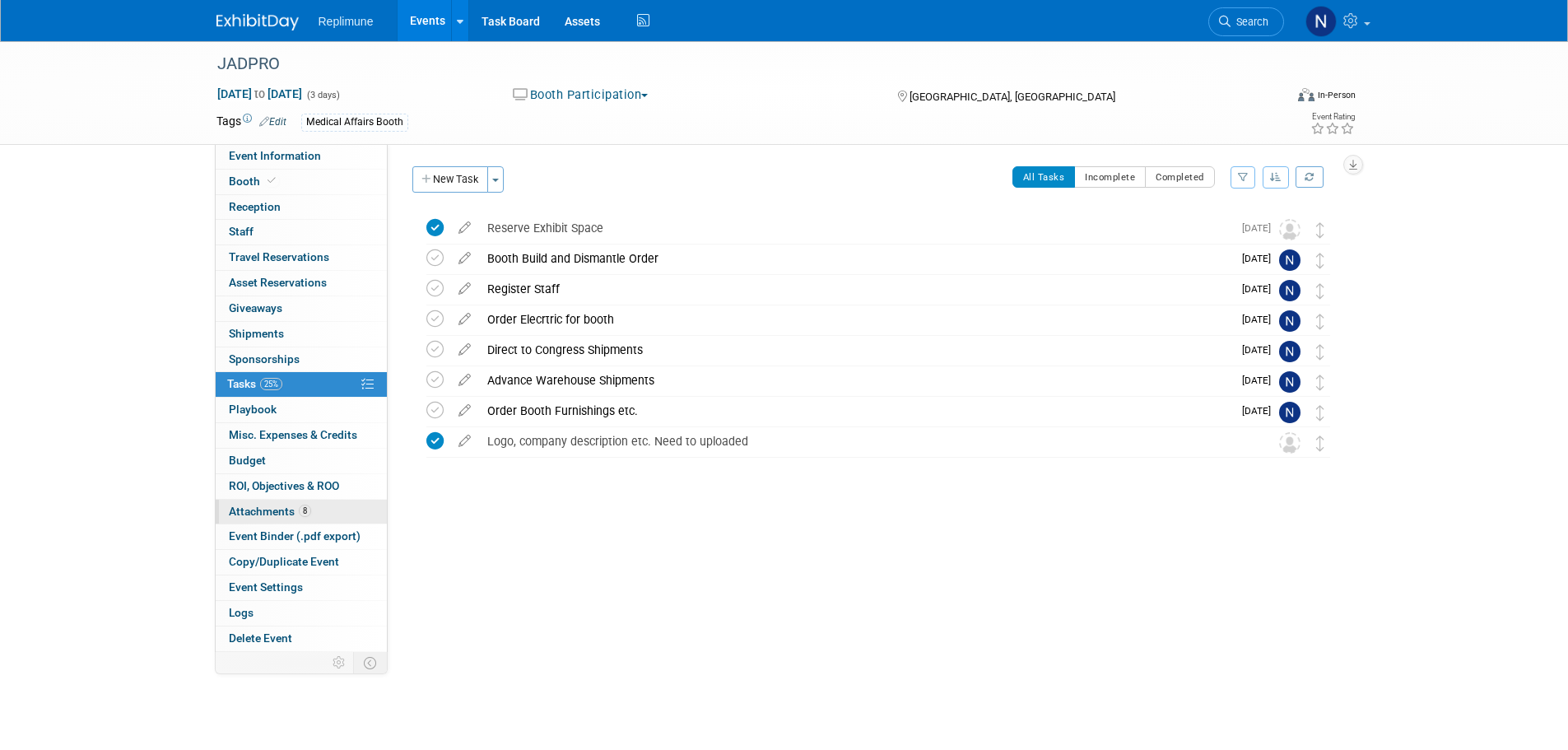
click at [223, 510] on link "8 Attachments 8" at bounding box center [301, 512] width 171 height 25
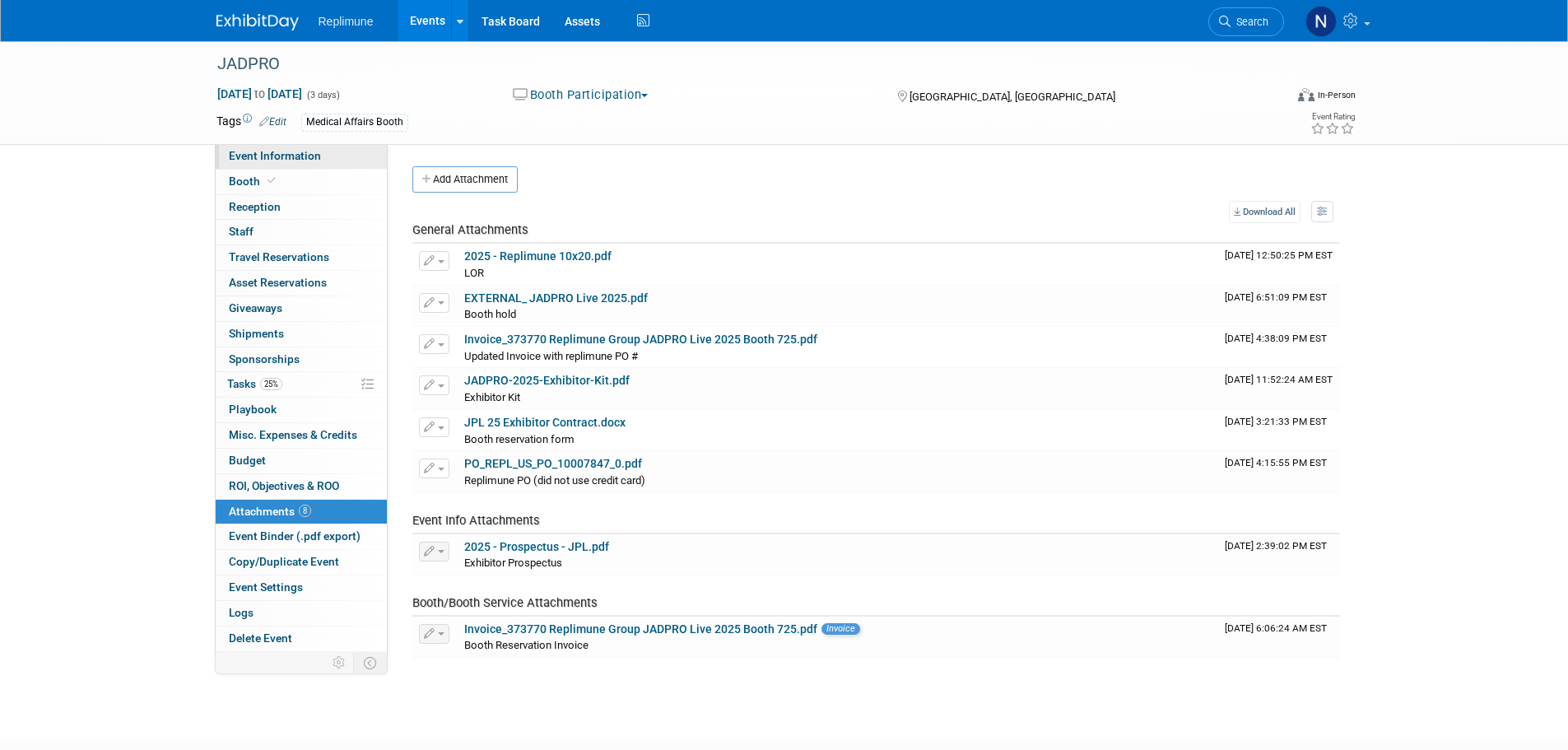
click at [312, 151] on span "Event Information" at bounding box center [275, 156] width 92 height 13
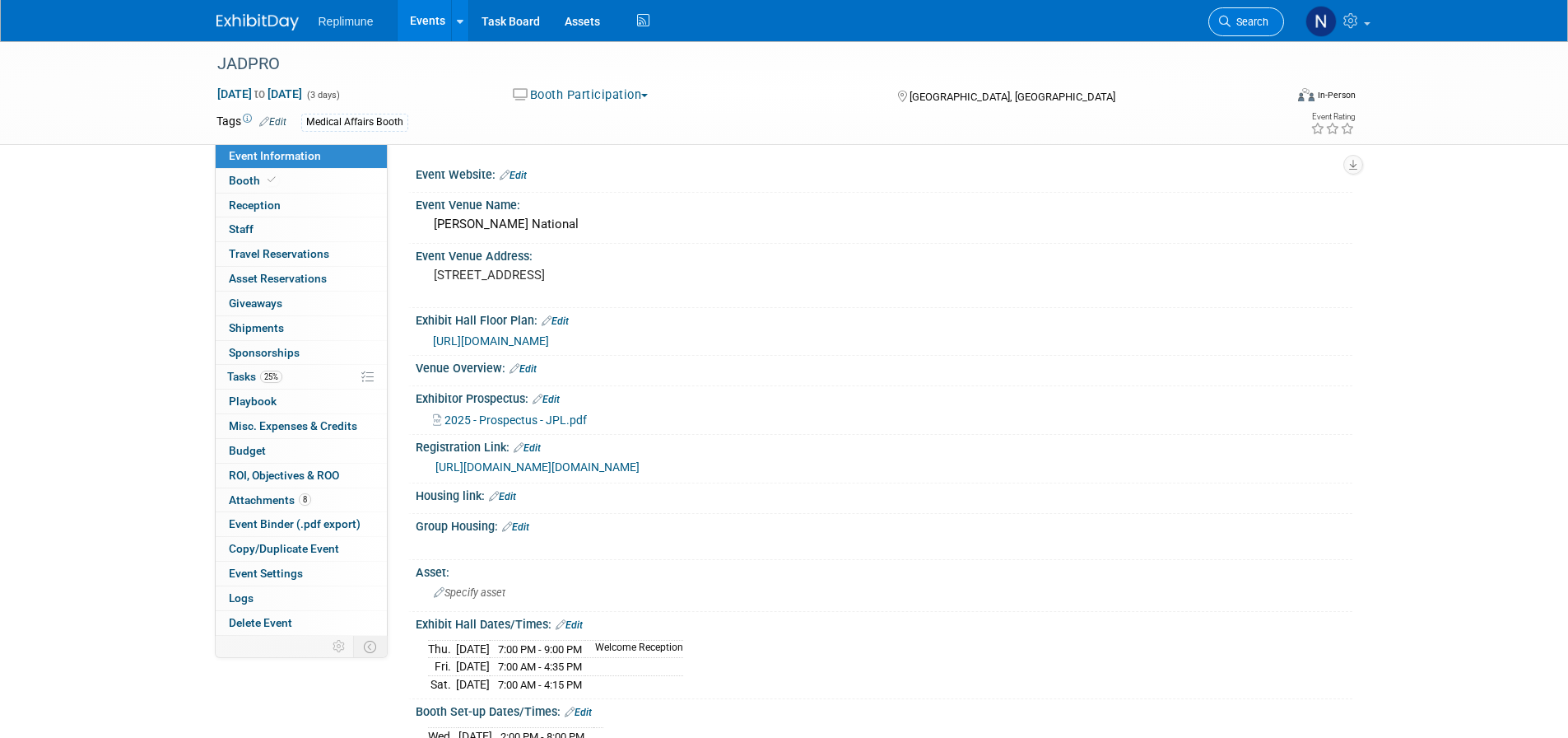
click at [1253, 18] on span "Search" at bounding box center [1250, 21] width 38 height 12
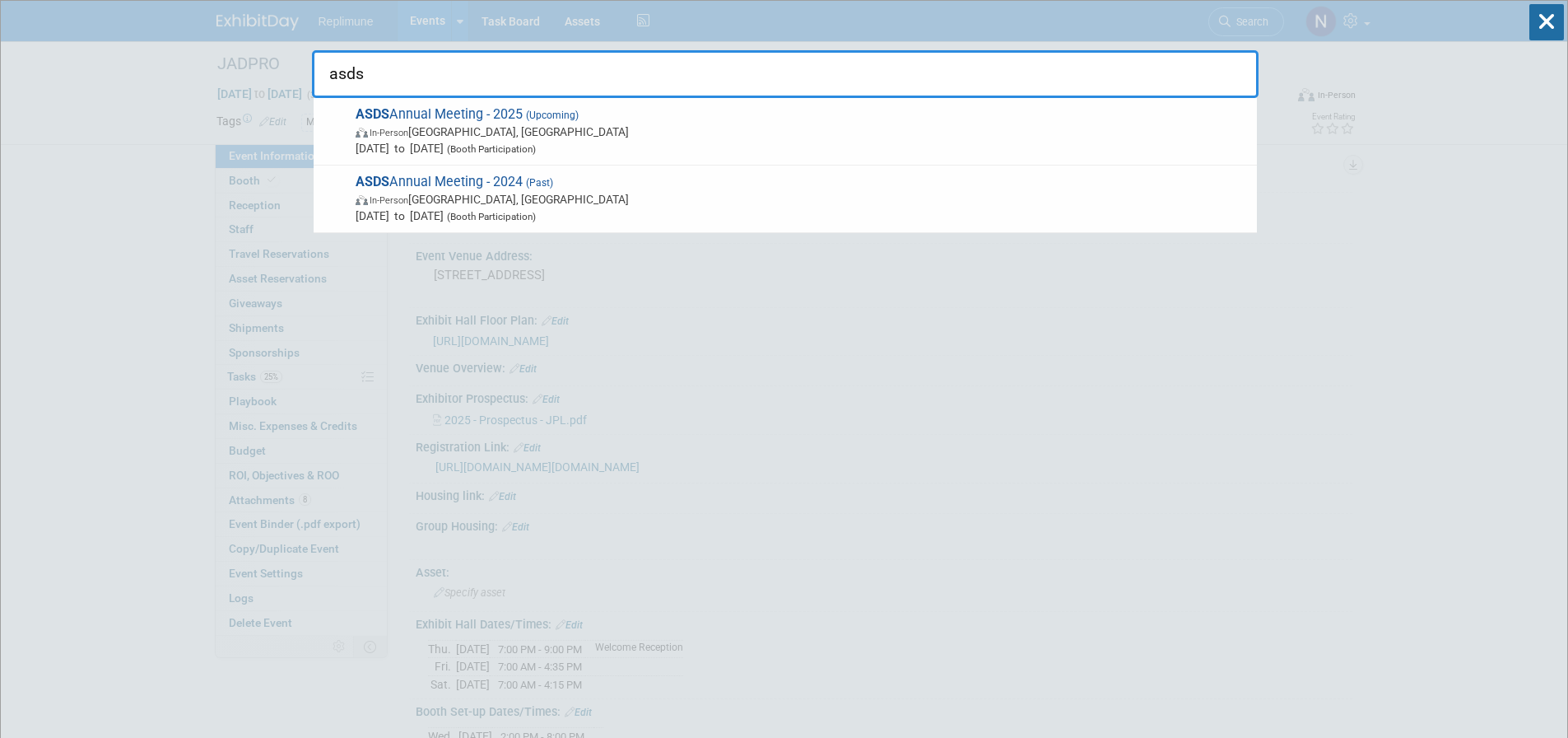
type input "asds"
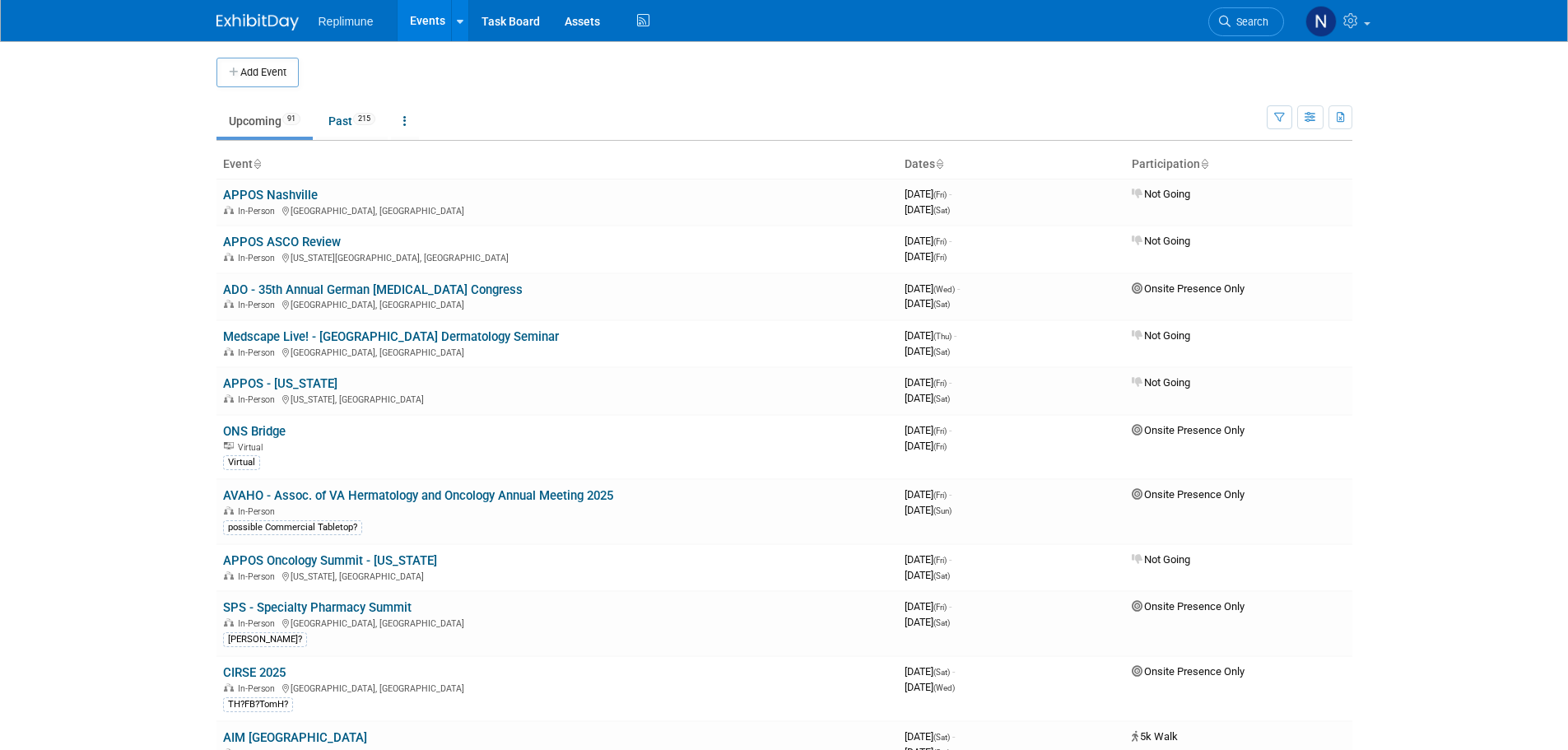
click at [1252, 14] on link "Search" at bounding box center [1246, 22] width 76 height 29
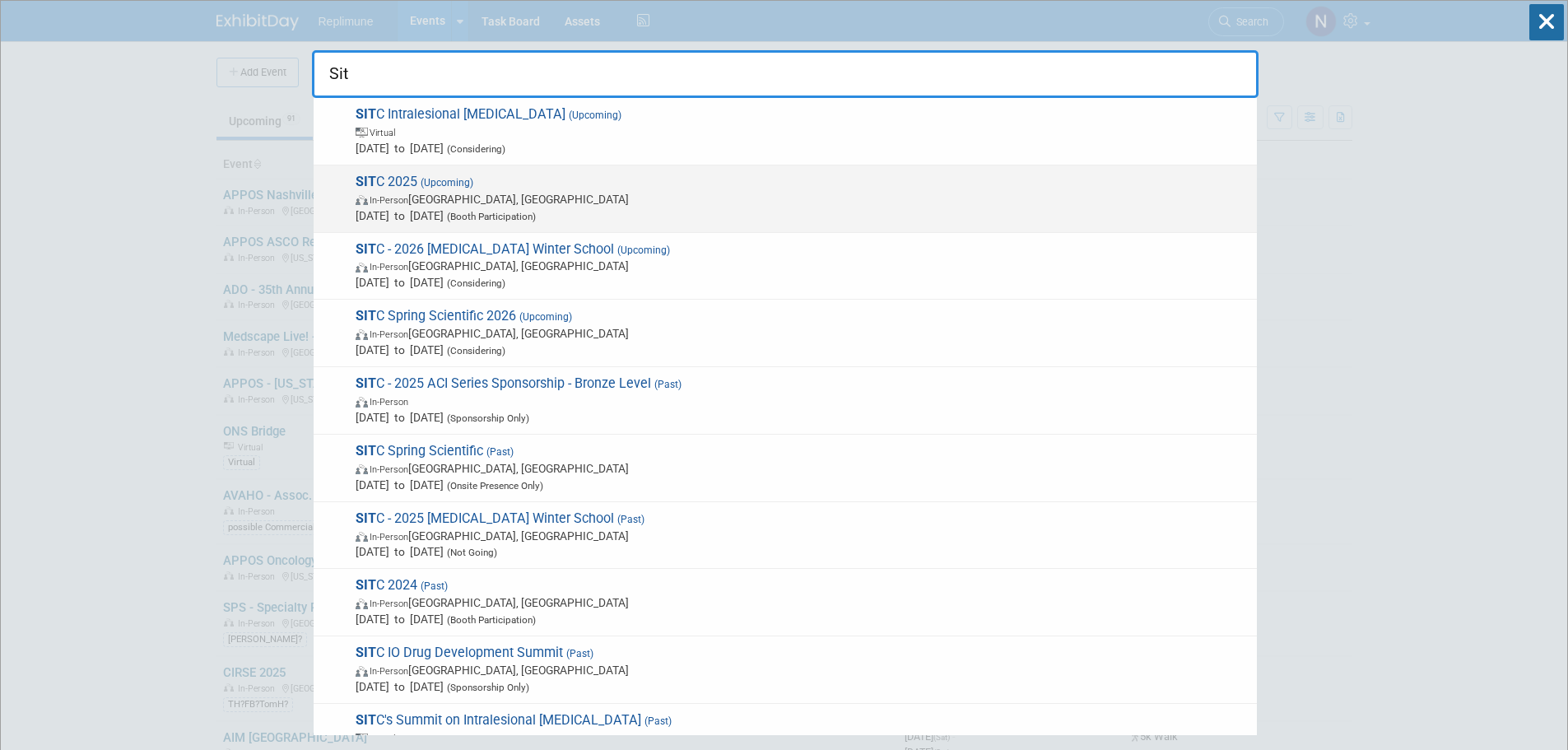
type input "Sit"
click at [443, 187] on span "(Upcoming)" at bounding box center [445, 183] width 56 height 11
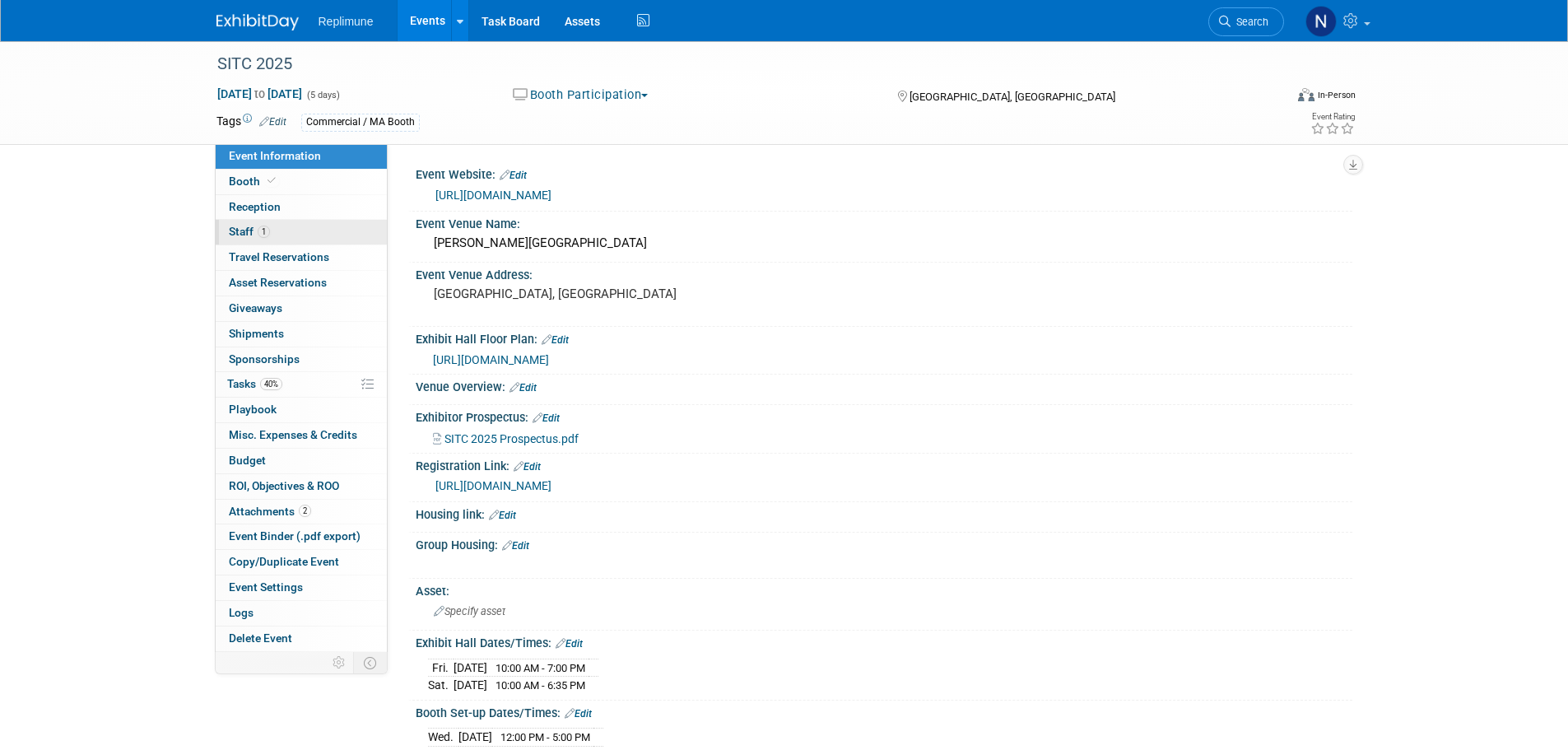
click at [237, 228] on span "Staff 1" at bounding box center [249, 232] width 41 height 13
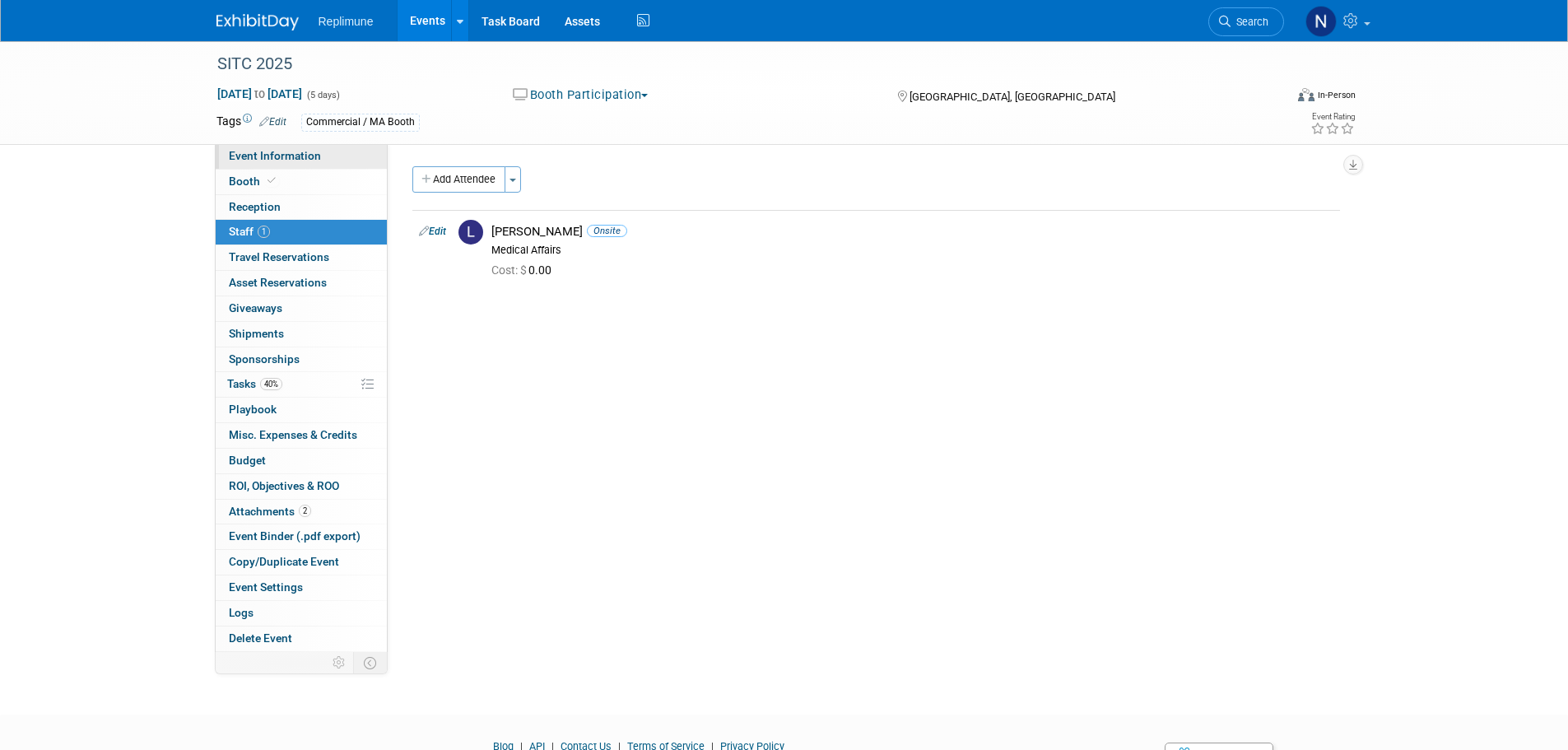
click at [268, 150] on span "Event Information" at bounding box center [275, 156] width 92 height 13
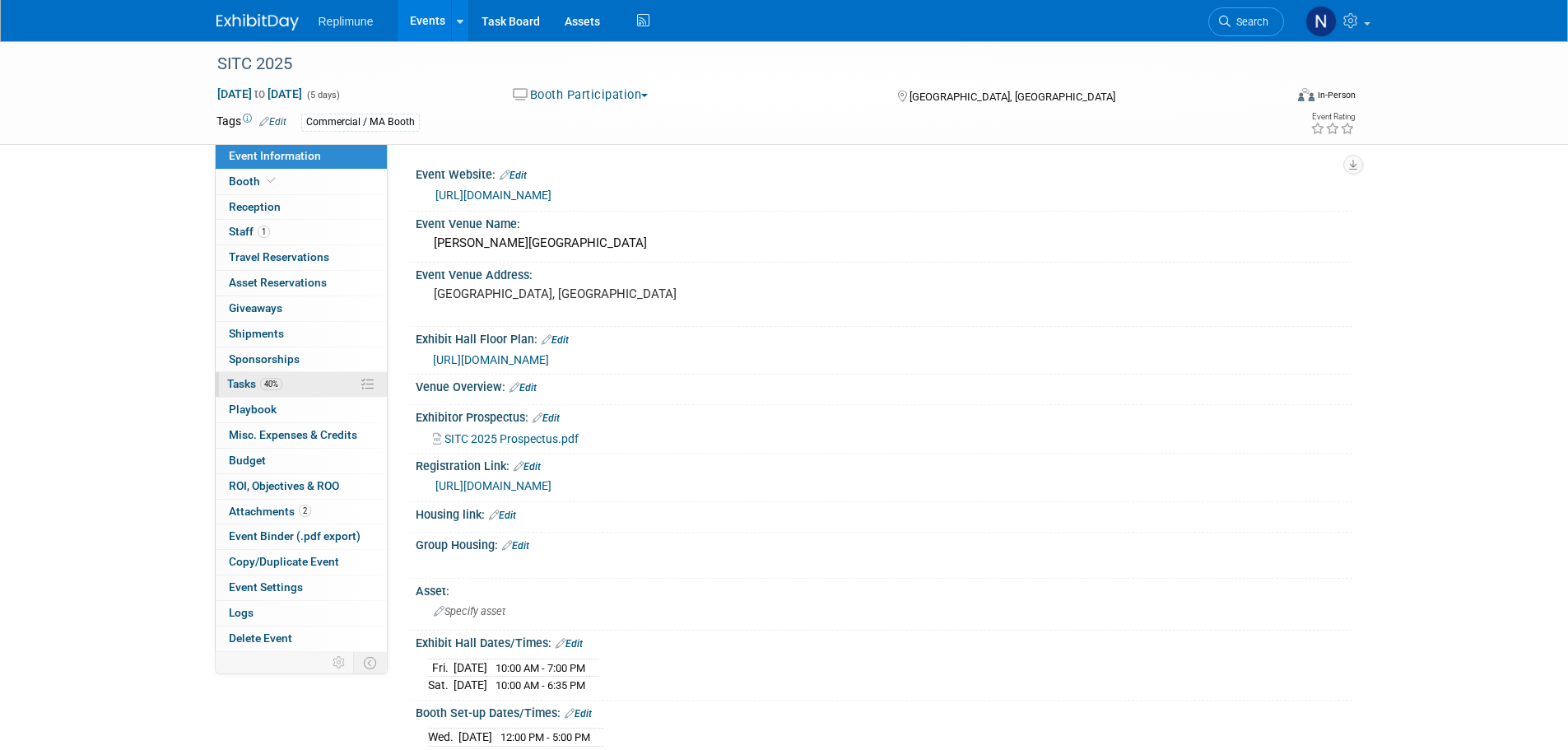
click at [238, 375] on link "40% Tasks 40%" at bounding box center [301, 385] width 171 height 25
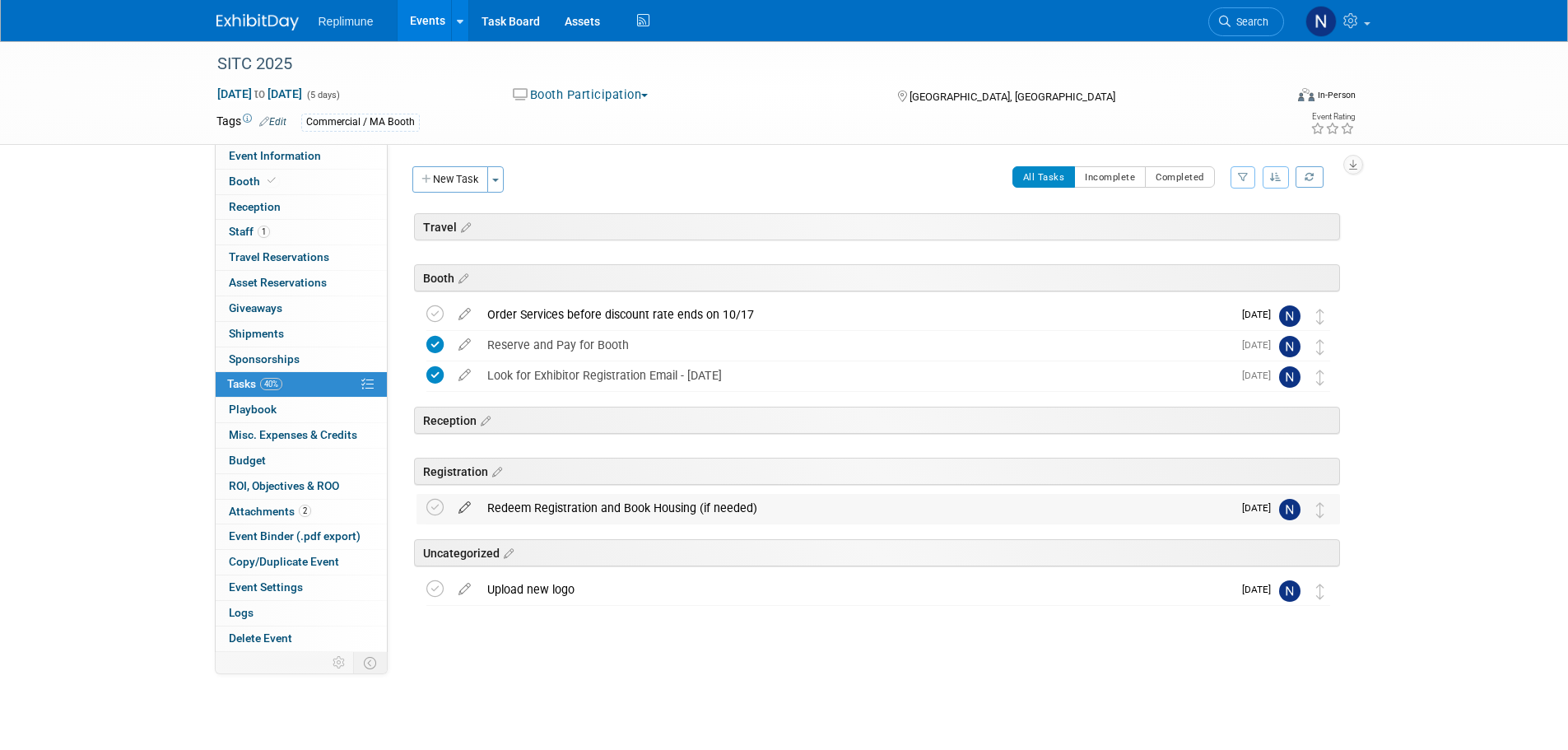
click at [464, 508] on icon at bounding box center [465, 504] width 29 height 20
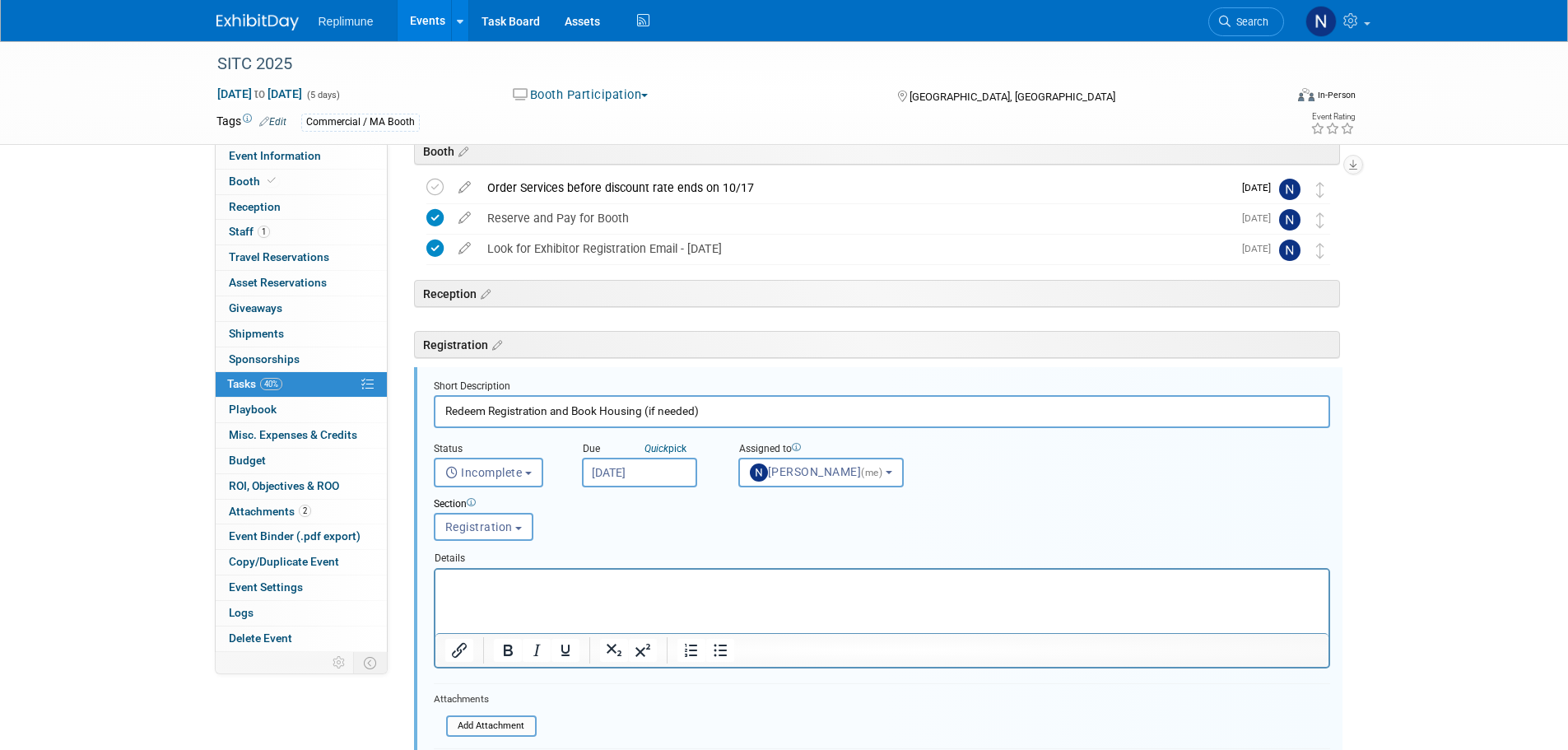
scroll to position [253, 0]
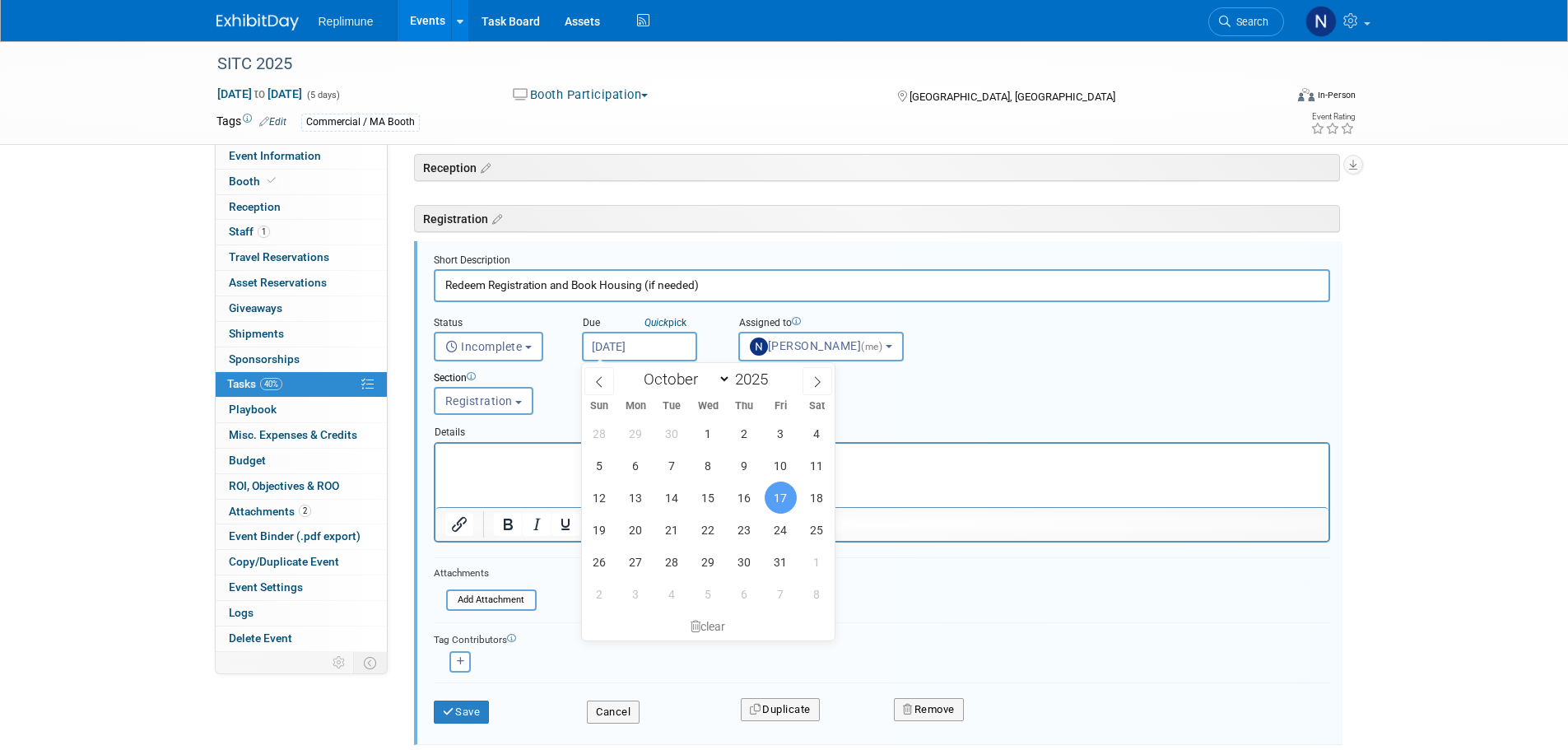
click at [677, 347] on input "Oct 17, 2025" at bounding box center [640, 346] width 115 height 30
click at [601, 378] on icon at bounding box center [599, 382] width 6 height 11
select select "8"
click at [785, 501] on span "19" at bounding box center [782, 498] width 33 height 33
type input "Sep 19, 2025"
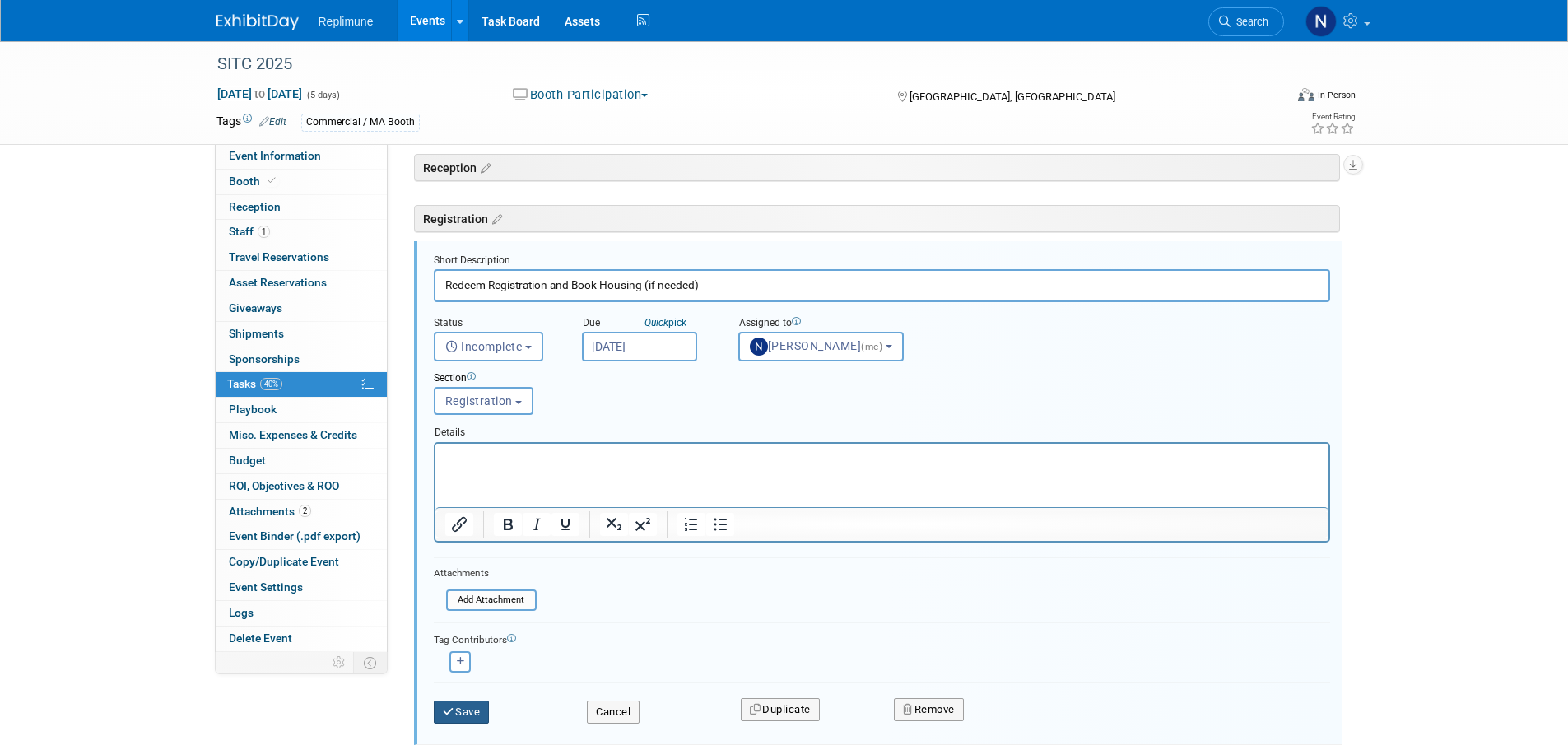
click at [457, 708] on button "Save" at bounding box center [462, 712] width 56 height 23
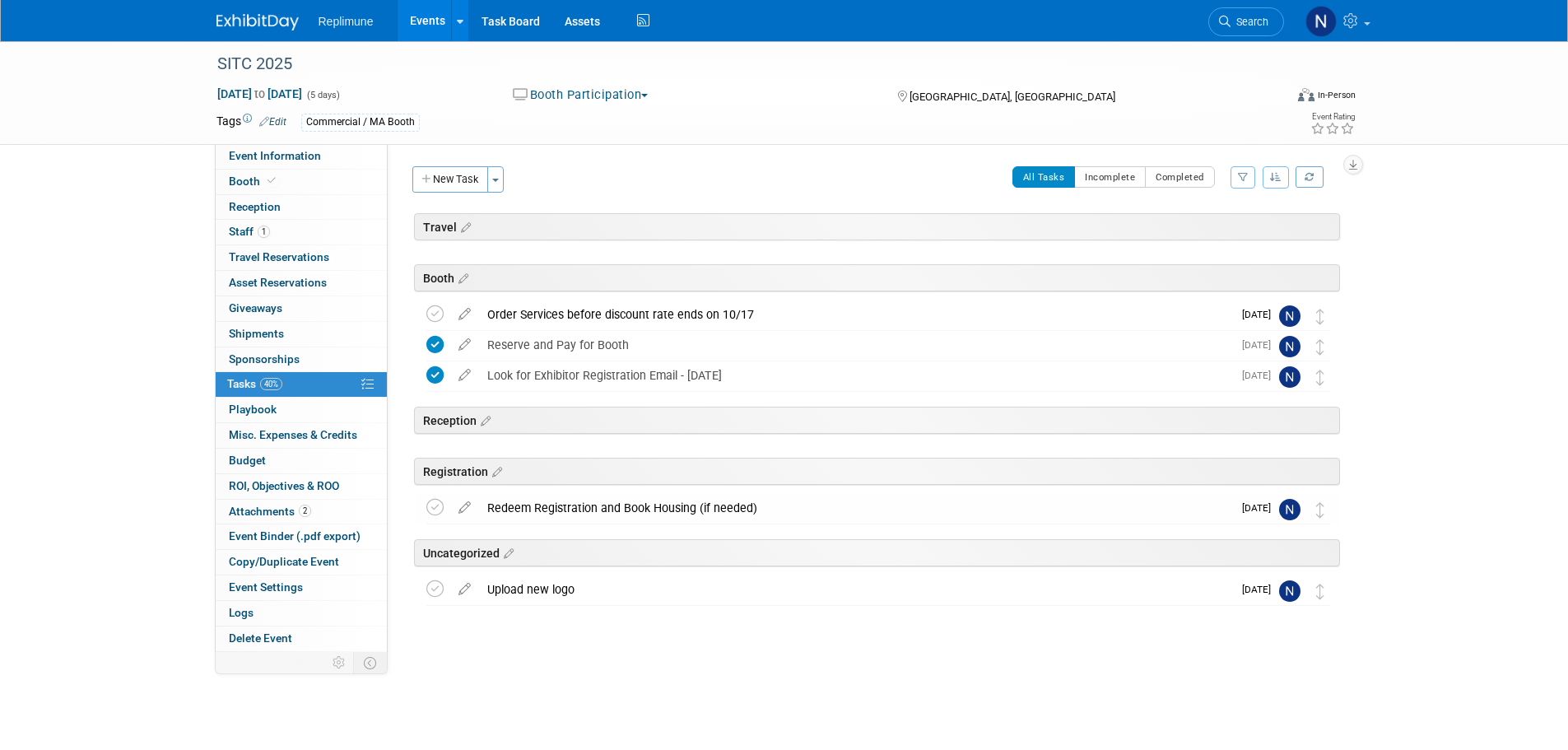
scroll to position [0, 0]
click at [466, 178] on button "New Task" at bounding box center [450, 180] width 76 height 27
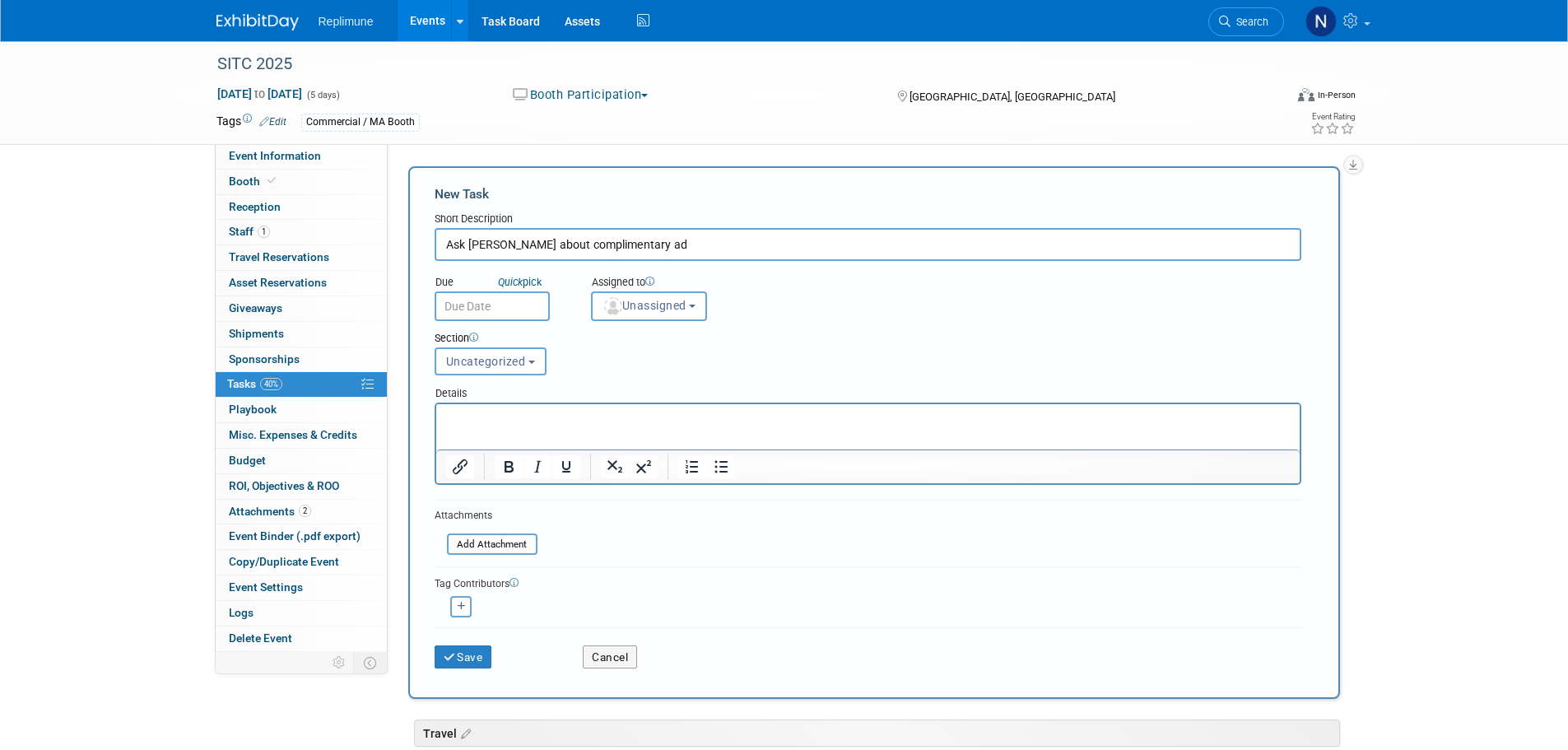
type input "Ask Suneel about complimentary ad"
click at [488, 298] on input "text" at bounding box center [492, 306] width 115 height 30
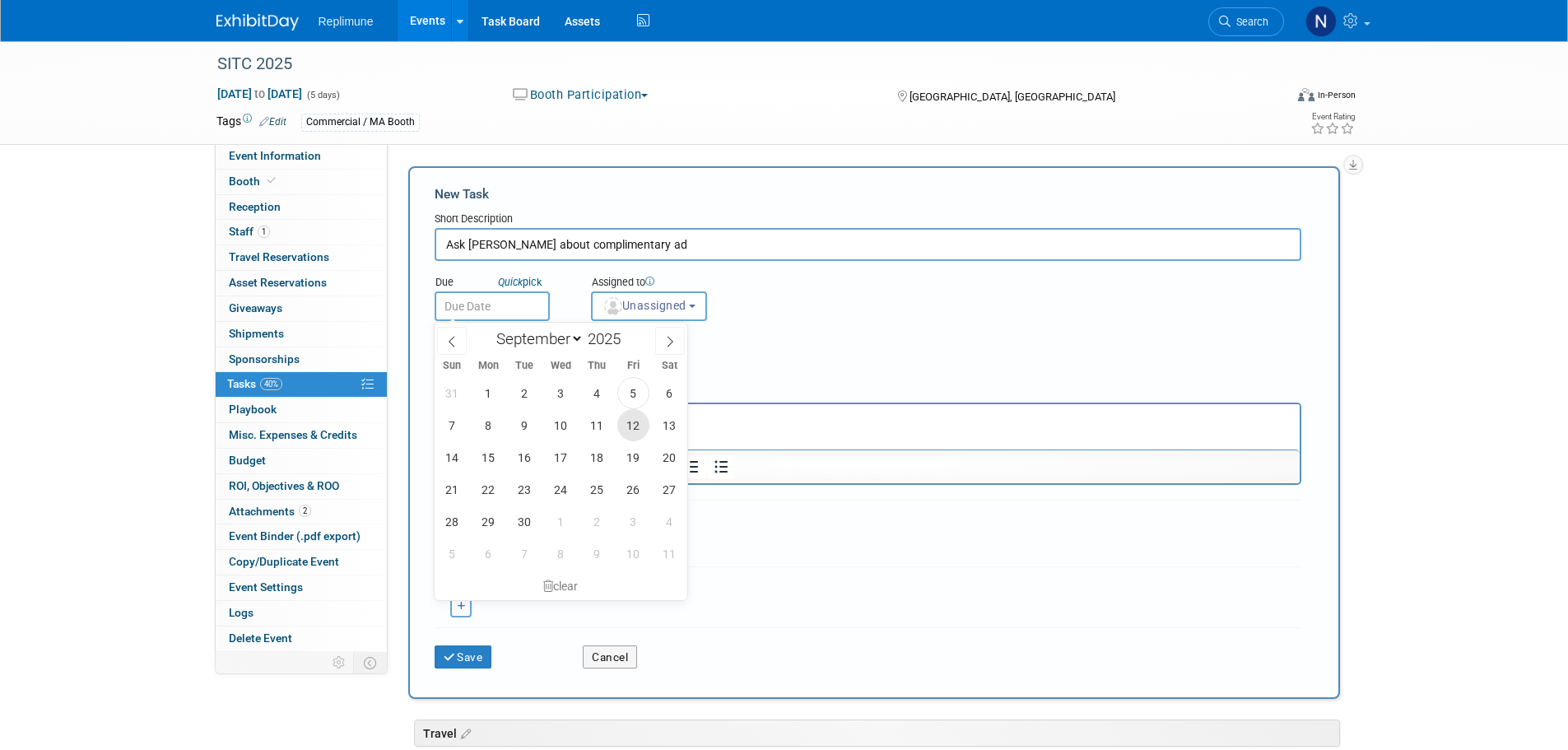
click at [633, 423] on span "12" at bounding box center [634, 425] width 33 height 33
type input "Sep 12, 2025"
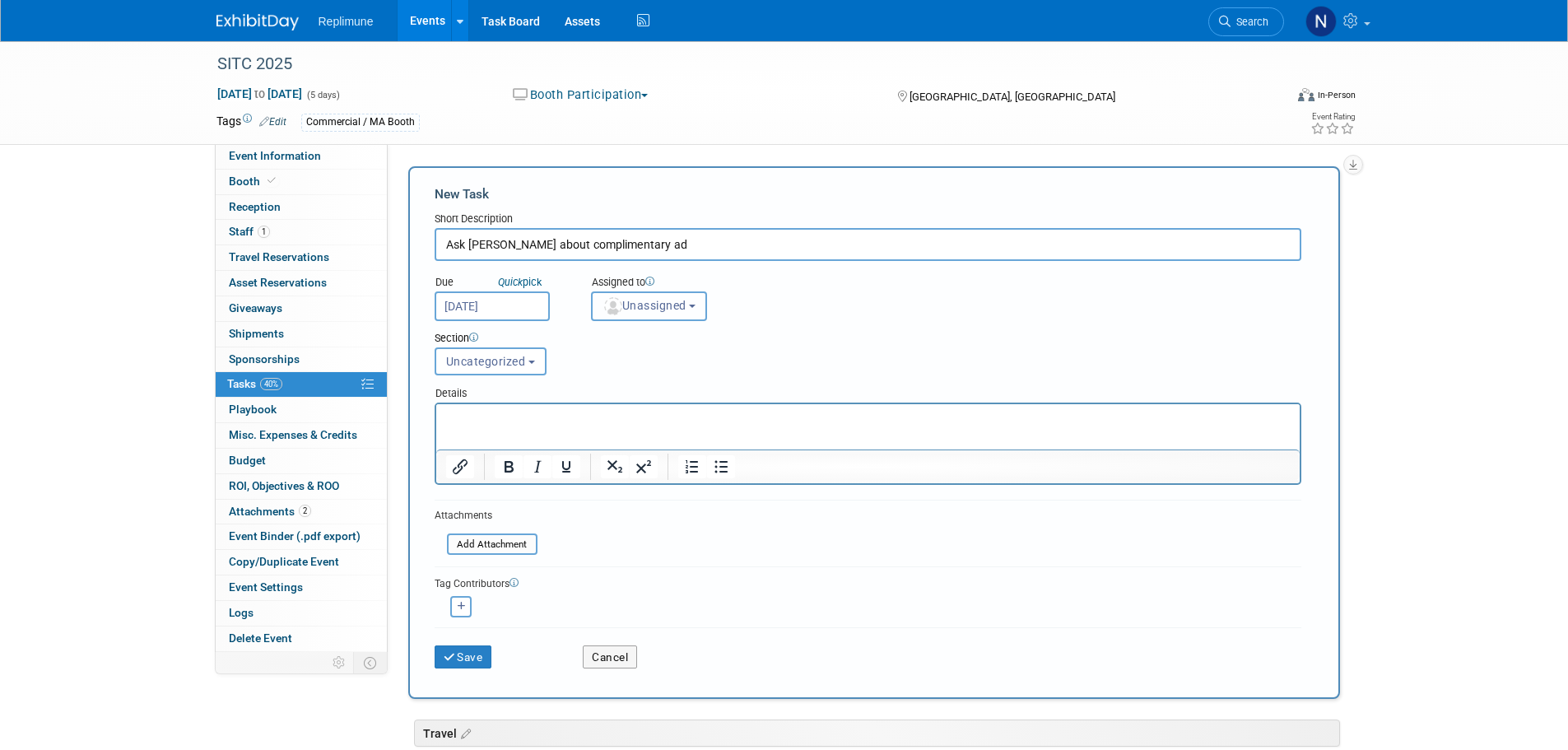
click at [660, 302] on span "Unassigned" at bounding box center [645, 306] width 84 height 13
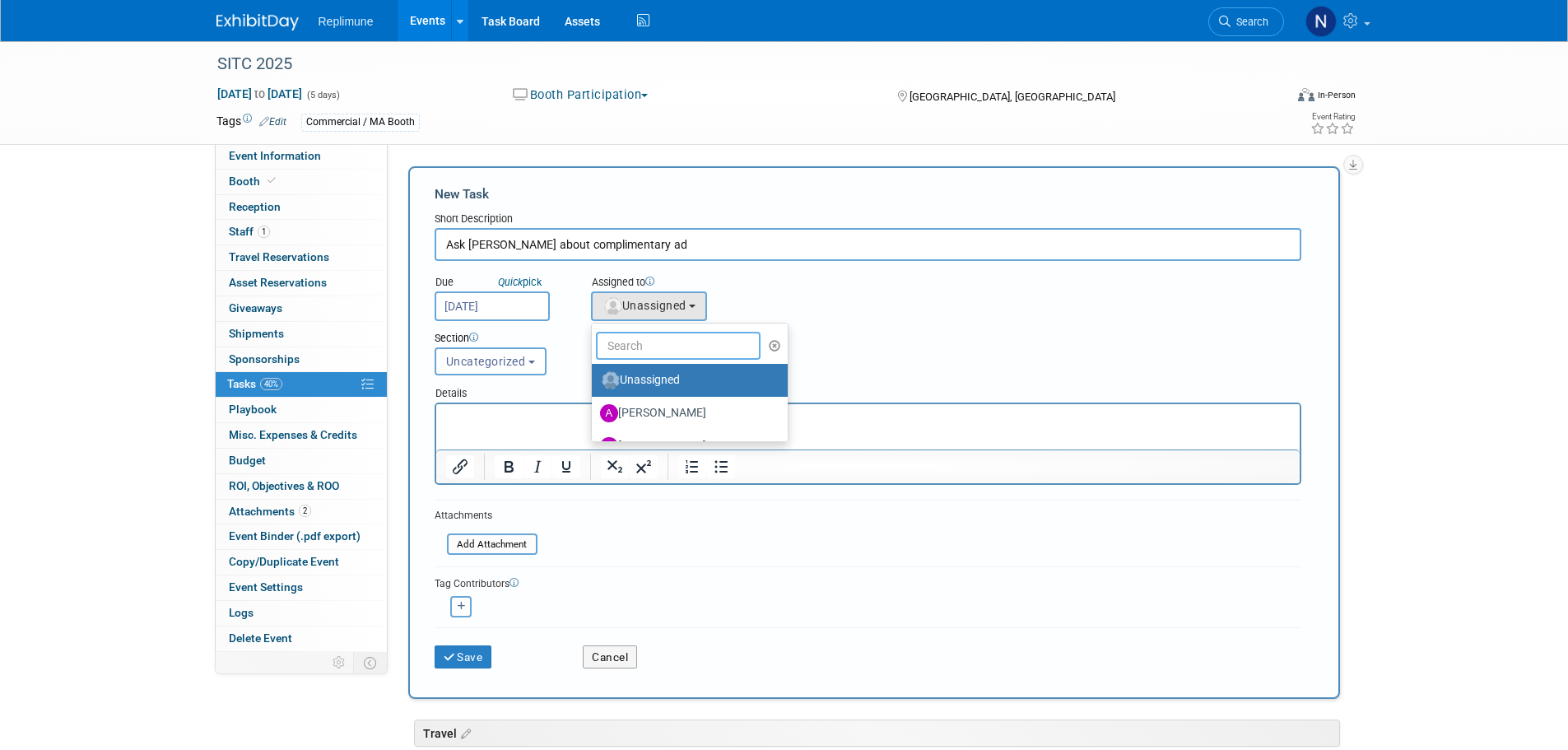
click at [658, 349] on input "text" at bounding box center [678, 345] width 165 height 28
type input "Nicole"
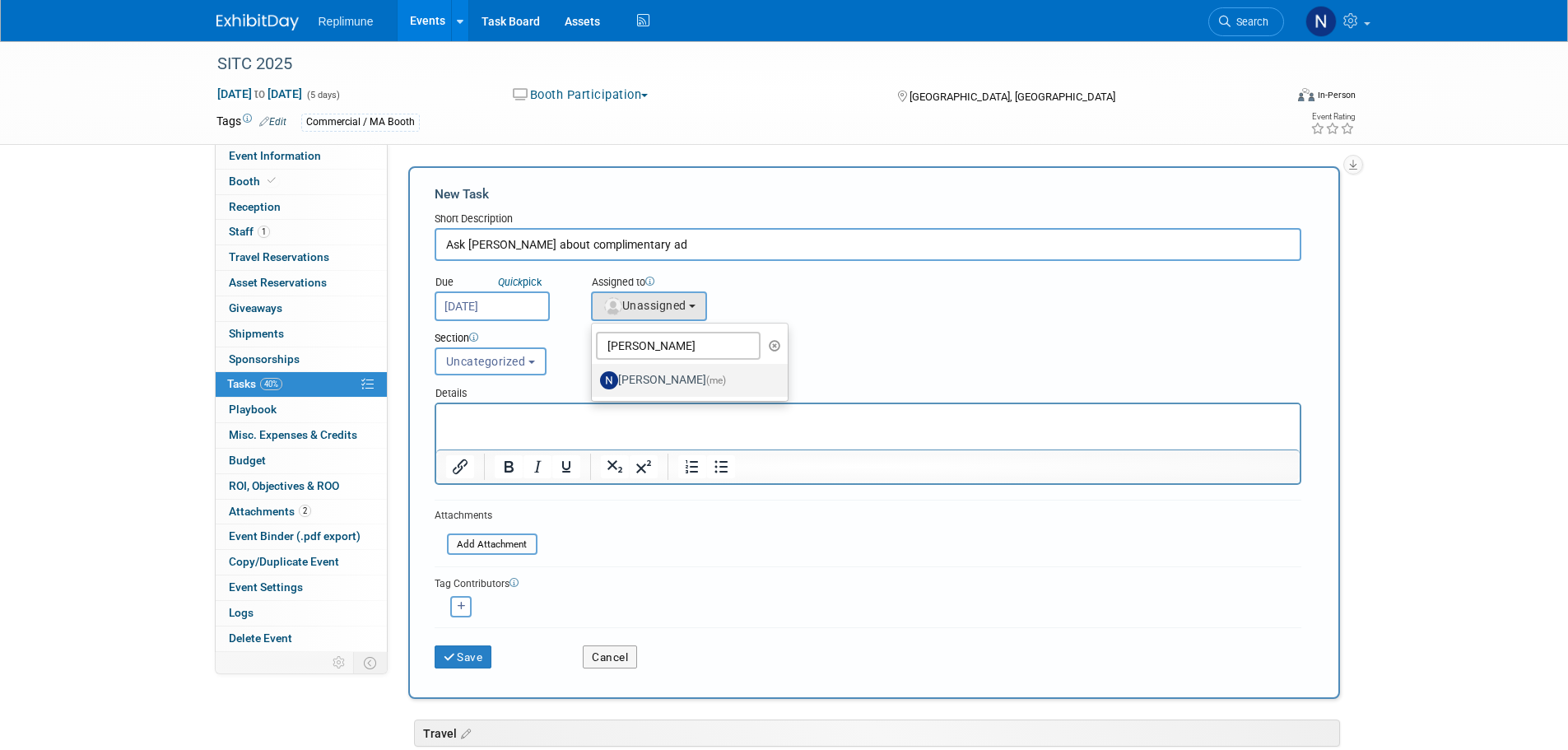
click at [683, 378] on label "Nicole Schaeffner (me)" at bounding box center [687, 380] width 172 height 27
click at [595, 378] on input "Nicole Schaeffner (me)" at bounding box center [588, 377] width 11 height 11
select select "ac887367-ed62-4216-a2e2-0a03cef3d40b"
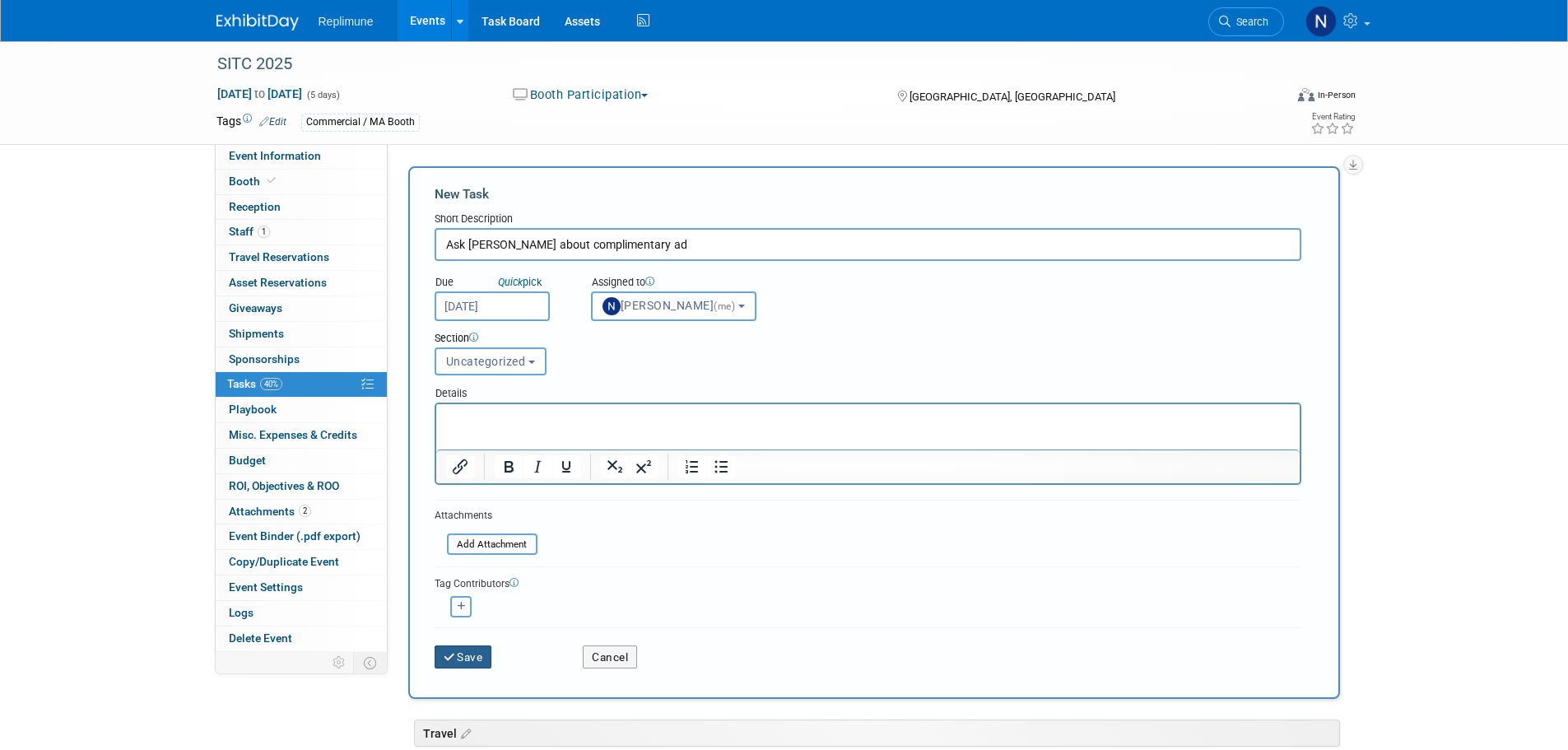
click at [460, 652] on button "Save" at bounding box center [464, 657] width 57 height 23
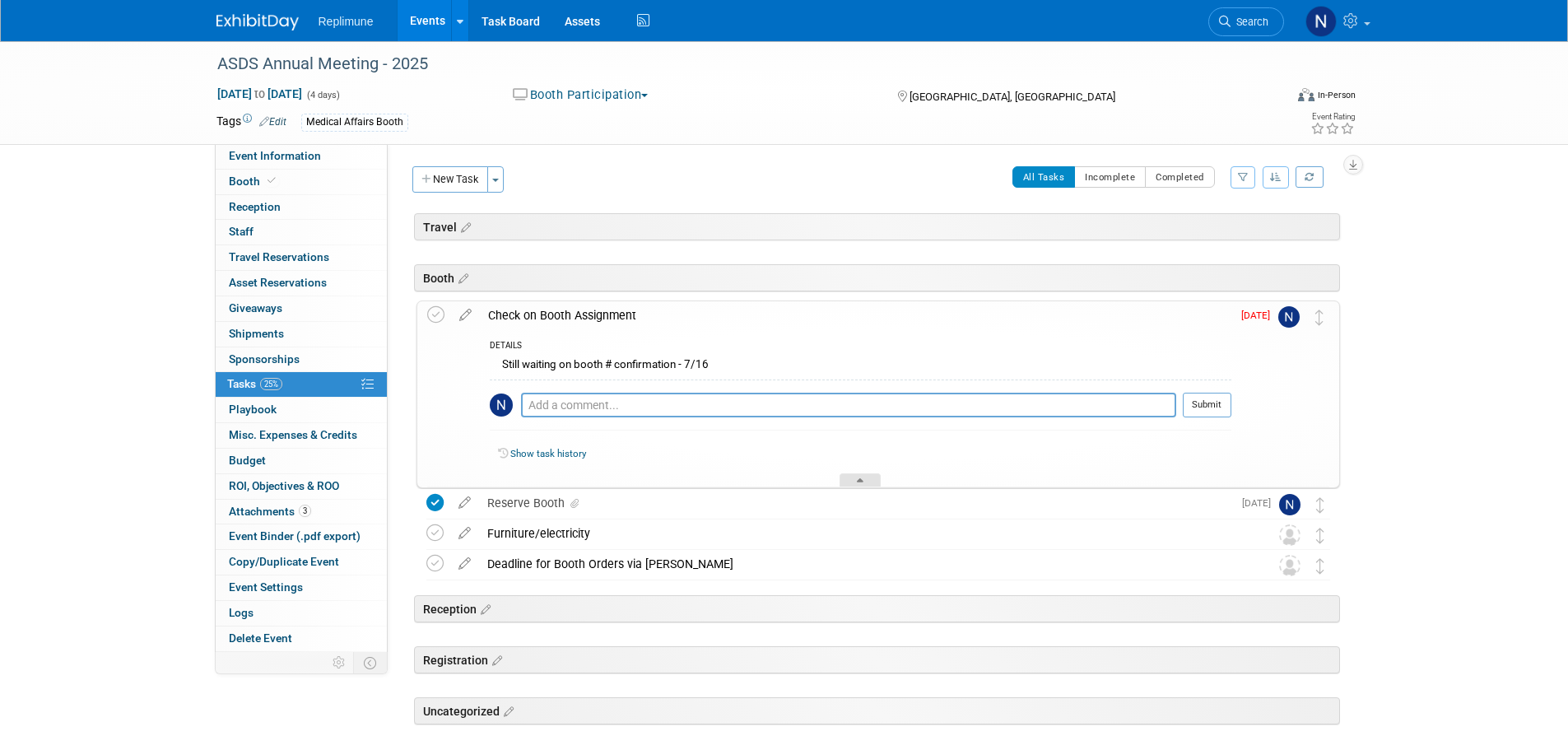
click at [858, 482] on div at bounding box center [860, 480] width 41 height 14
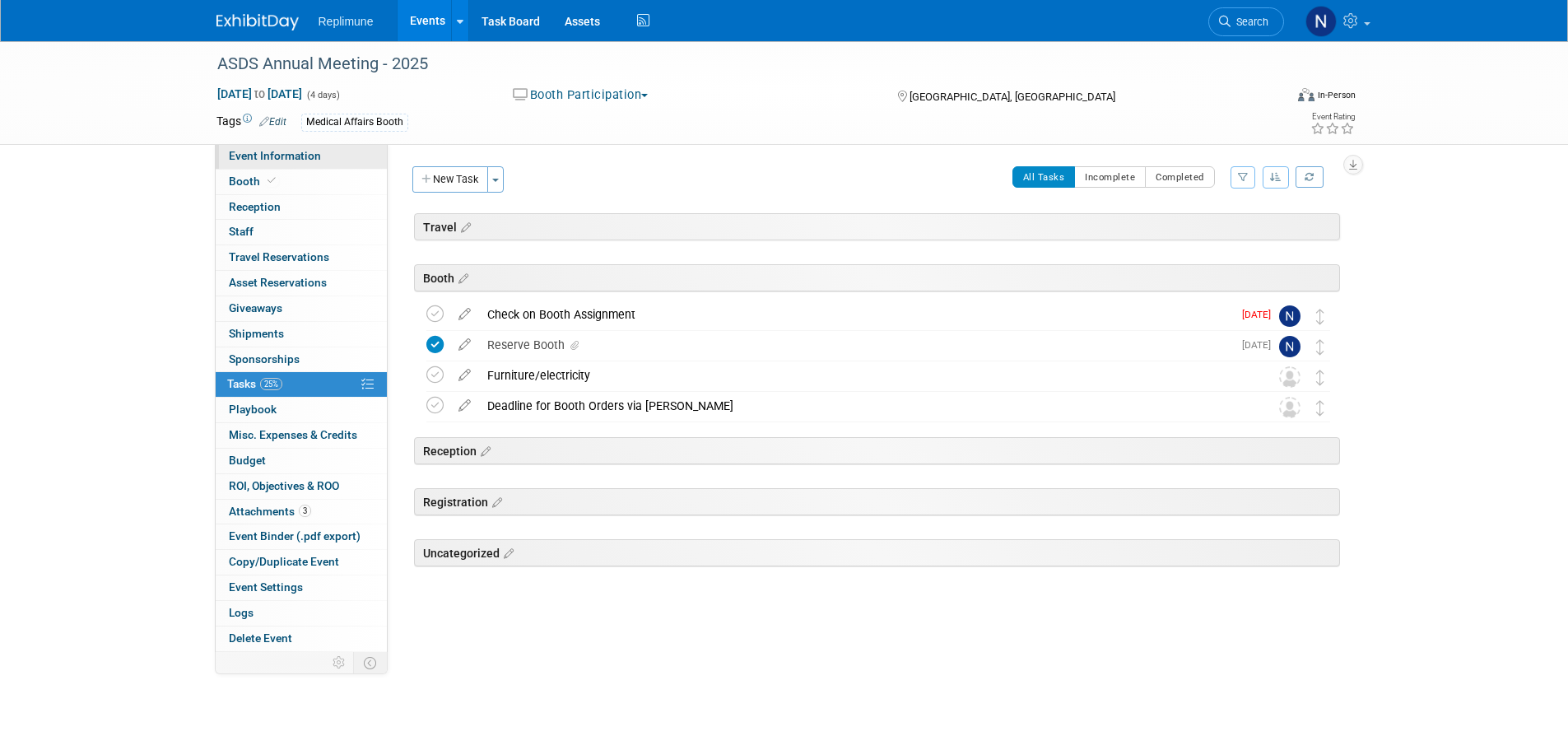
click at [257, 161] on span "Event Information" at bounding box center [275, 156] width 92 height 13
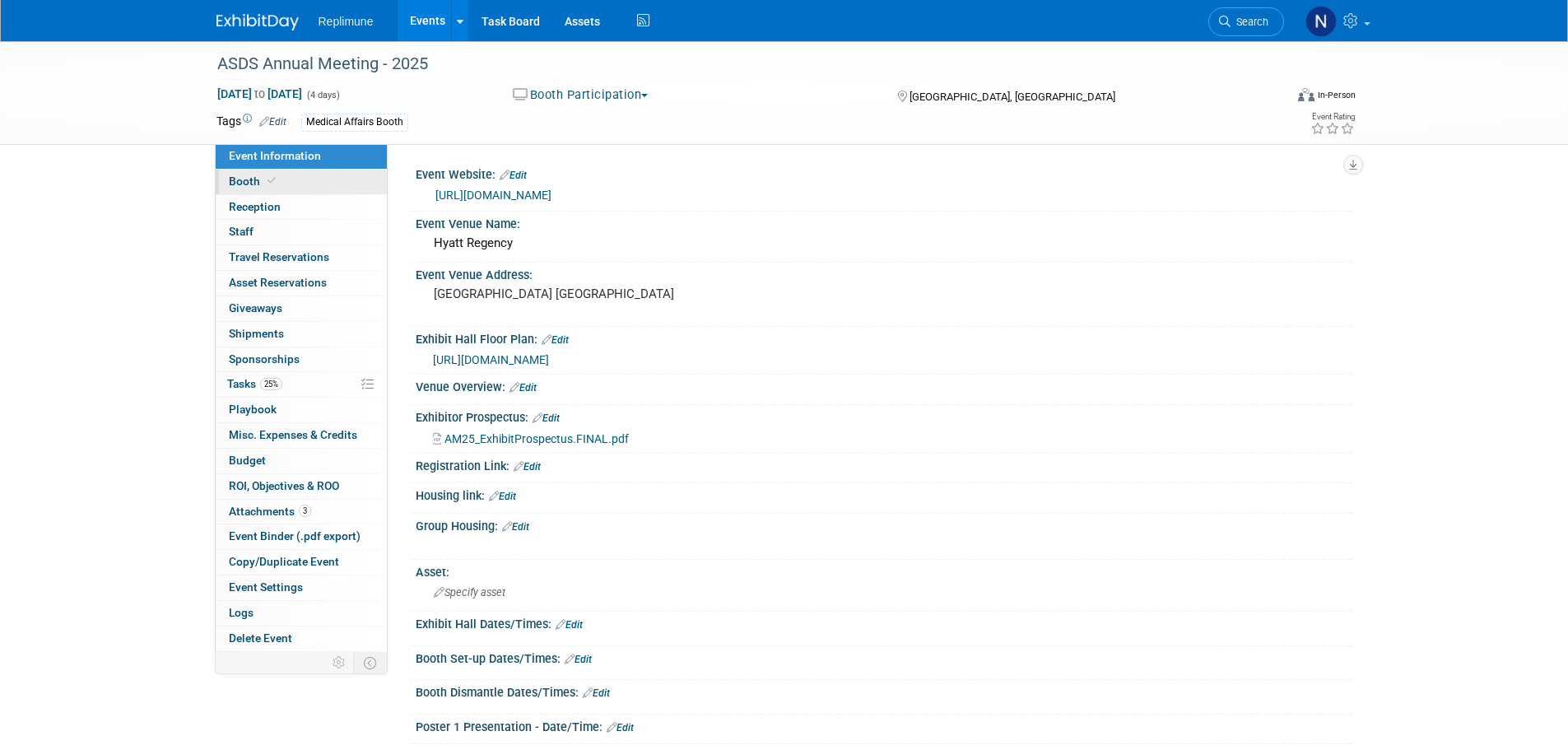
click at [255, 186] on span "Booth" at bounding box center [254, 181] width 50 height 13
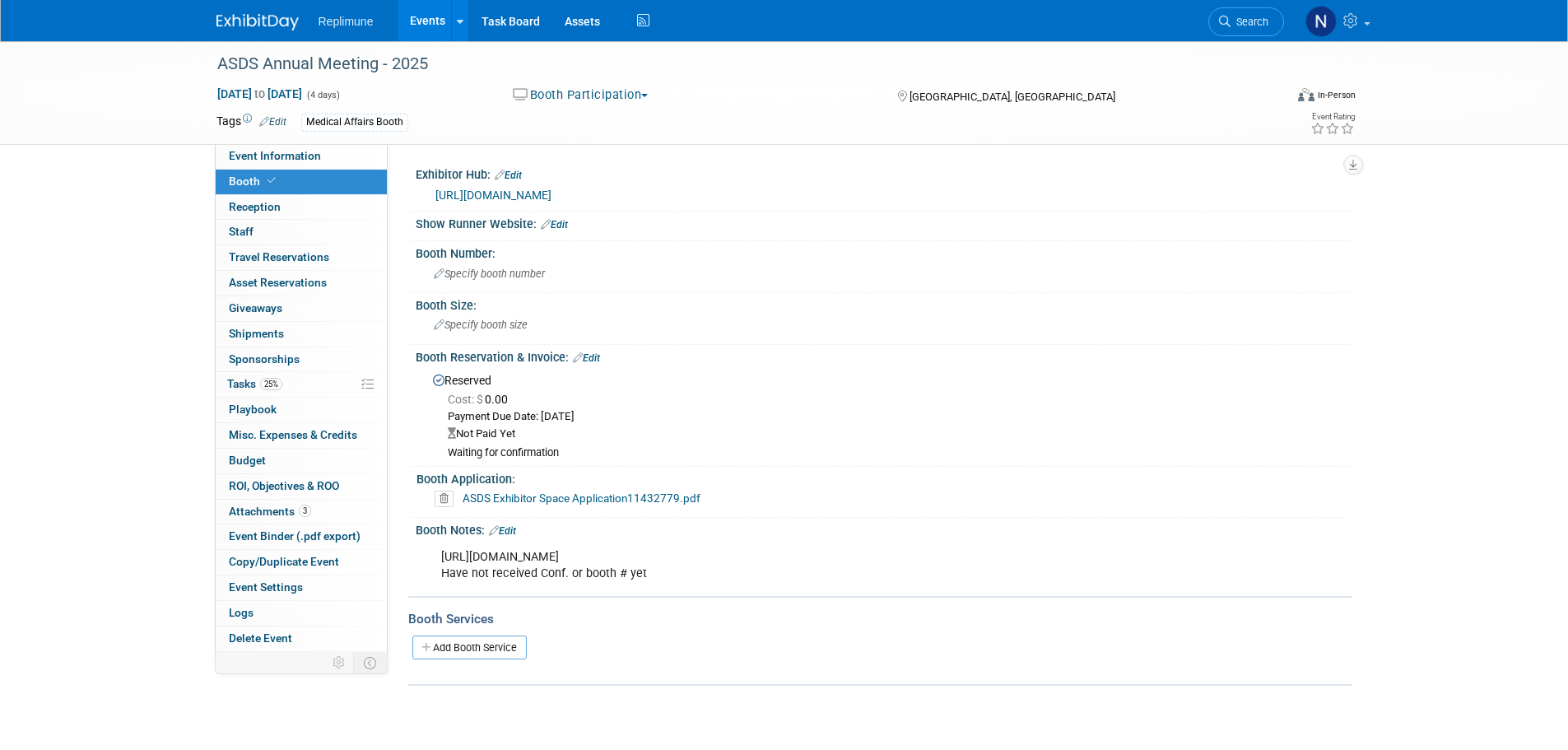
click at [552, 192] on link "https://fp37.a2zinc.net/clients/ASDS/ASDS2025/Public/Enter.aspx?utm_source=ASDS…" at bounding box center [493, 195] width 116 height 13
click at [485, 280] on span "Specify booth number" at bounding box center [489, 273] width 111 height 12
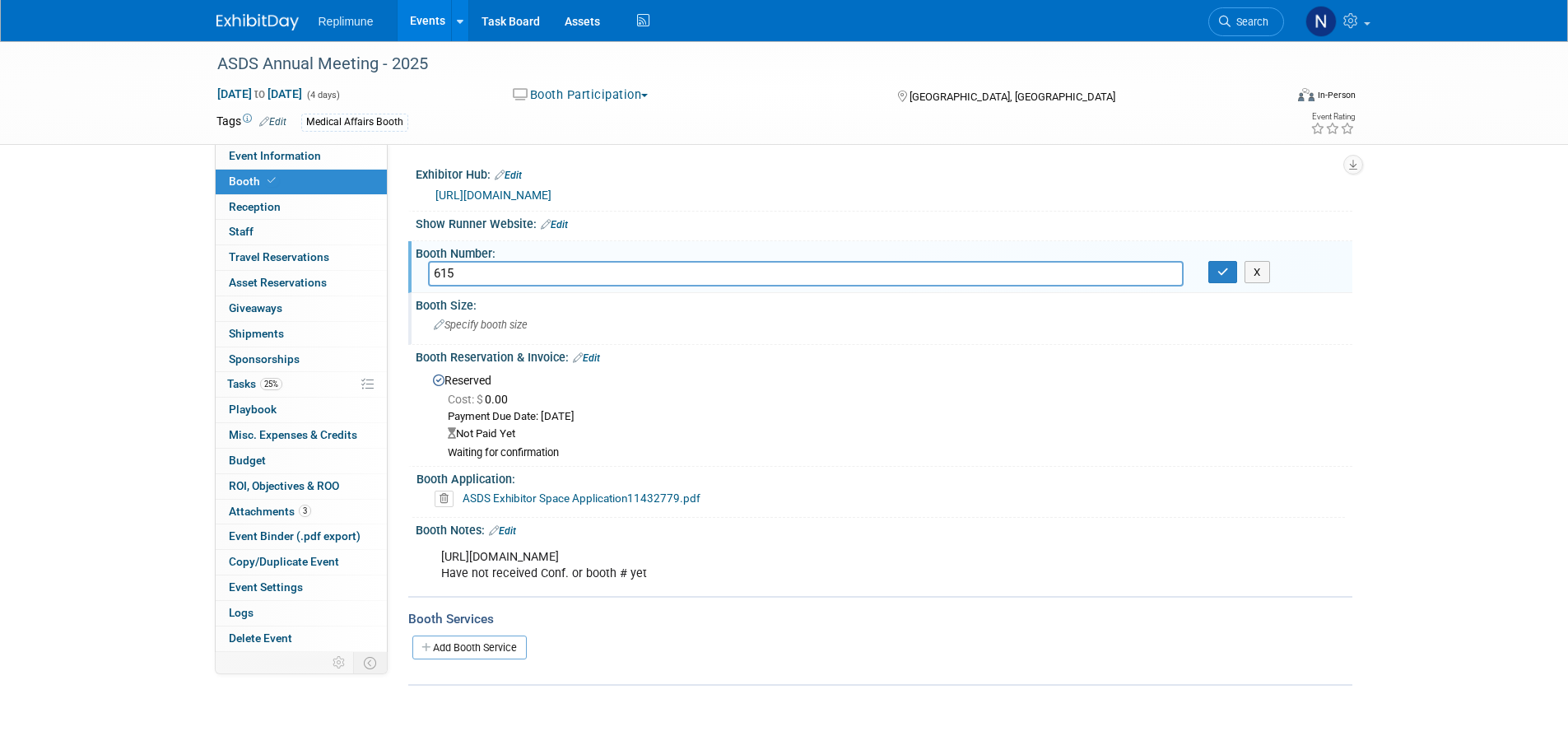
type input "615"
click at [500, 331] on span "Specify booth size" at bounding box center [481, 325] width 94 height 12
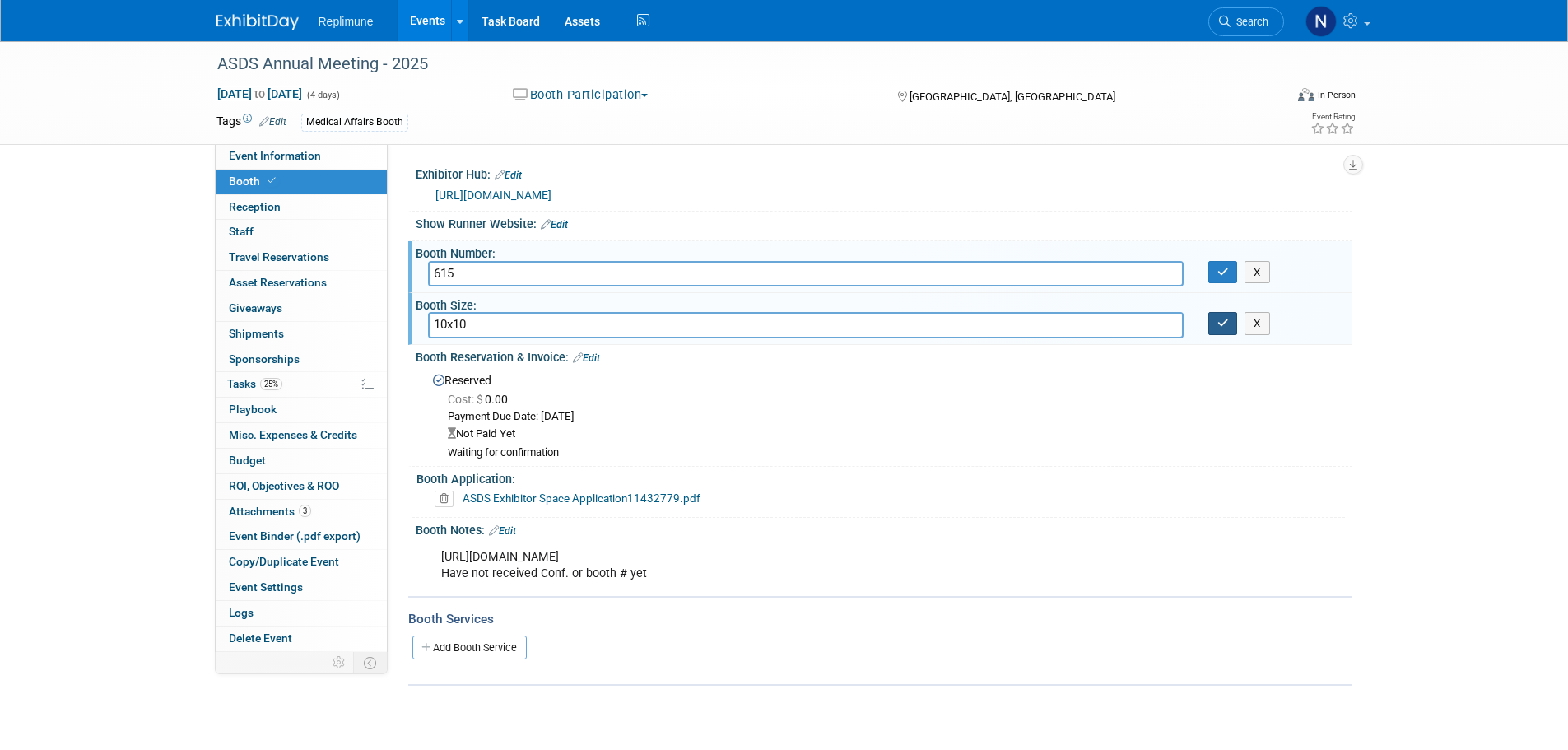
type input "10x10"
click at [1221, 329] on icon "button" at bounding box center [1223, 323] width 11 height 11
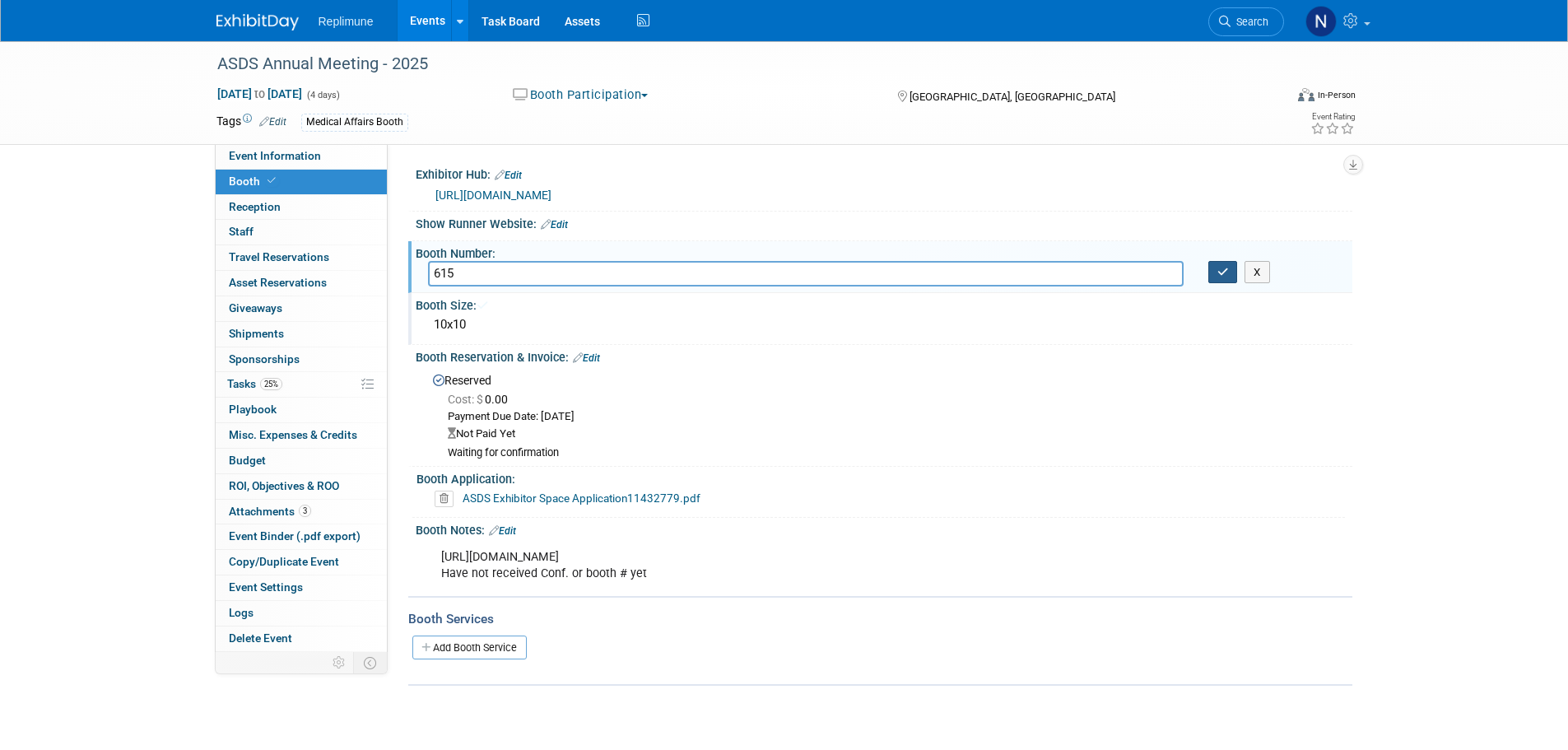
click at [1219, 278] on icon "button" at bounding box center [1223, 271] width 11 height 11
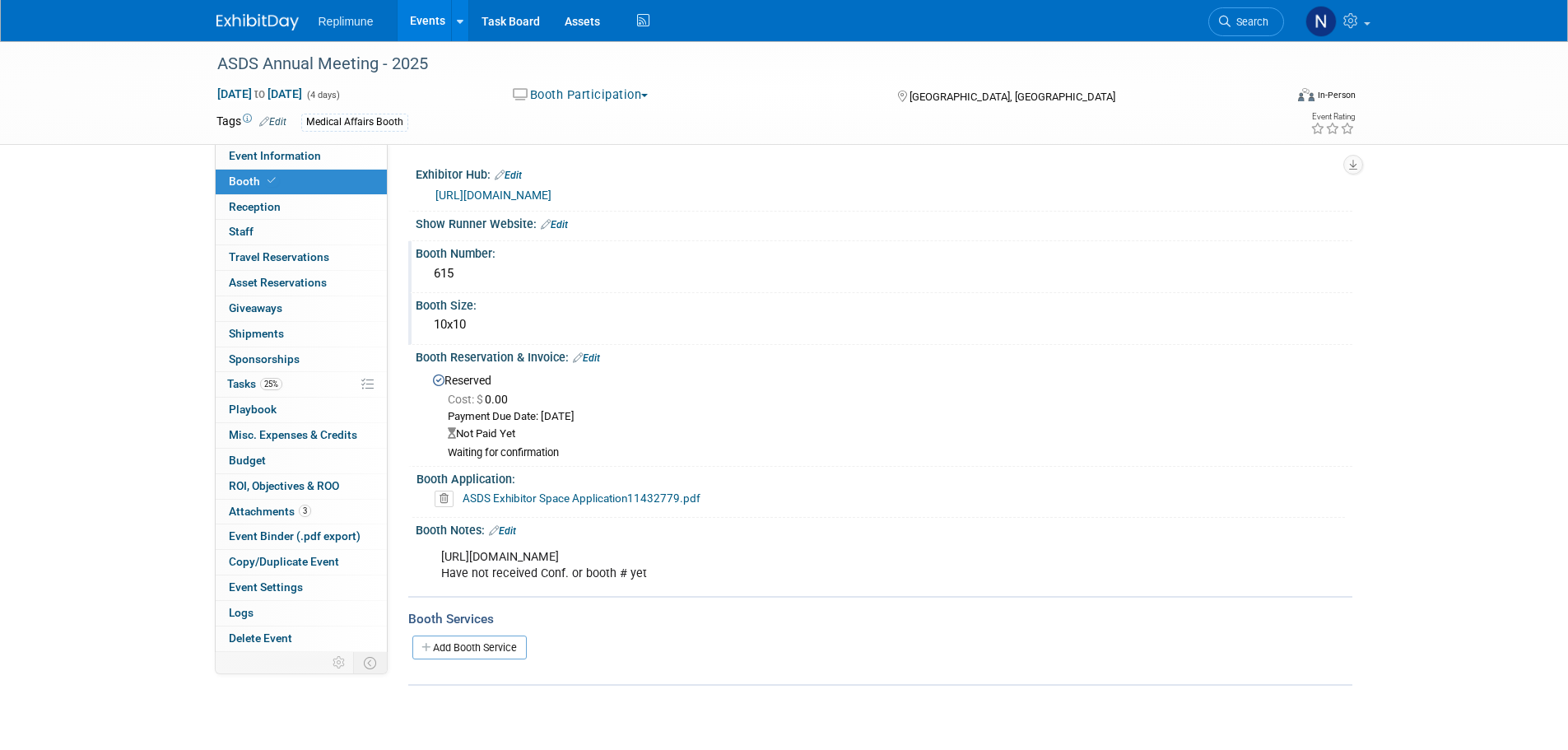
click at [593, 364] on link "Edit" at bounding box center [586, 358] width 27 height 11
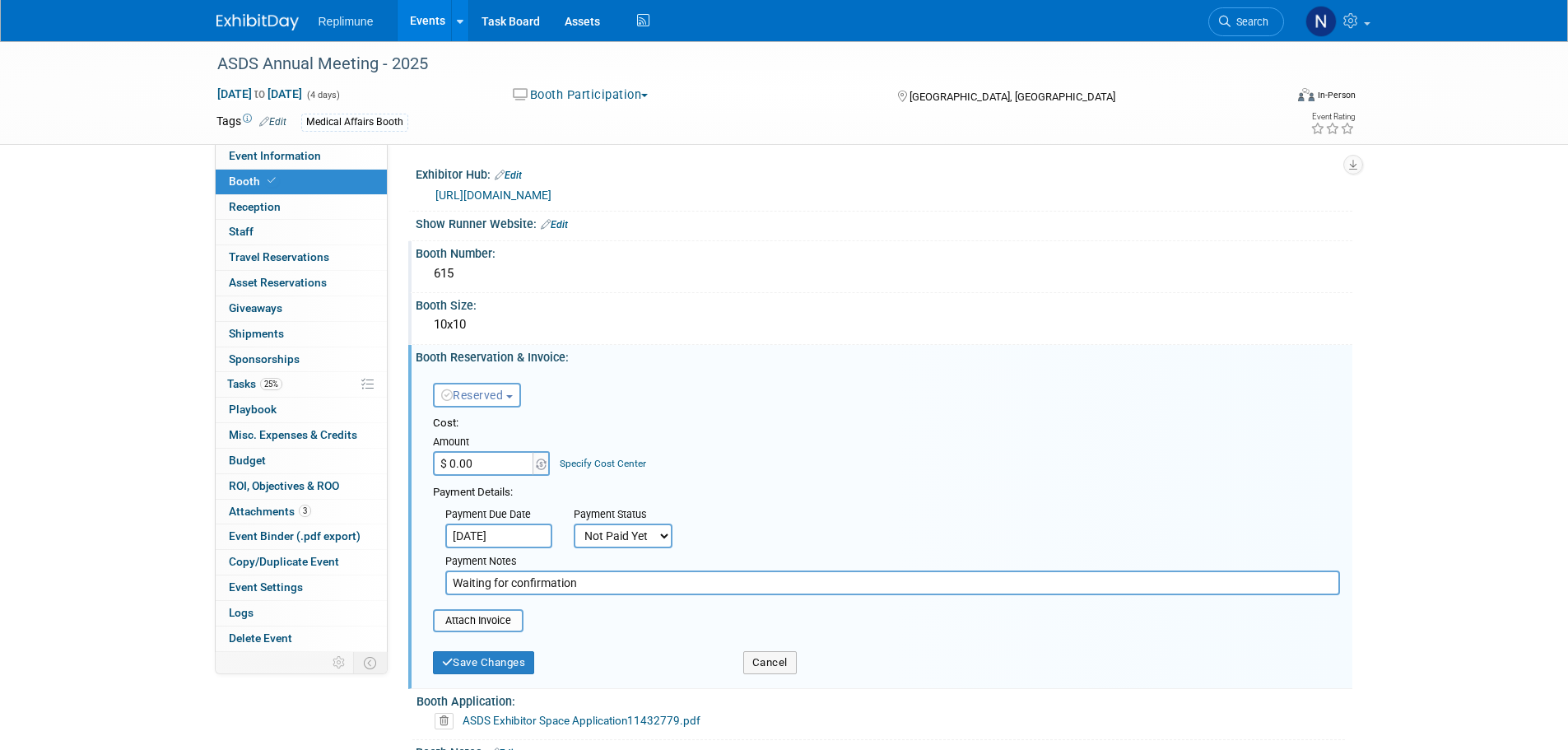
click at [498, 476] on input "$ 0.00" at bounding box center [484, 464] width 102 height 25
type input "$ 4,750.00"
click at [772, 366] on div "Booth Reservation & Invoice: Edit" at bounding box center [884, 354] width 937 height 20
click at [621, 548] on select "Not Paid Yet Partially Paid Paid in Full" at bounding box center [623, 536] width 99 height 25
select select "1"
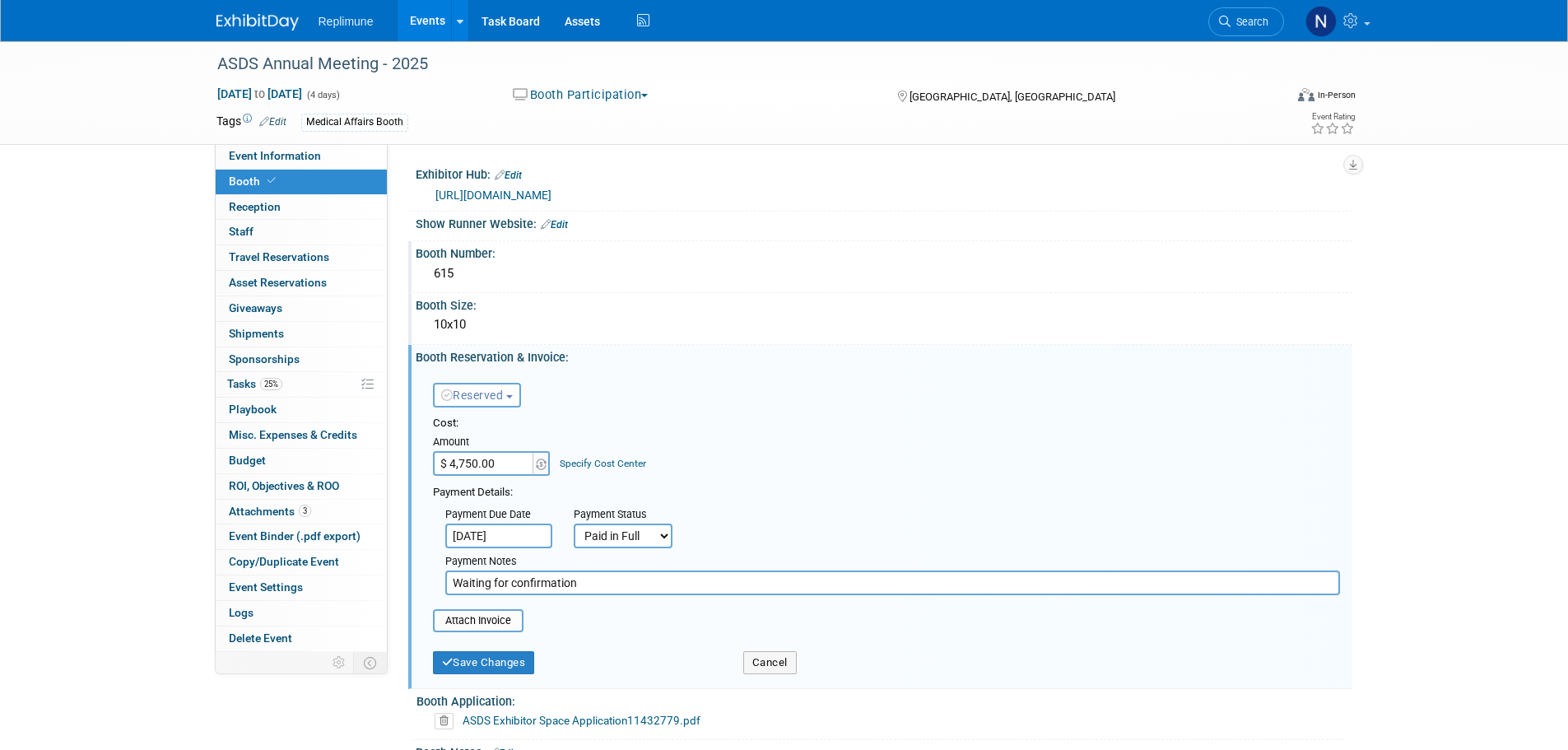
click at [574, 540] on select "Not Paid Yet Partially Paid Paid in Full" at bounding box center [623, 536] width 99 height 25
click at [564, 595] on input "Waiting for confirmation" at bounding box center [893, 583] width 895 height 25
drag, startPoint x: 591, startPoint y: 599, endPoint x: 384, endPoint y: 592, distance: 207.1
click at [385, 592] on div "Event Information Event Info Booth Booth Reception Reception 0 Staff 0 Staff 0 …" at bounding box center [784, 474] width 1161 height 867
click at [475, 674] on button "Save Changes" at bounding box center [484, 663] width 102 height 23
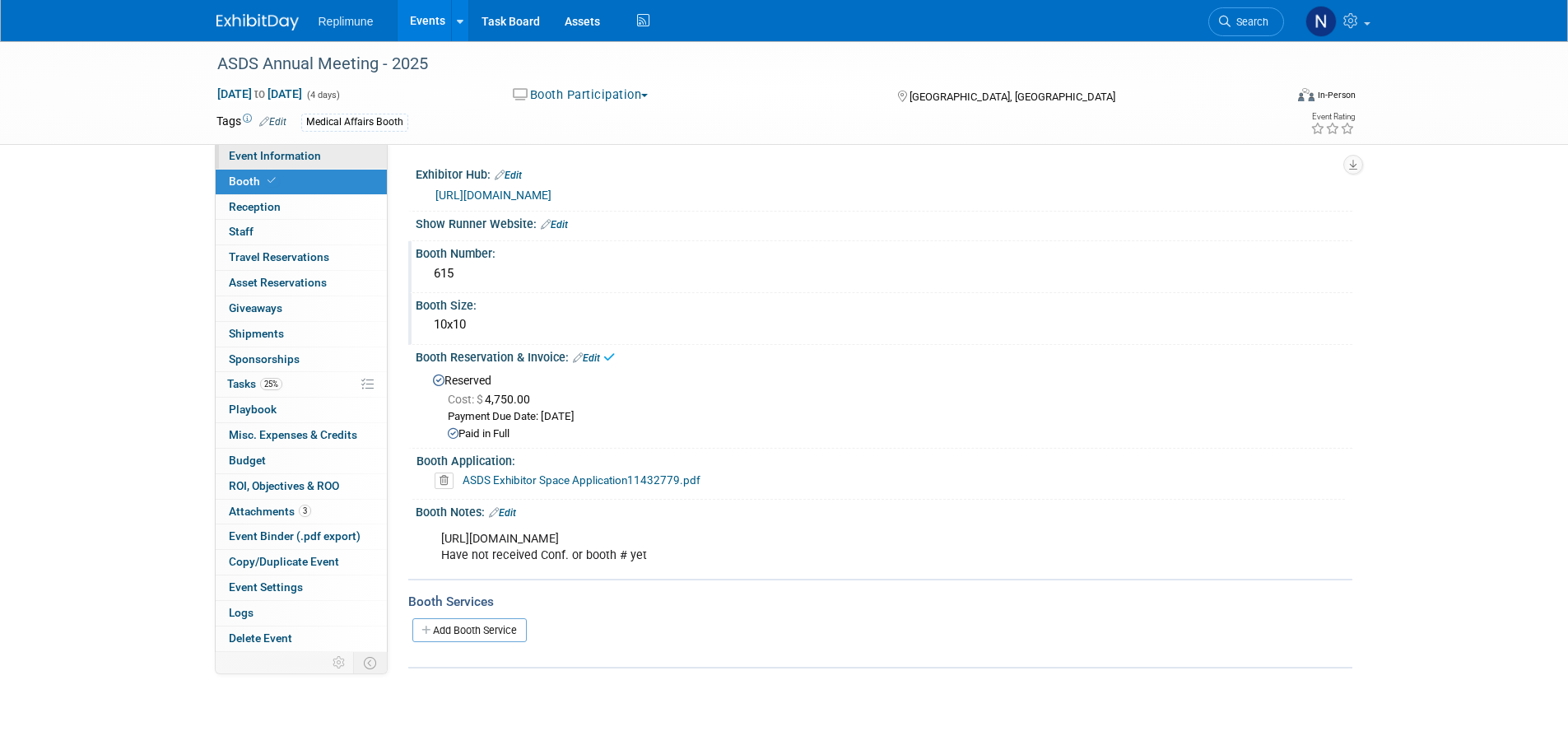
click at [315, 157] on span "Event Information" at bounding box center [275, 156] width 92 height 13
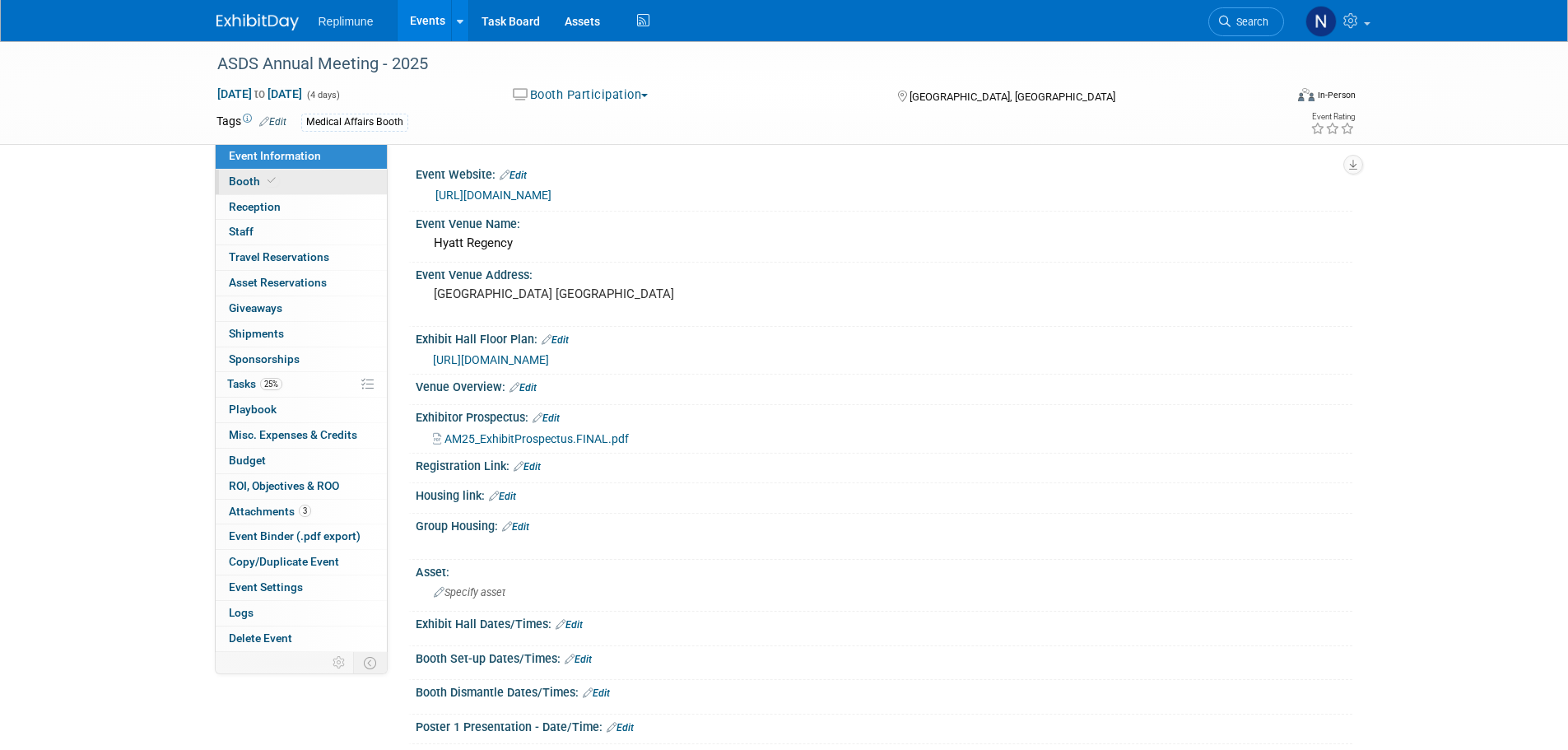
click at [251, 176] on span "Booth" at bounding box center [254, 181] width 50 height 13
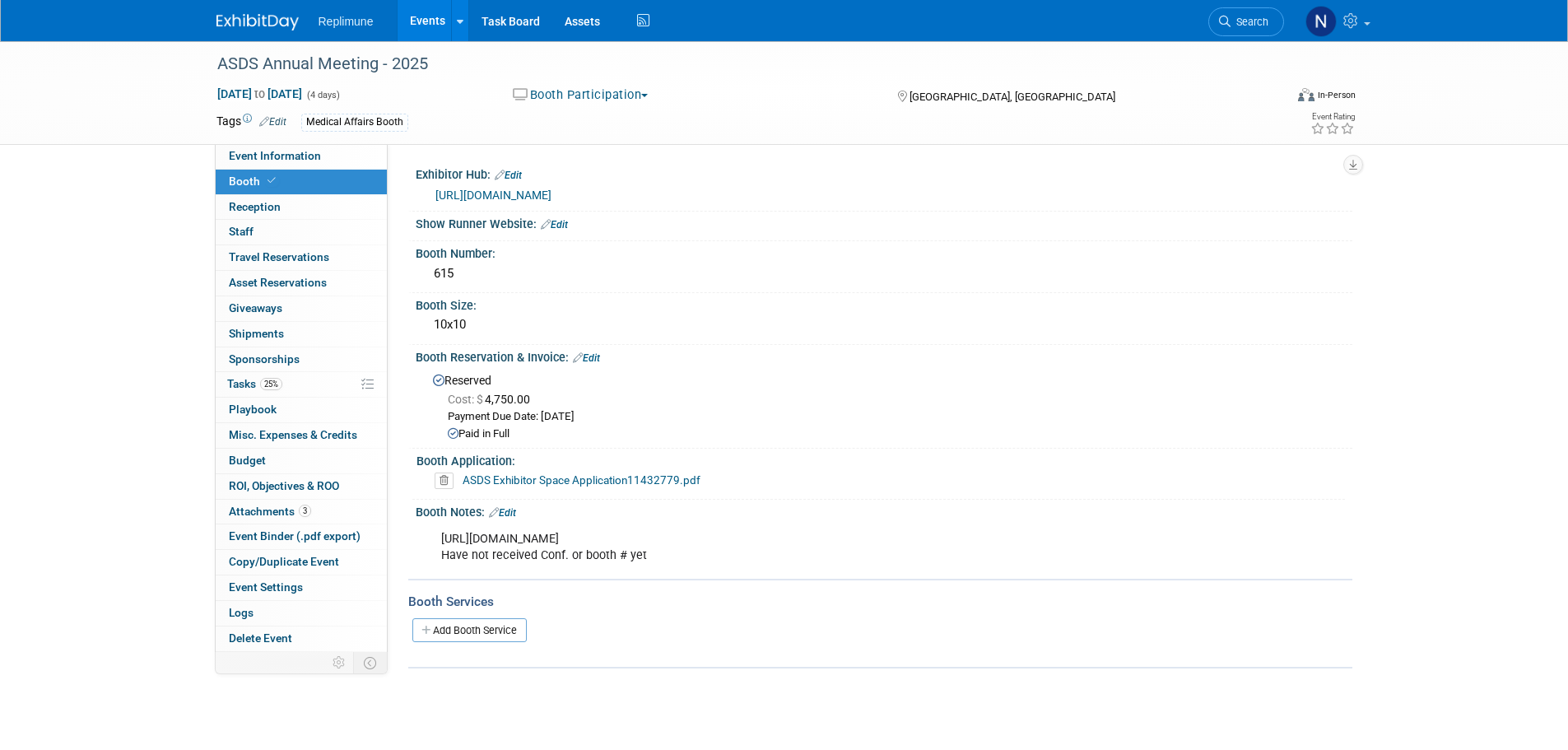
click at [594, 364] on link "Edit" at bounding box center [586, 358] width 27 height 11
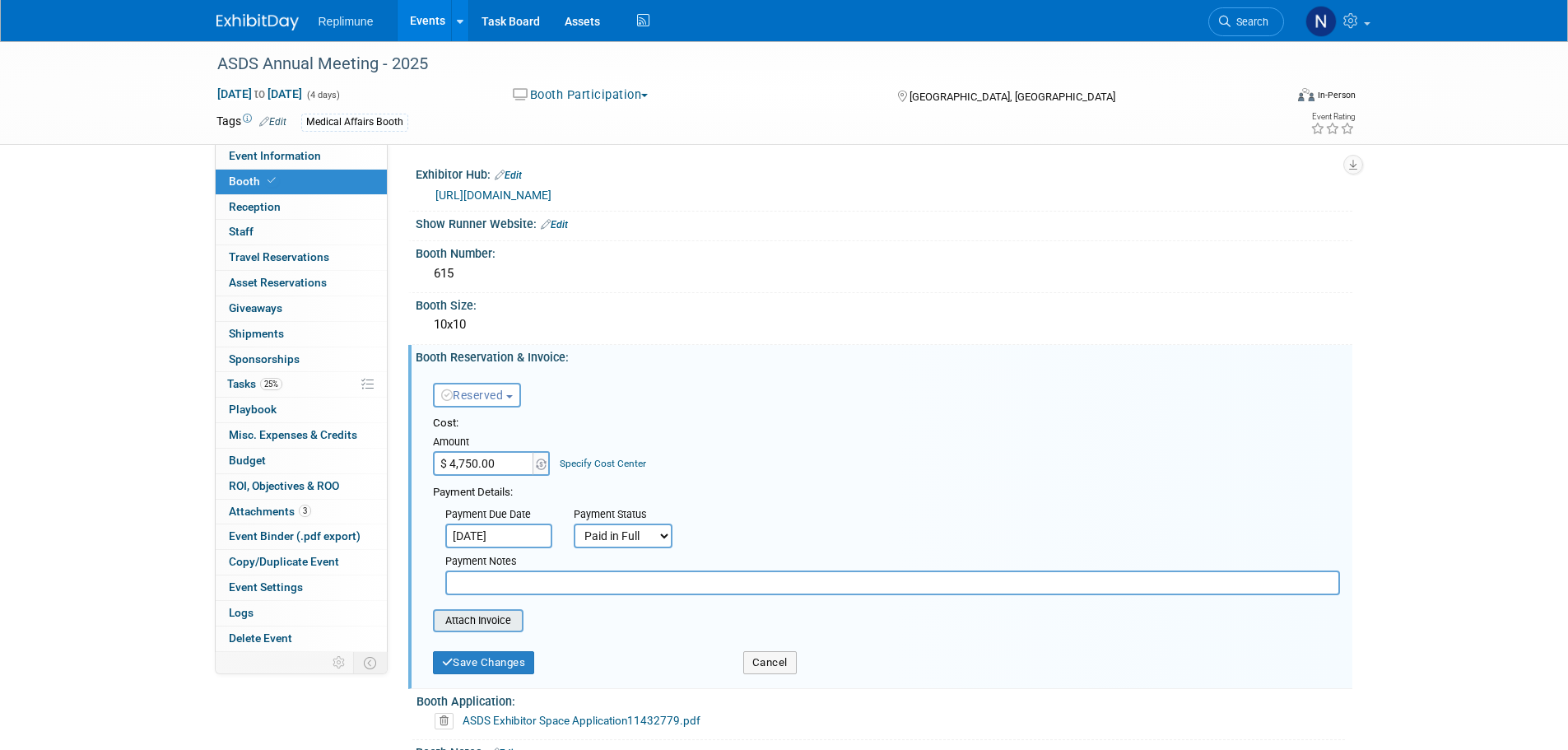
click at [488, 630] on input "file" at bounding box center [423, 621] width 196 height 20
click at [770, 674] on button "Cancel" at bounding box center [770, 663] width 54 height 23
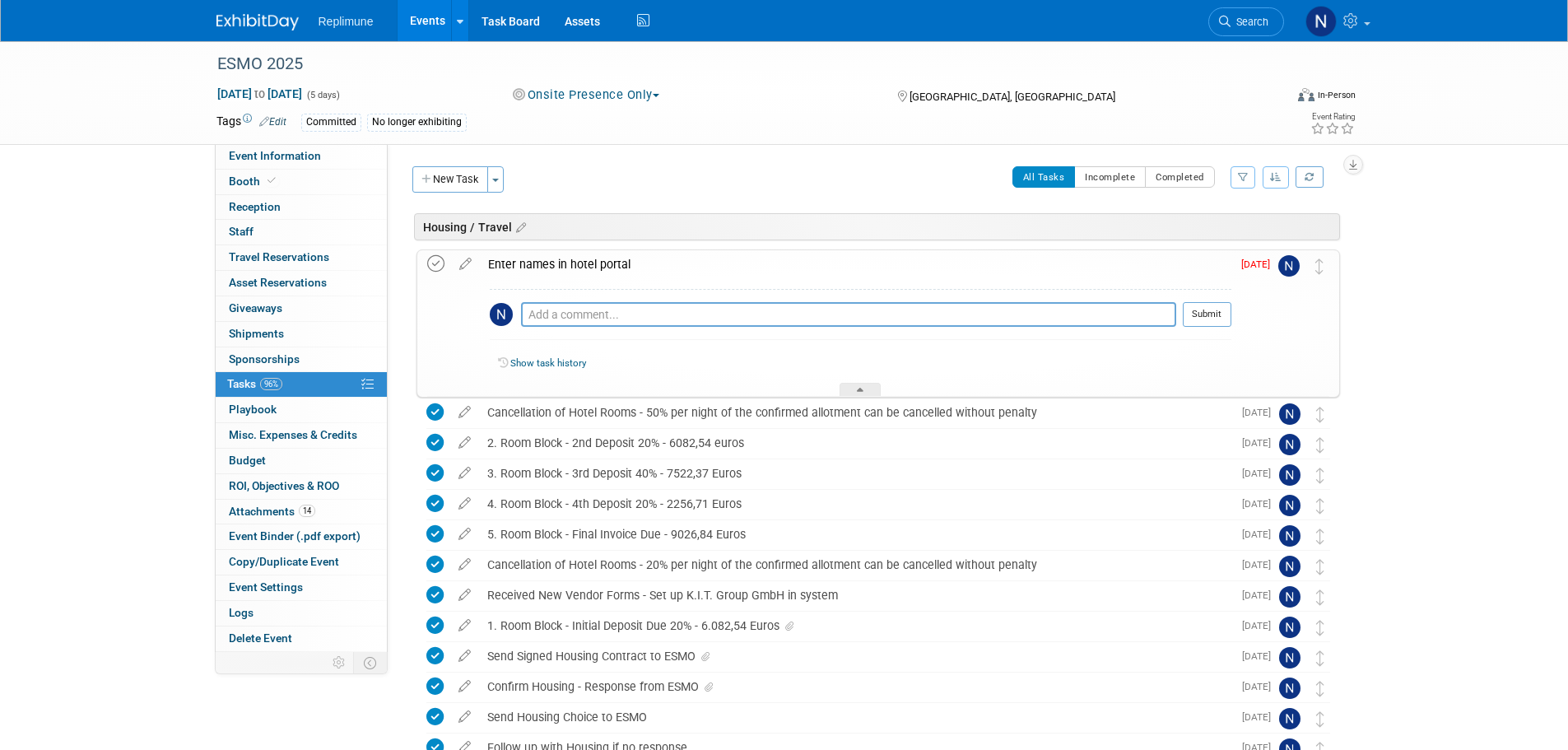
click at [438, 264] on icon at bounding box center [436, 263] width 17 height 17
click at [865, 384] on div at bounding box center [860, 390] width 41 height 14
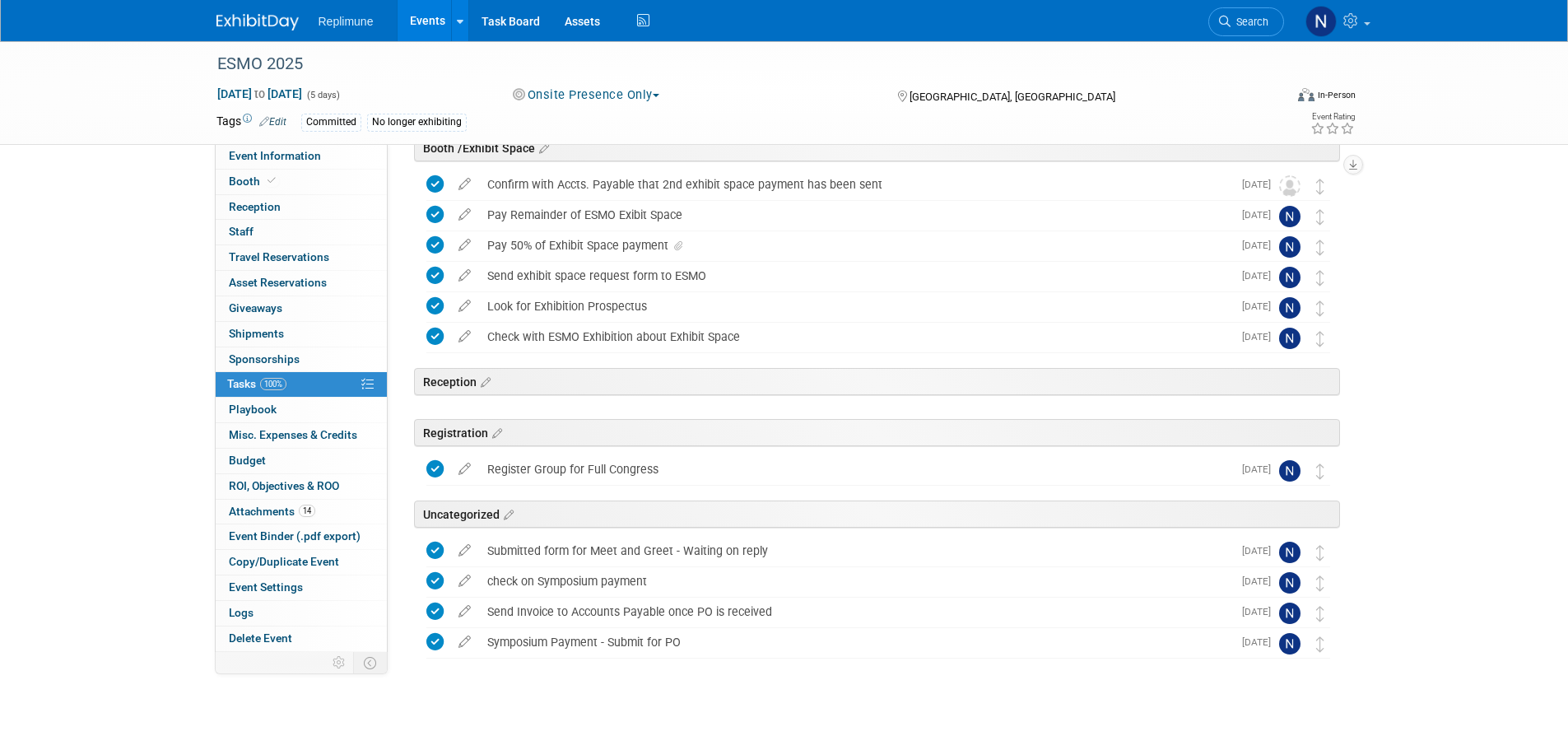
scroll to position [566, 0]
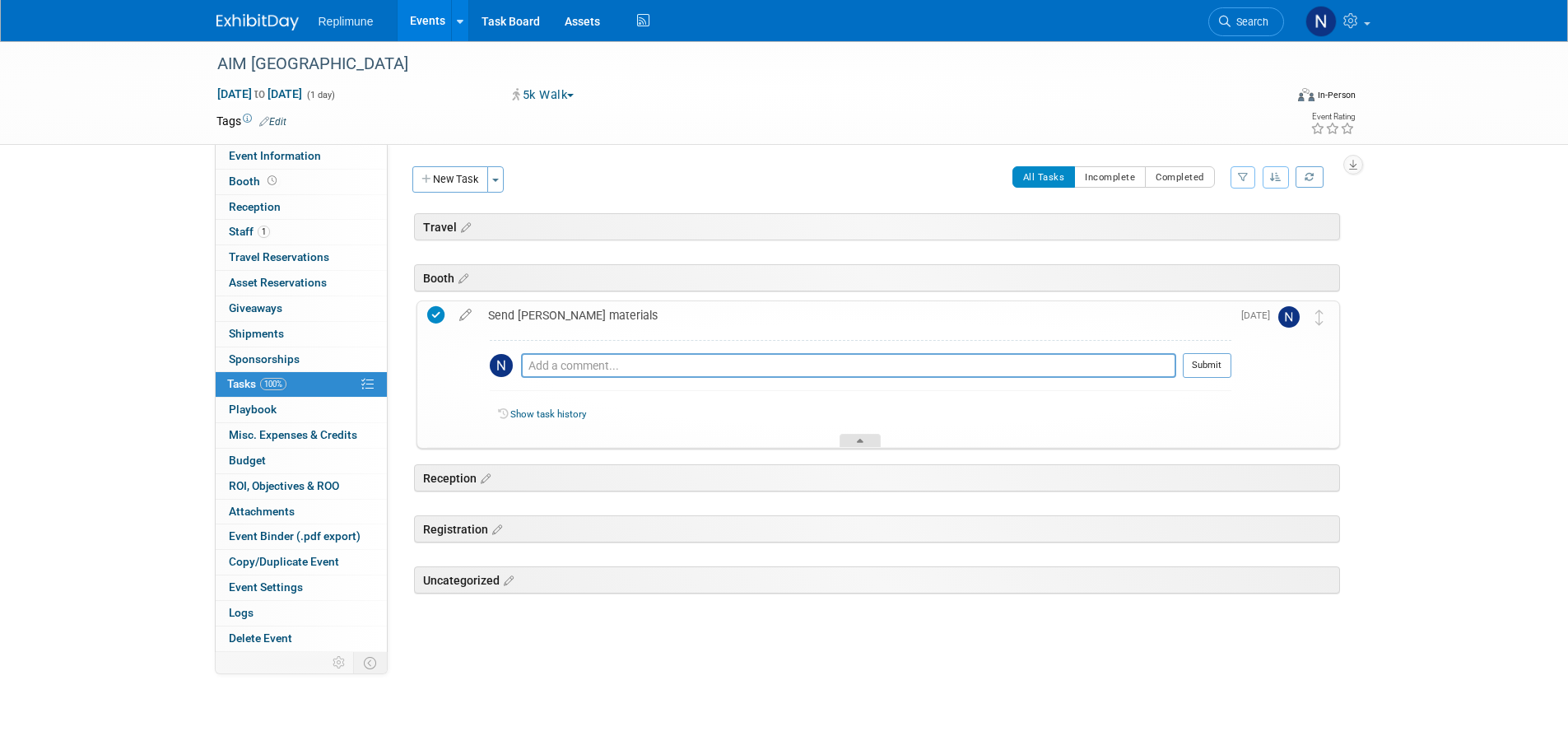
click at [862, 445] on icon at bounding box center [860, 443] width 7 height 10
